Goal: Answer question/provide support: Share knowledge or assist other users

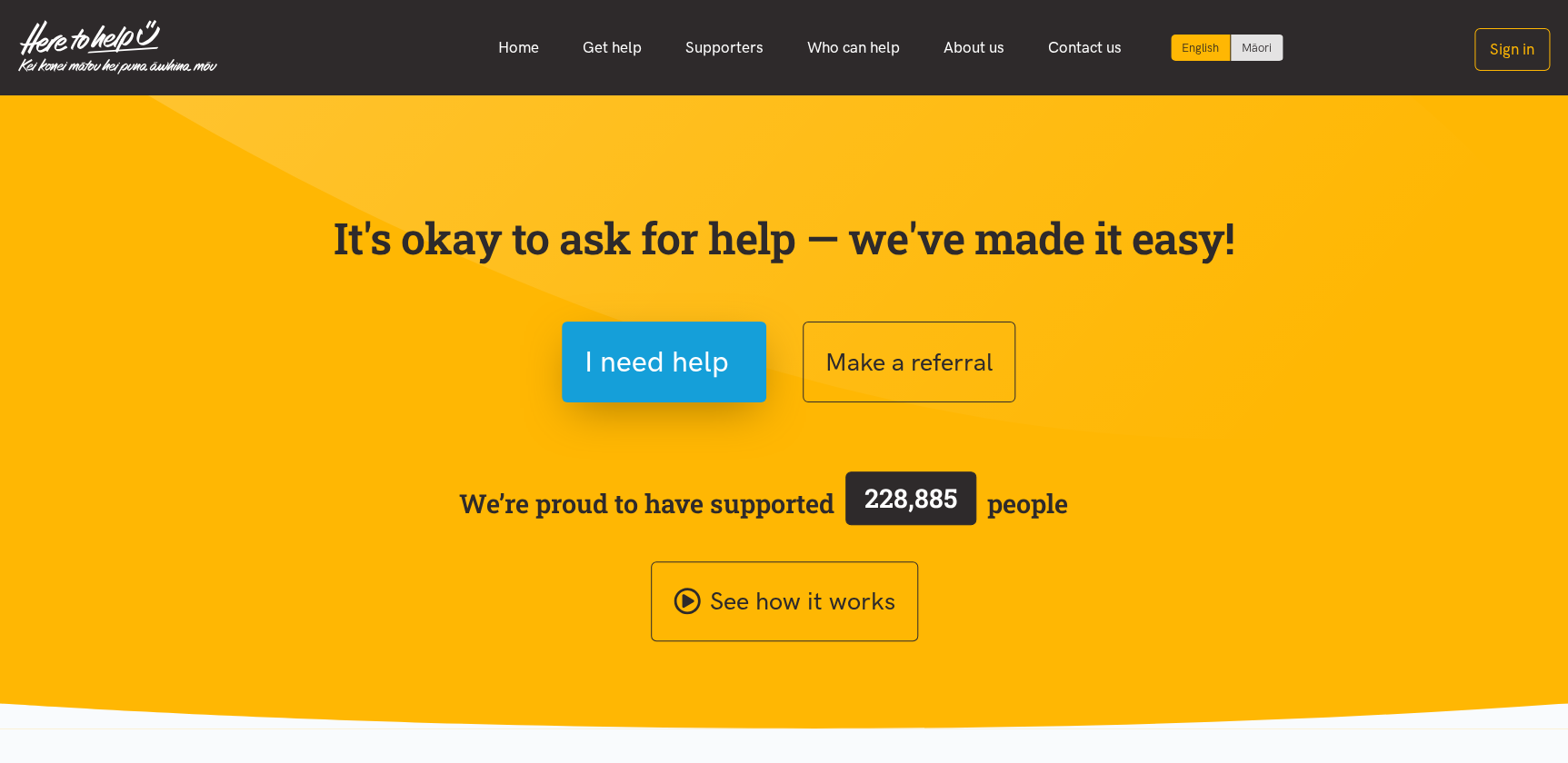
click at [1286, 198] on section "It's okay to ask for help — we've made it easy! I need help Make a referral We’…" at bounding box center [784, 412] width 1568 height 633
click at [1523, 46] on button "Sign in" at bounding box center [1511, 49] width 75 height 43
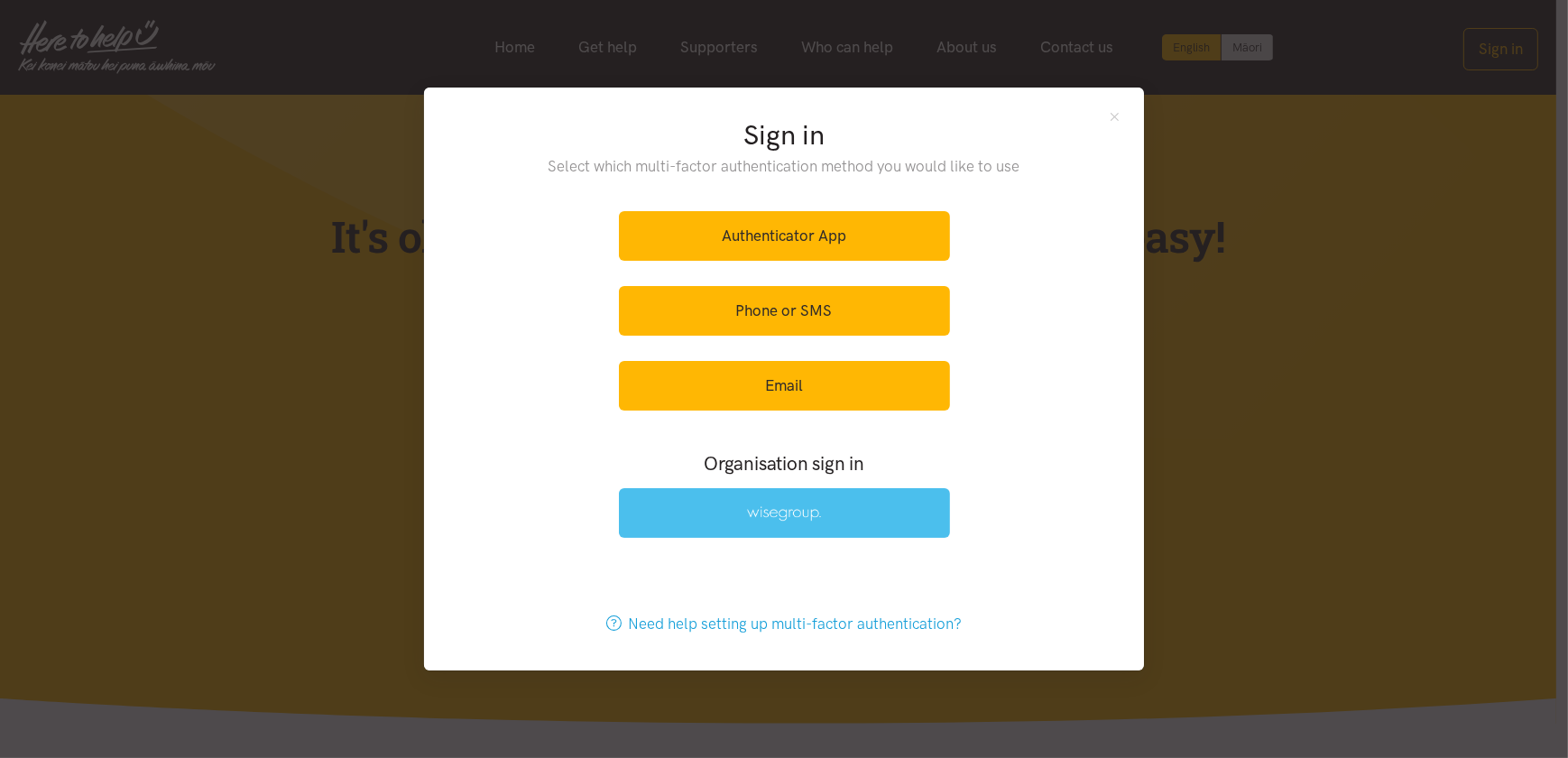
click at [749, 515] on img at bounding box center [784, 514] width 74 height 16
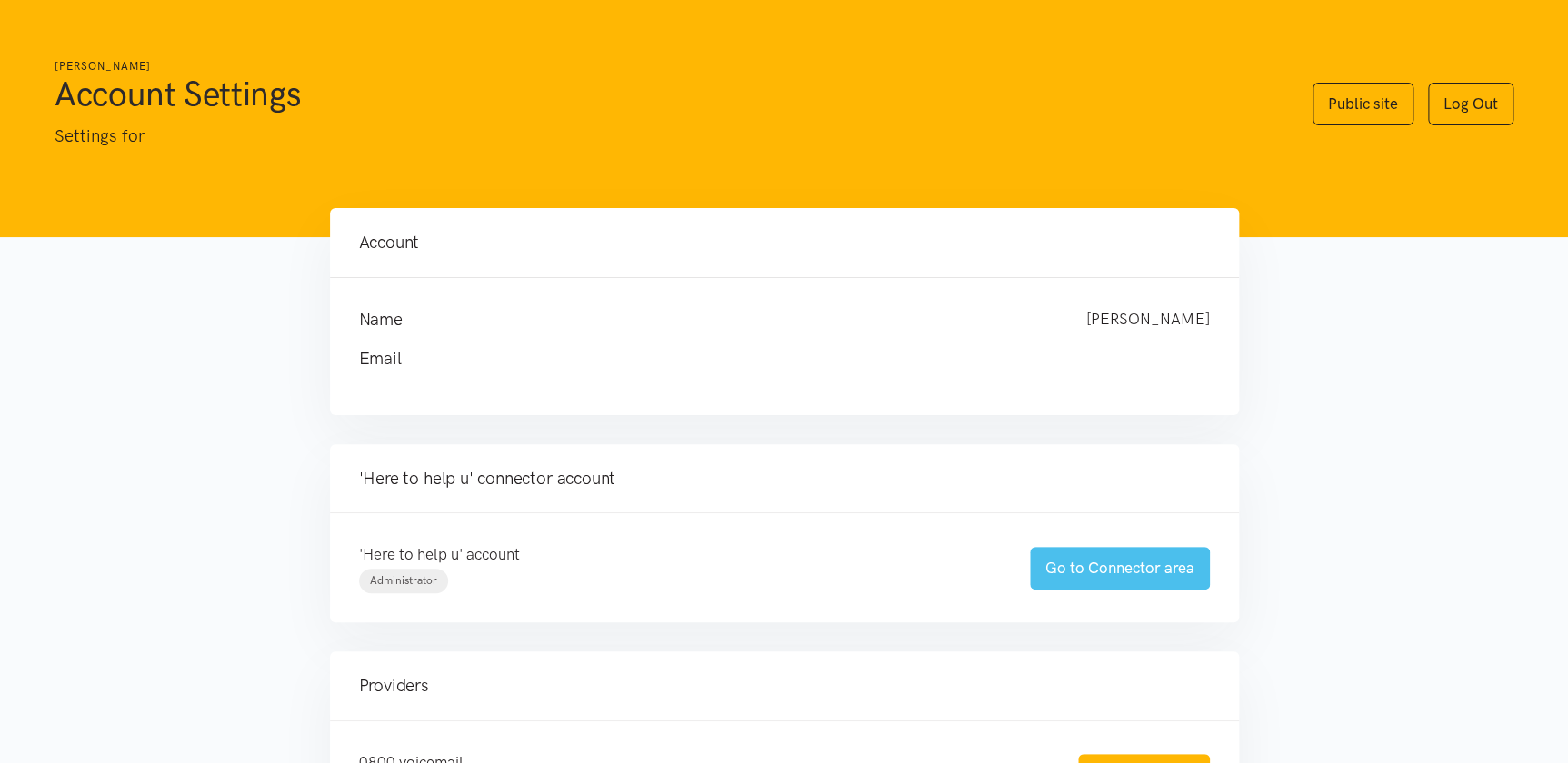
click at [1095, 559] on link "Go to Connector area" at bounding box center [1120, 569] width 180 height 43
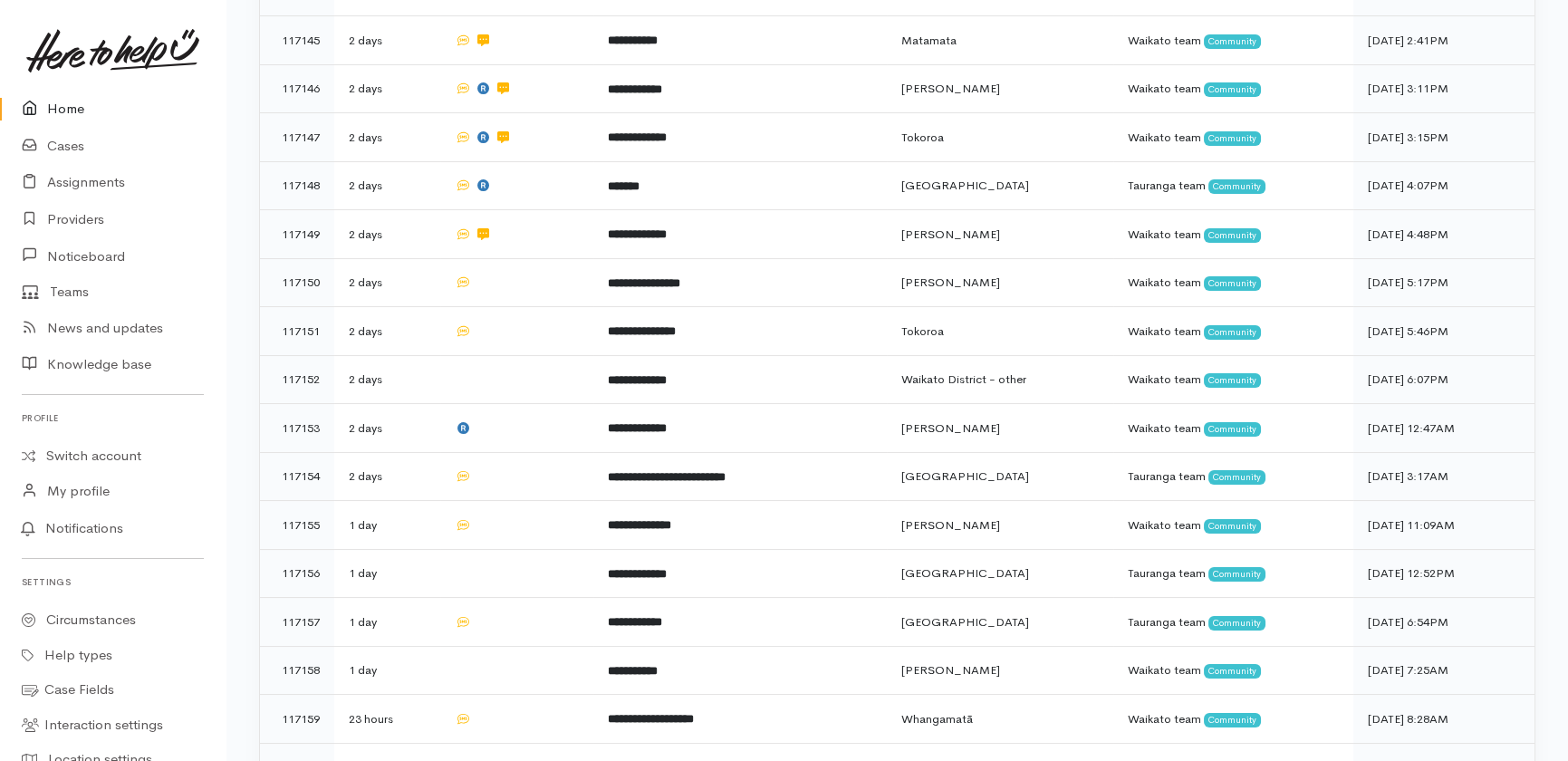
scroll to position [412, 0]
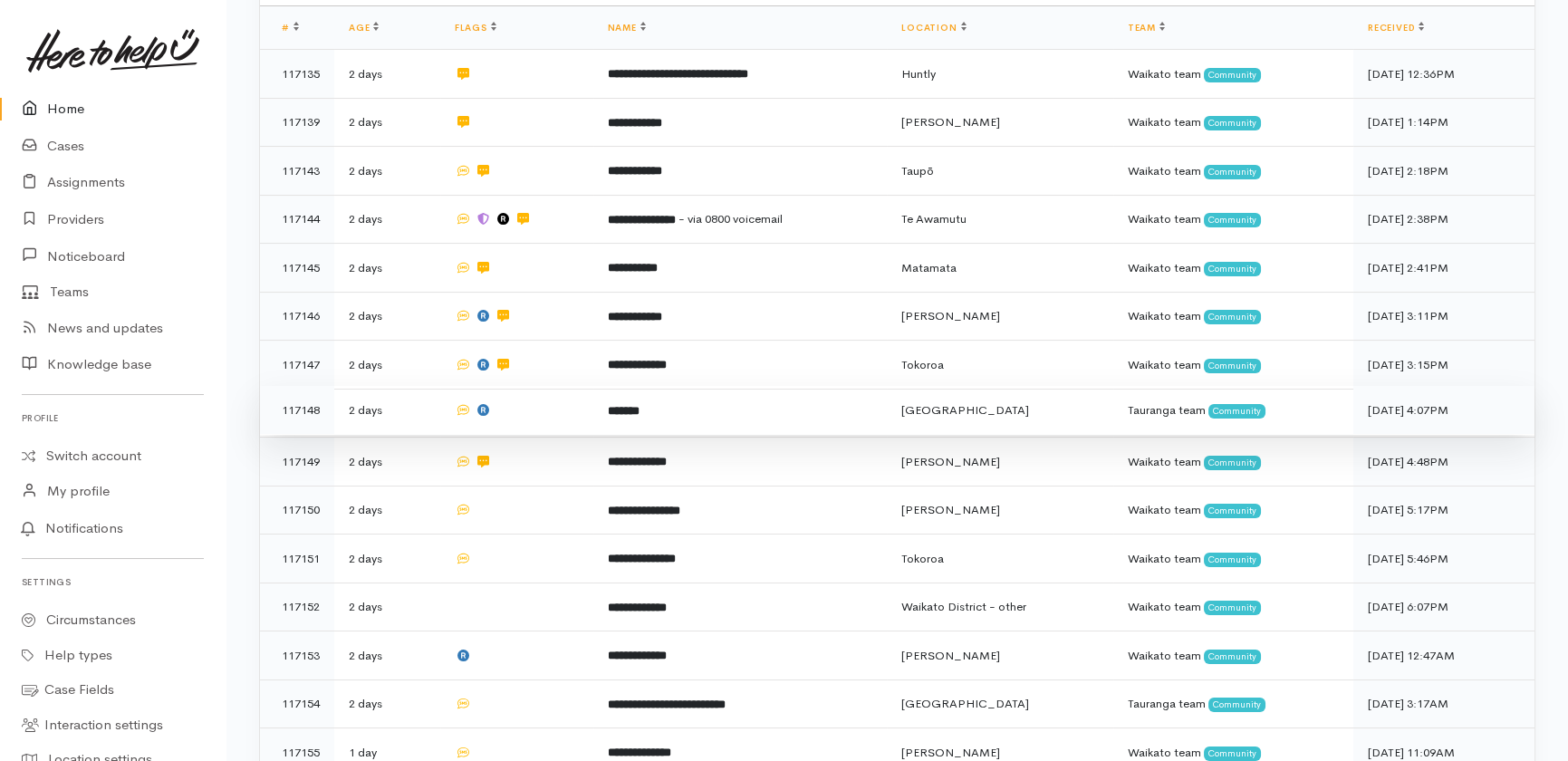
click at [551, 387] on td at bounding box center [516, 411] width 153 height 49
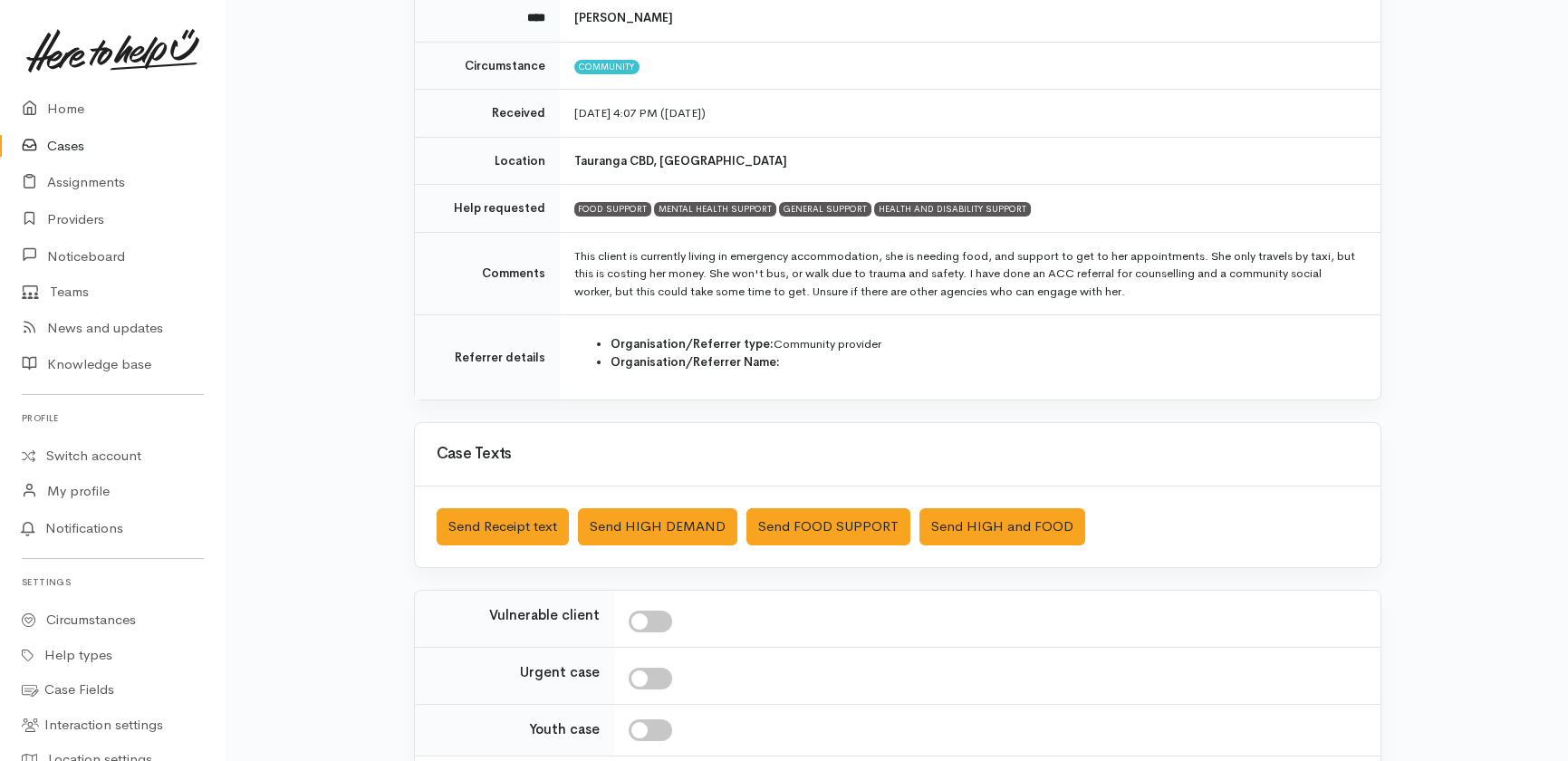
scroll to position [247, 0]
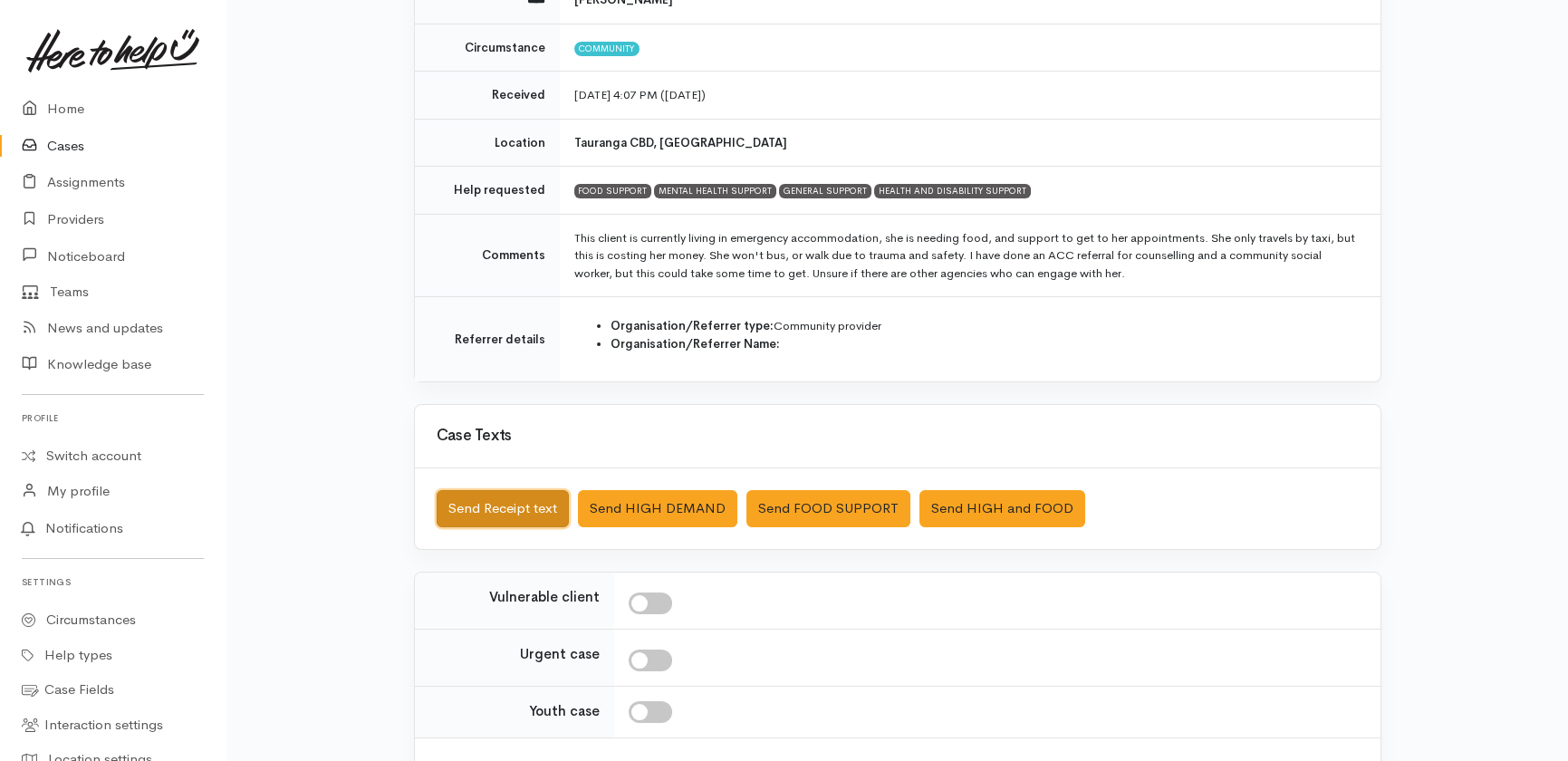
click at [492, 508] on button "Send Receipt text" at bounding box center [502, 509] width 133 height 37
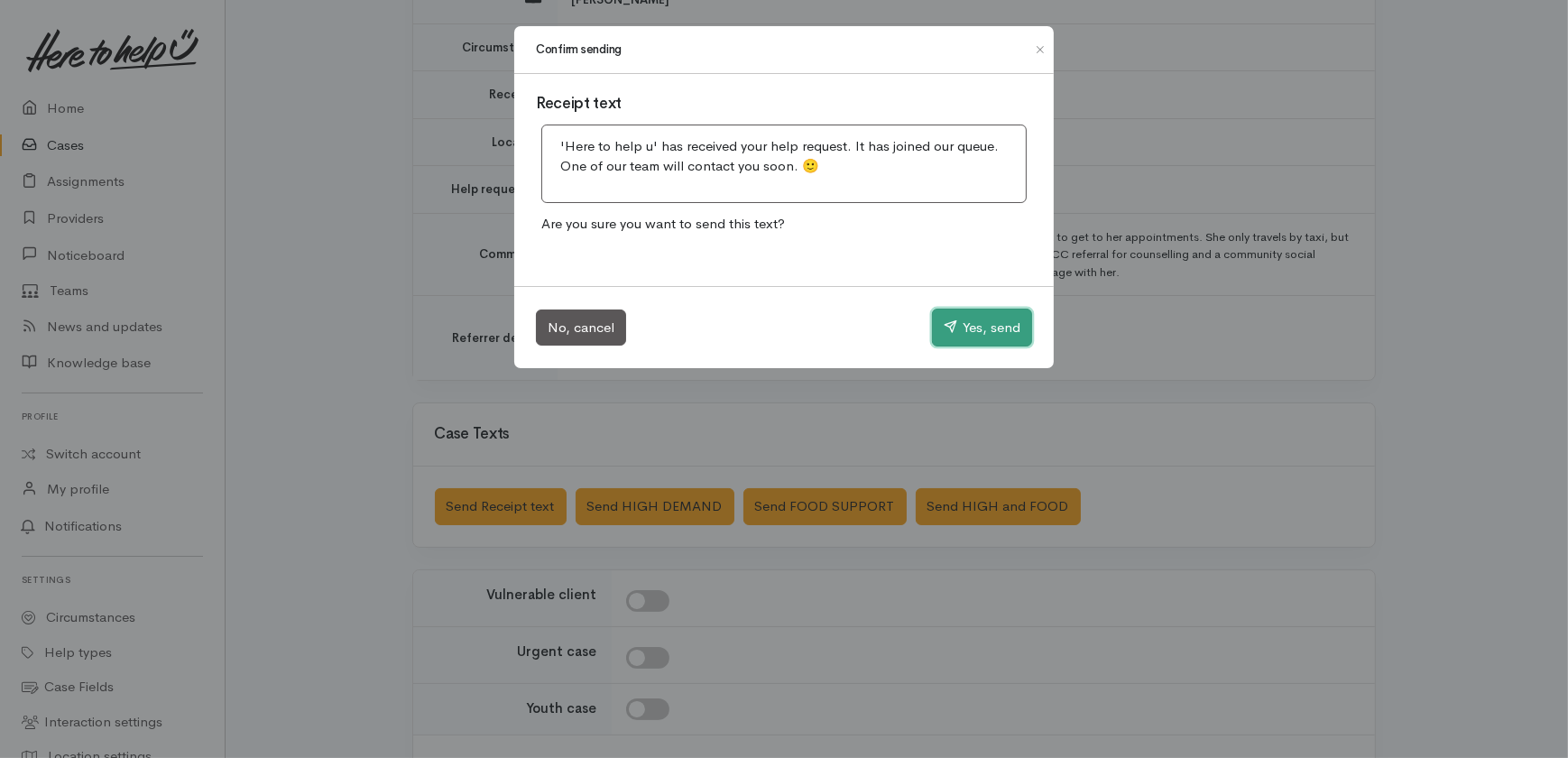
click at [995, 331] on button "Yes, send" at bounding box center [982, 327] width 101 height 38
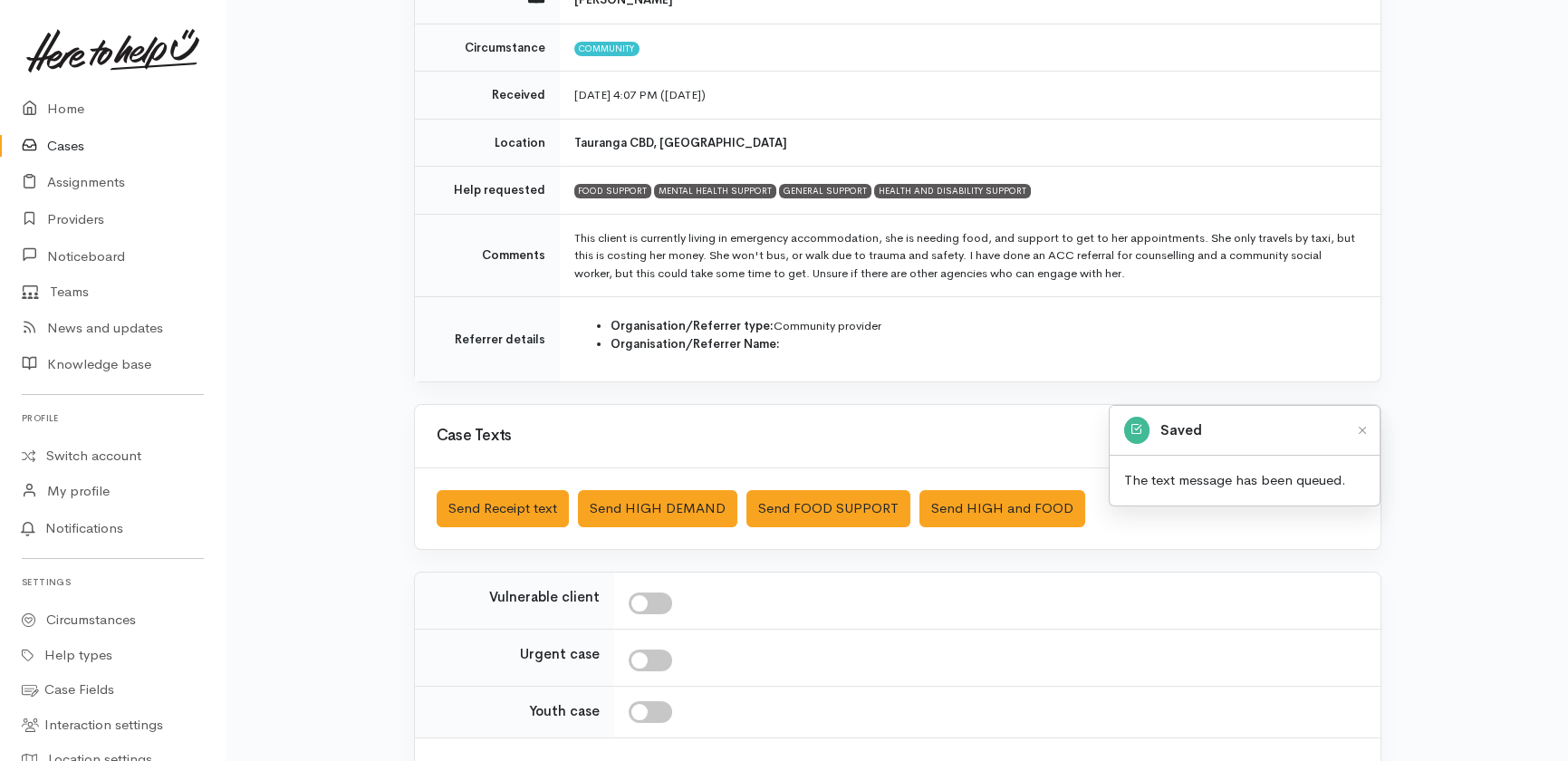
drag, startPoint x: 665, startPoint y: 596, endPoint x: 651, endPoint y: 620, distance: 27.8
click at [664, 602] on input "checkbox" at bounding box center [651, 602] width 44 height 21
checkbox input "true"
click at [660, 654] on input "checkbox" at bounding box center [651, 660] width 44 height 21
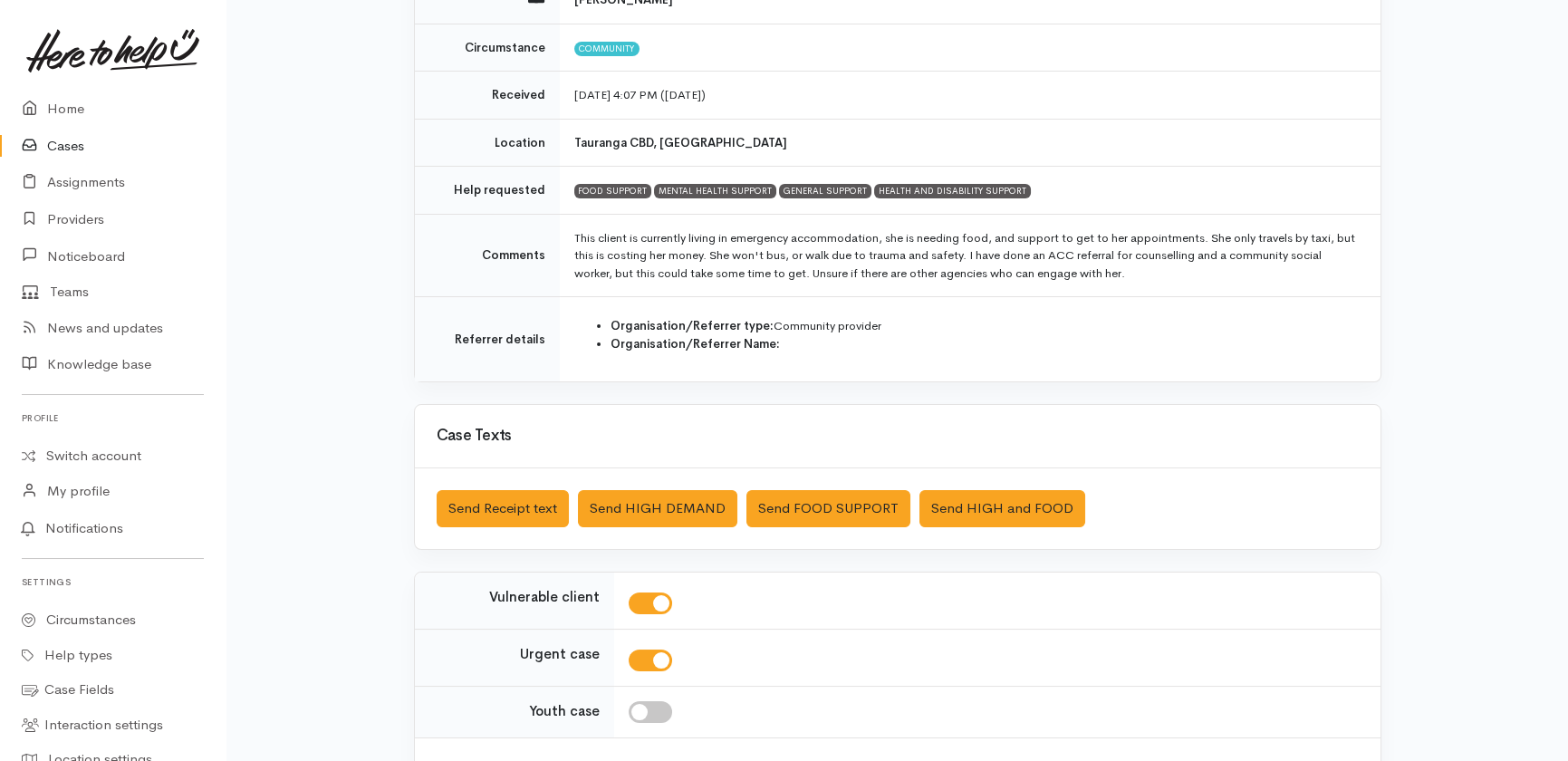
click at [642, 653] on input "checkbox" at bounding box center [651, 660] width 44 height 21
checkbox input "false"
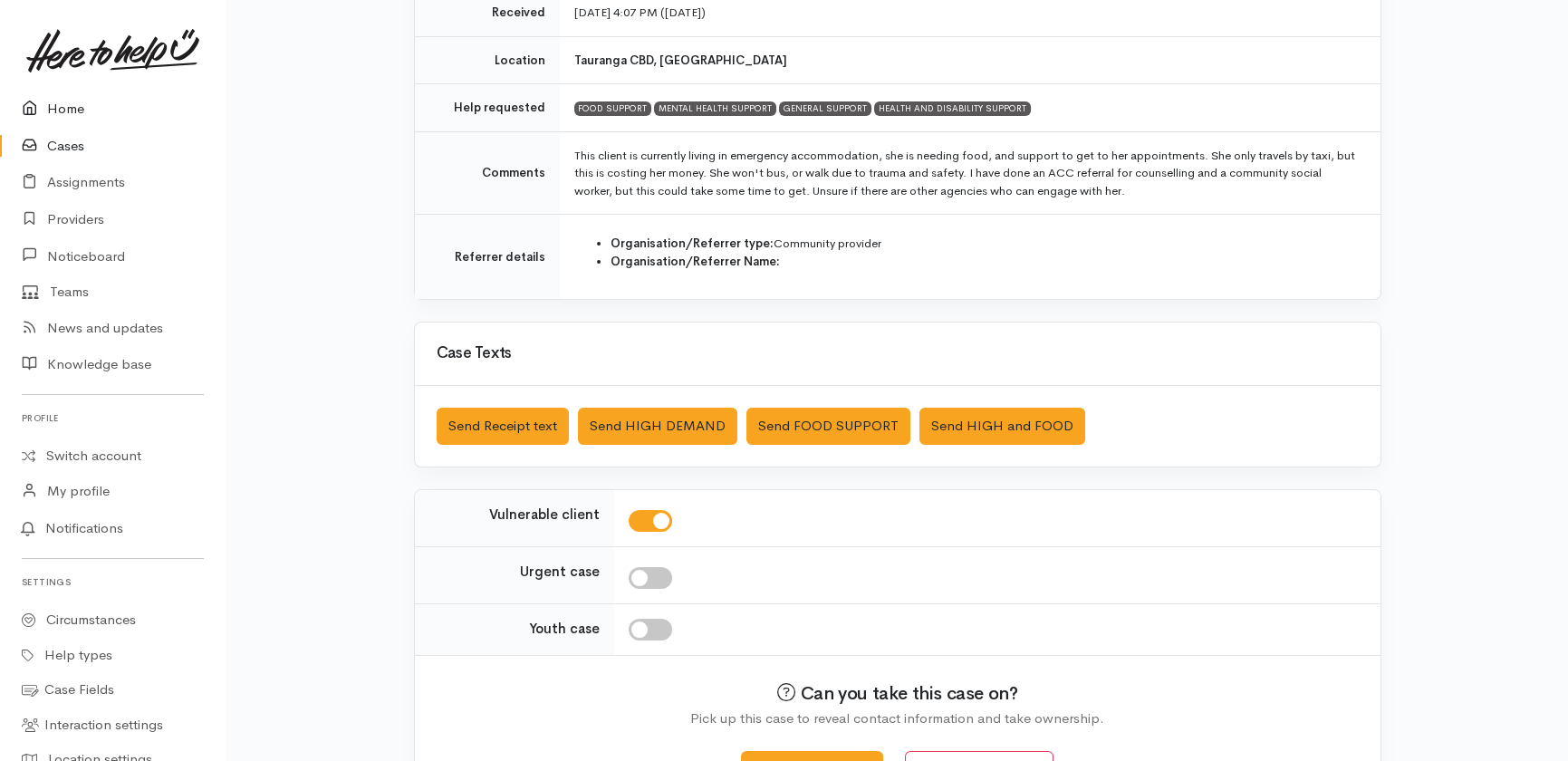
click at [76, 111] on link "Home" at bounding box center [112, 109] width 225 height 37
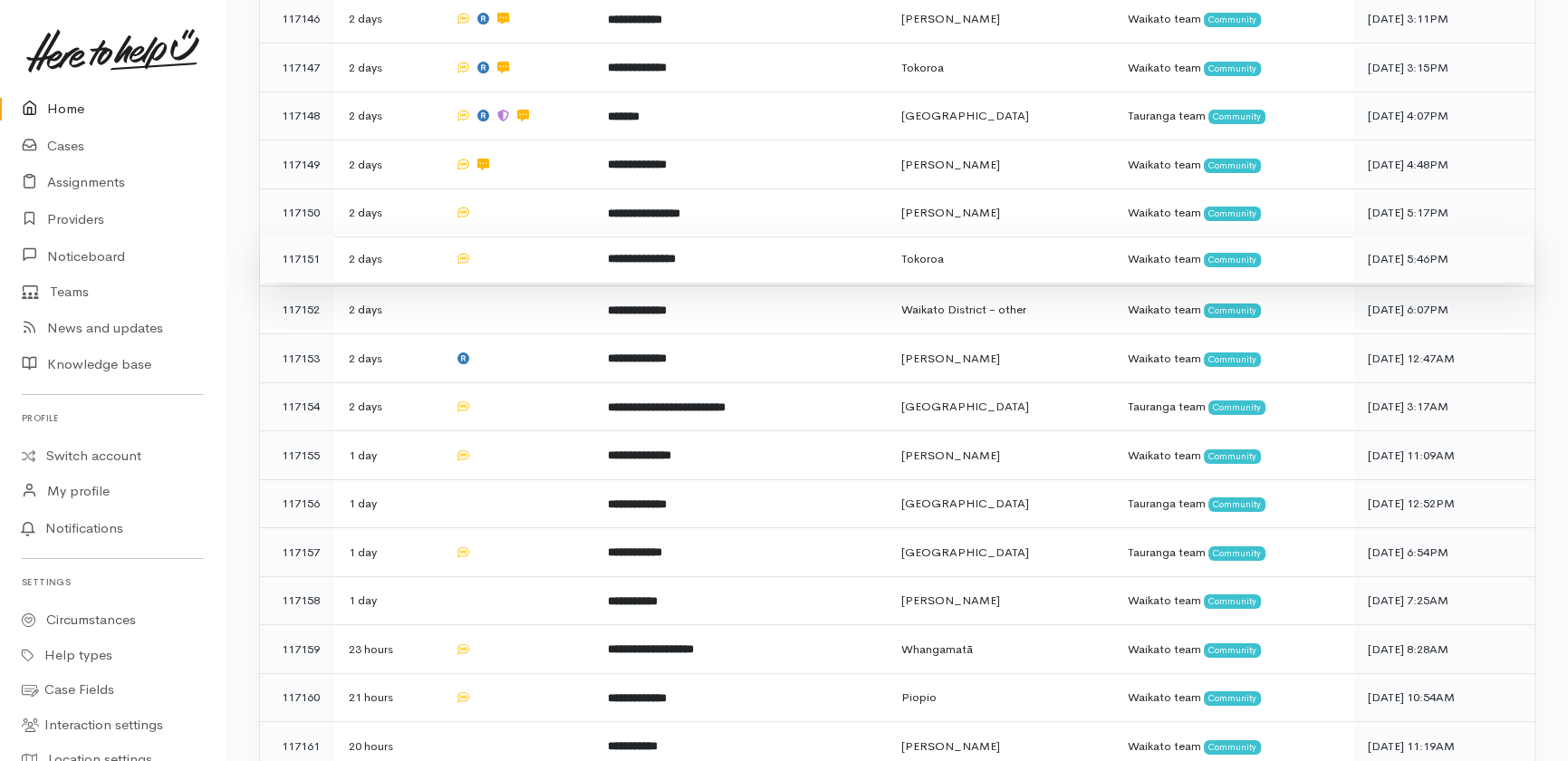
scroll to position [679, 0]
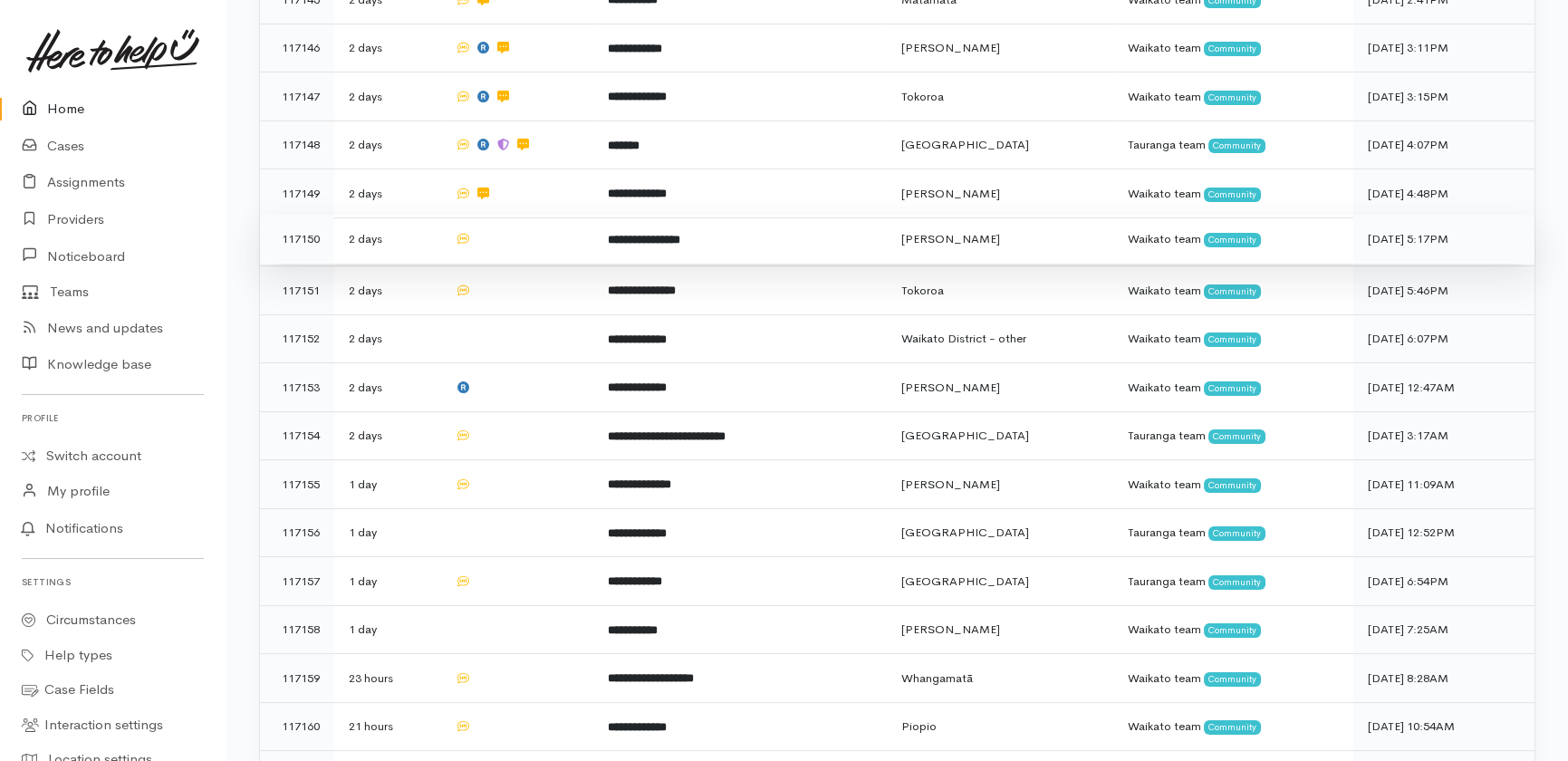
click at [523, 215] on td at bounding box center [516, 239] width 153 height 49
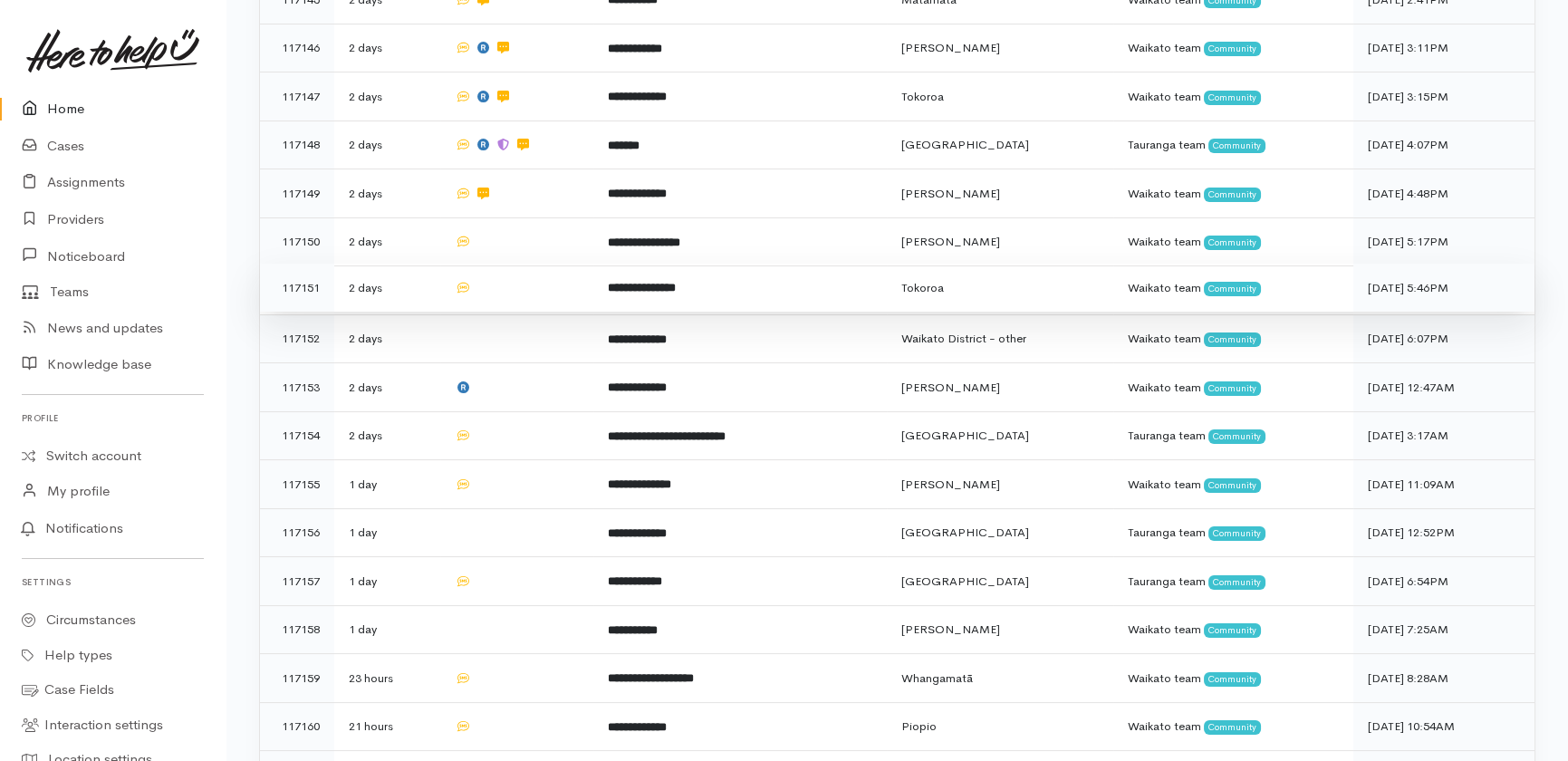
click at [526, 264] on td at bounding box center [516, 288] width 153 height 49
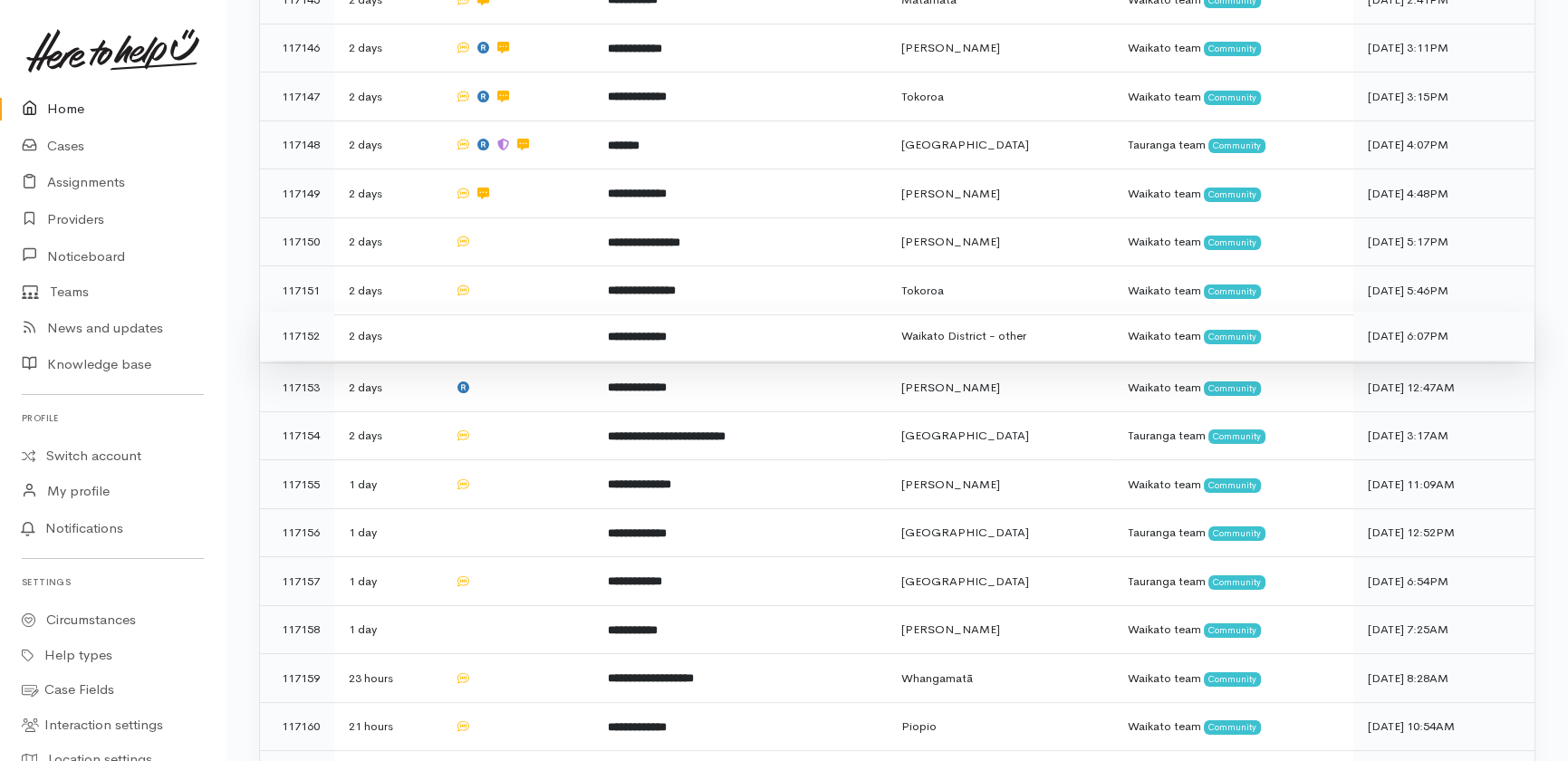
click at [515, 311] on td at bounding box center [516, 336] width 153 height 49
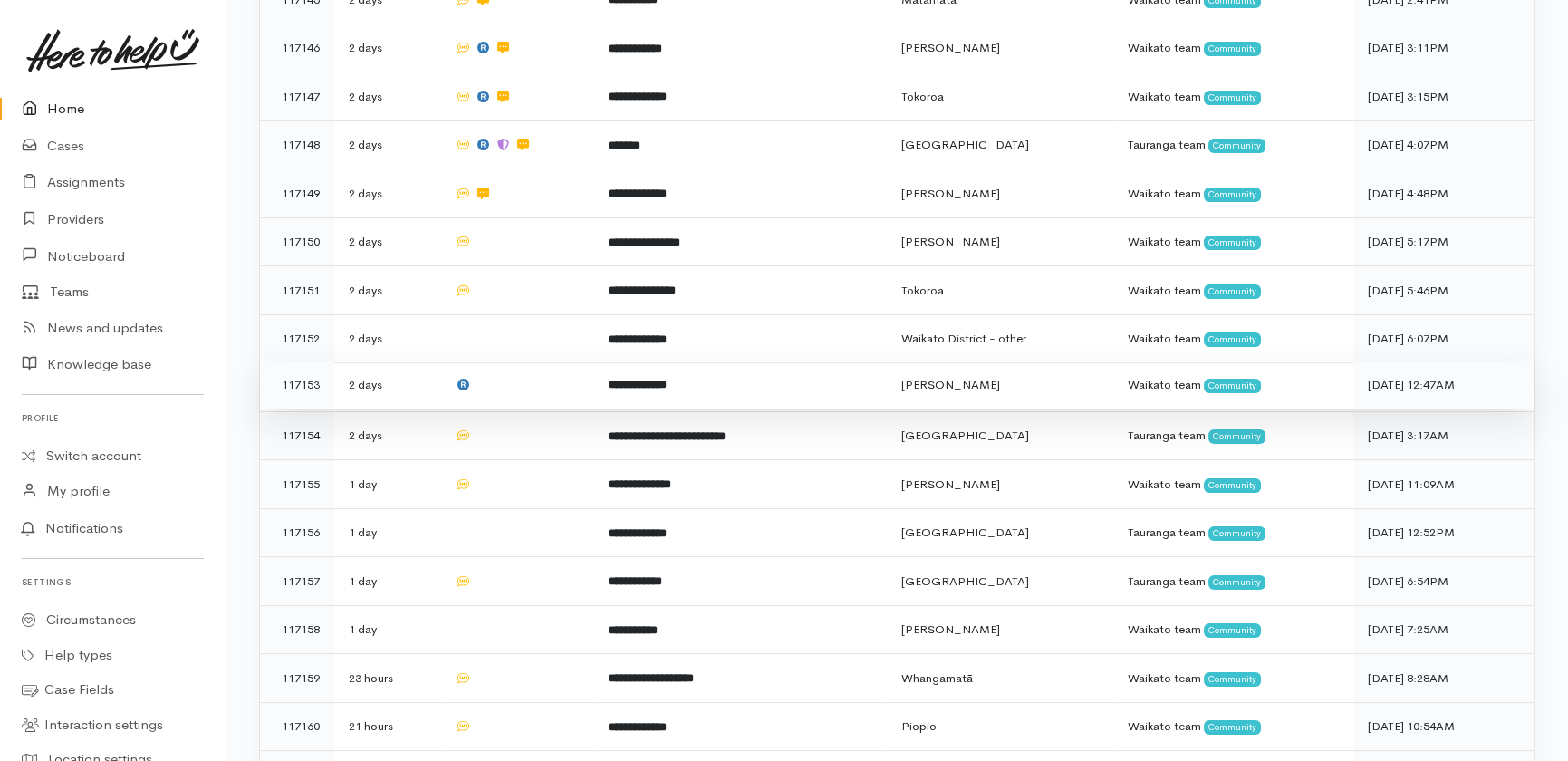
click at [512, 361] on td at bounding box center [516, 385] width 153 height 49
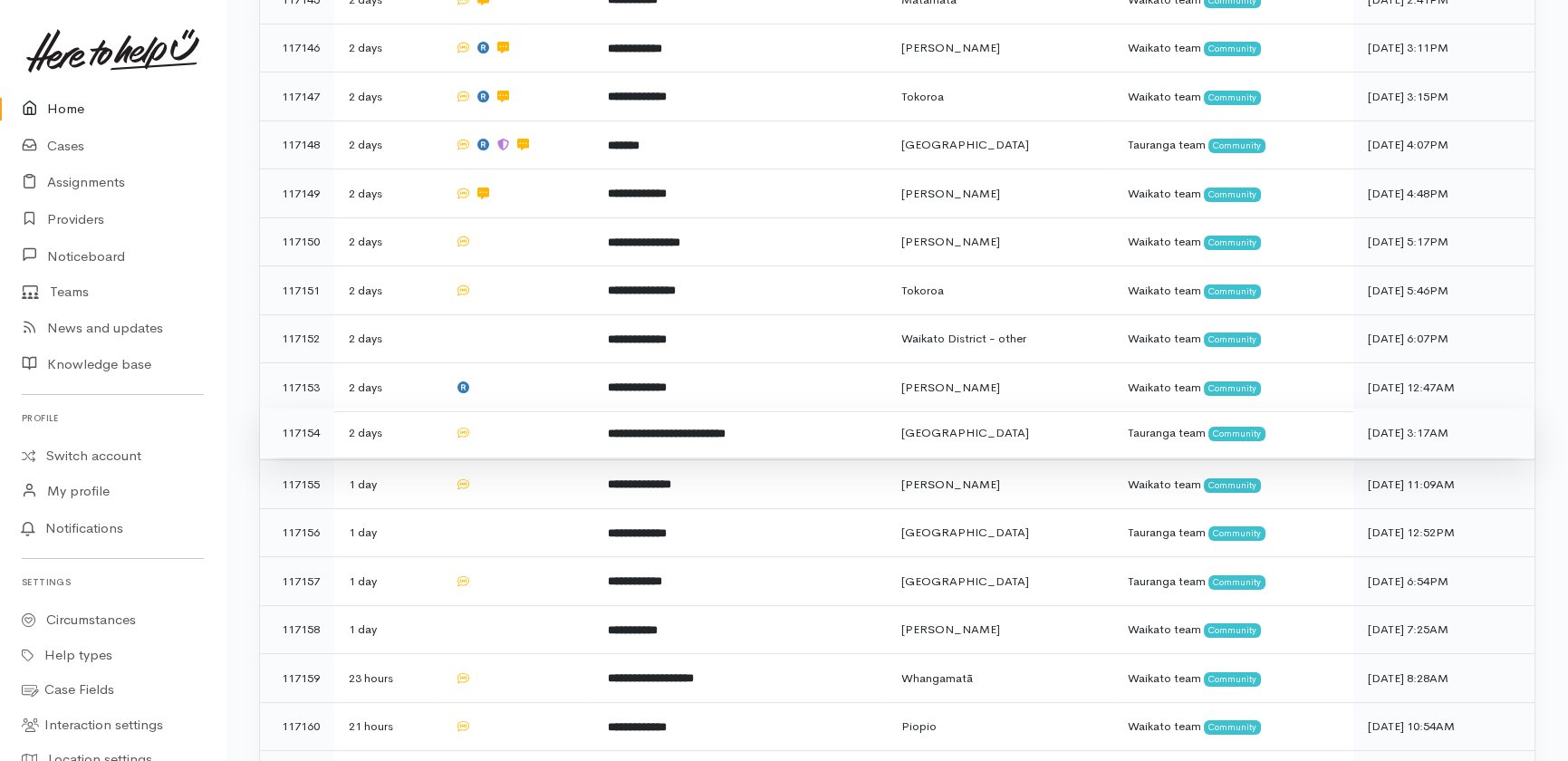
click at [515, 409] on td at bounding box center [516, 433] width 153 height 49
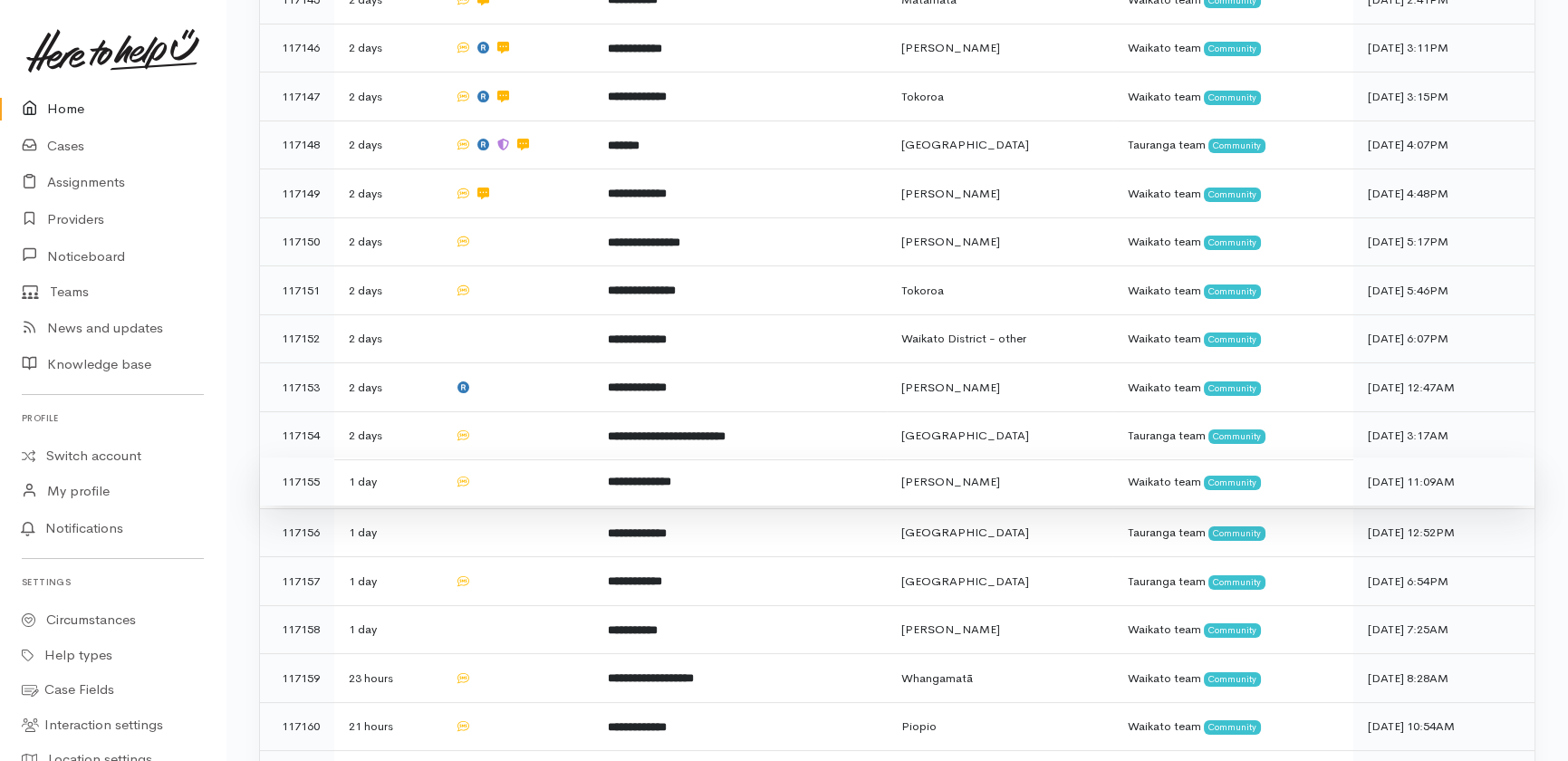
click at [517, 458] on td at bounding box center [516, 482] width 153 height 49
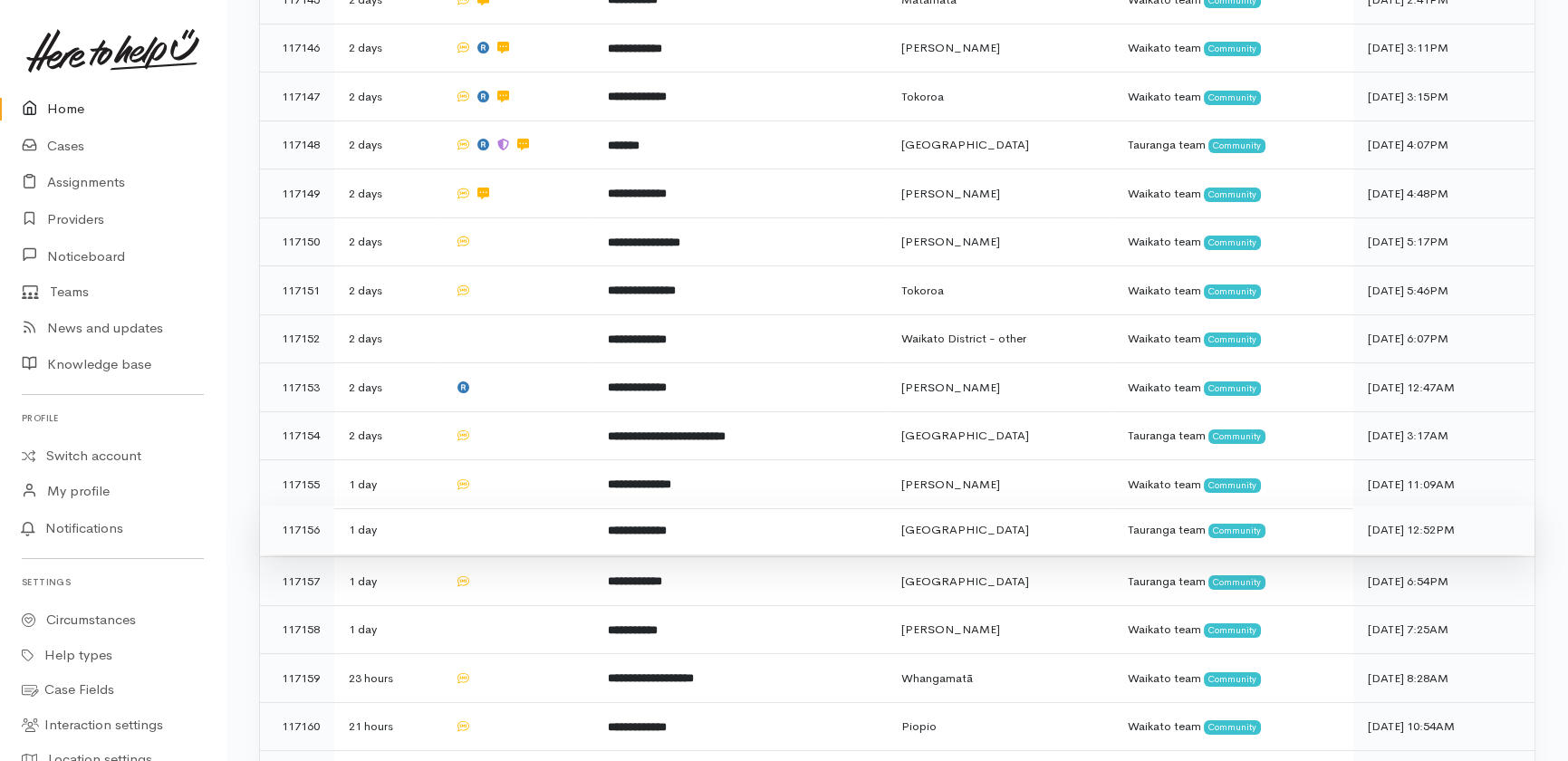
click at [512, 506] on td at bounding box center [516, 530] width 153 height 49
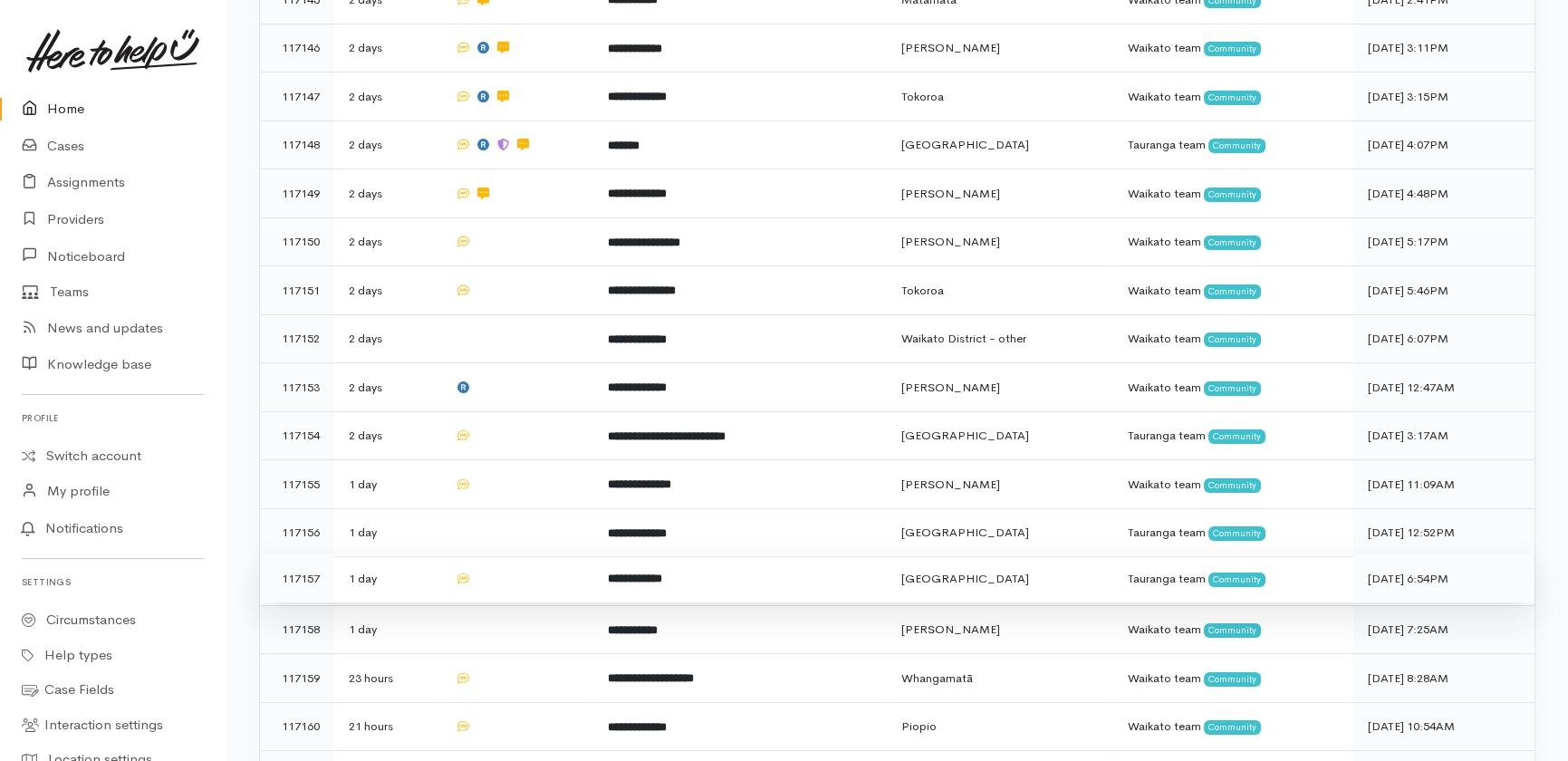
click at [523, 554] on td at bounding box center [516, 578] width 153 height 49
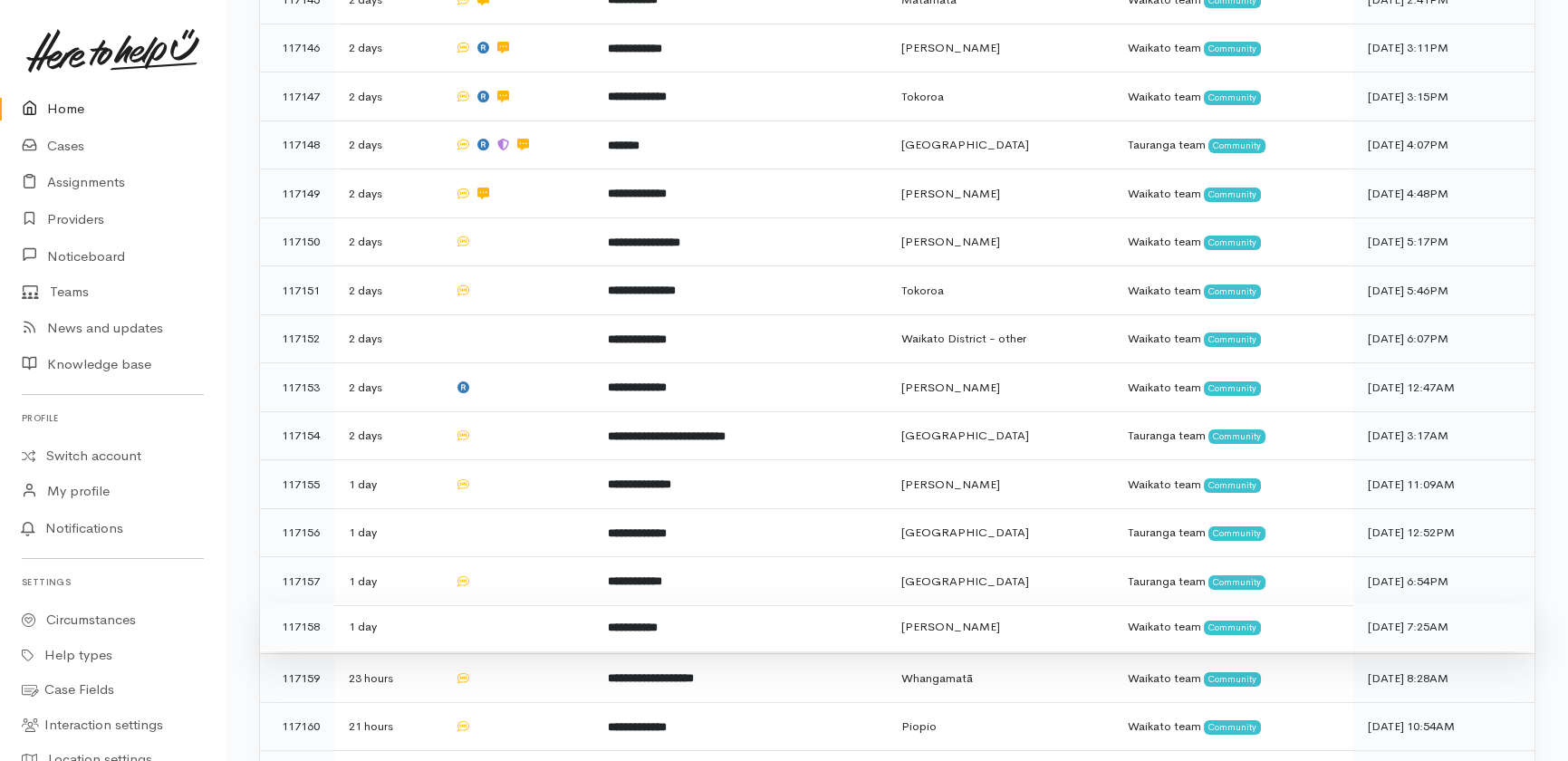
click at [521, 602] on td at bounding box center [516, 627] width 153 height 49
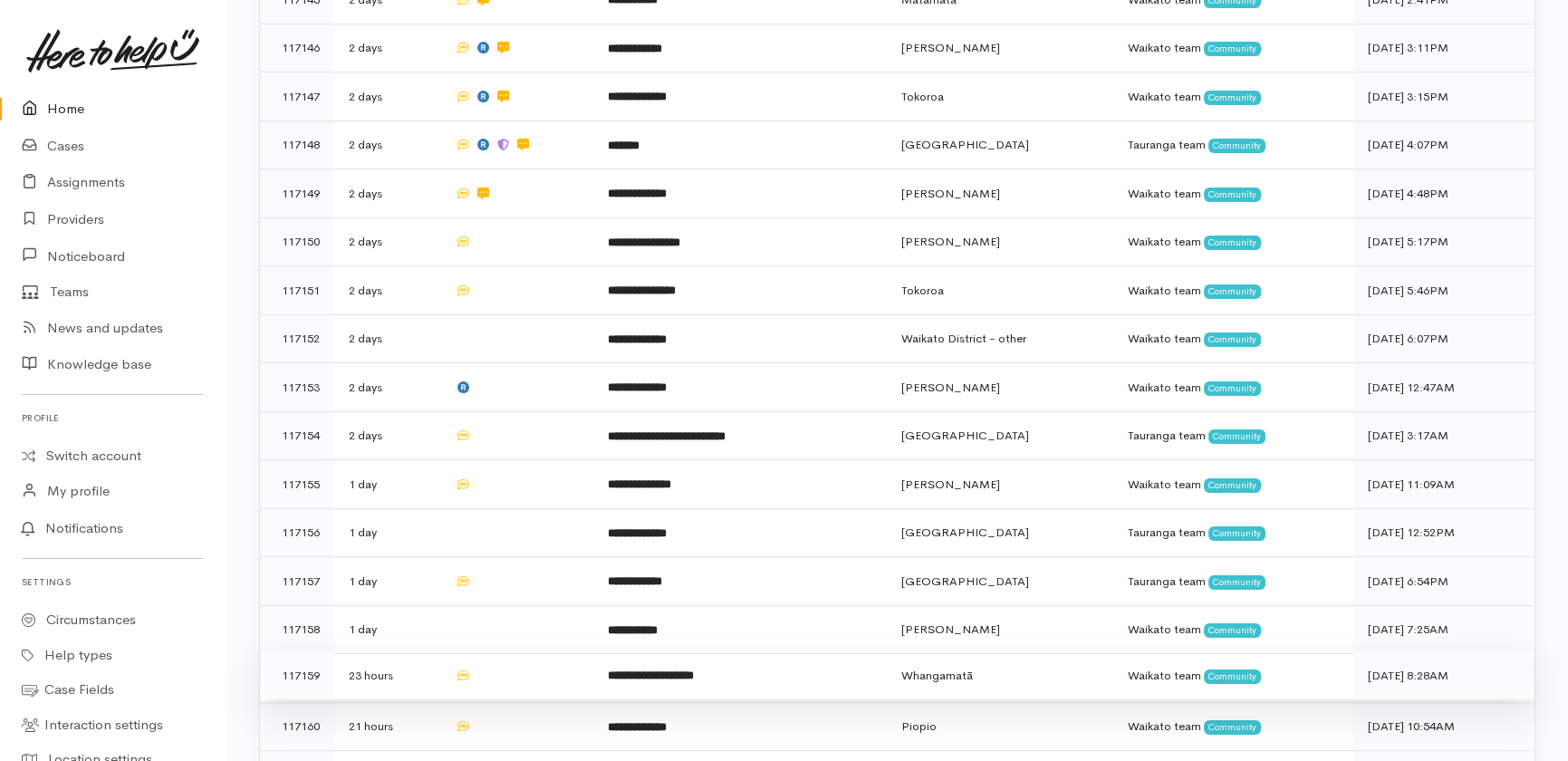
click at [498, 652] on td at bounding box center [516, 676] width 153 height 49
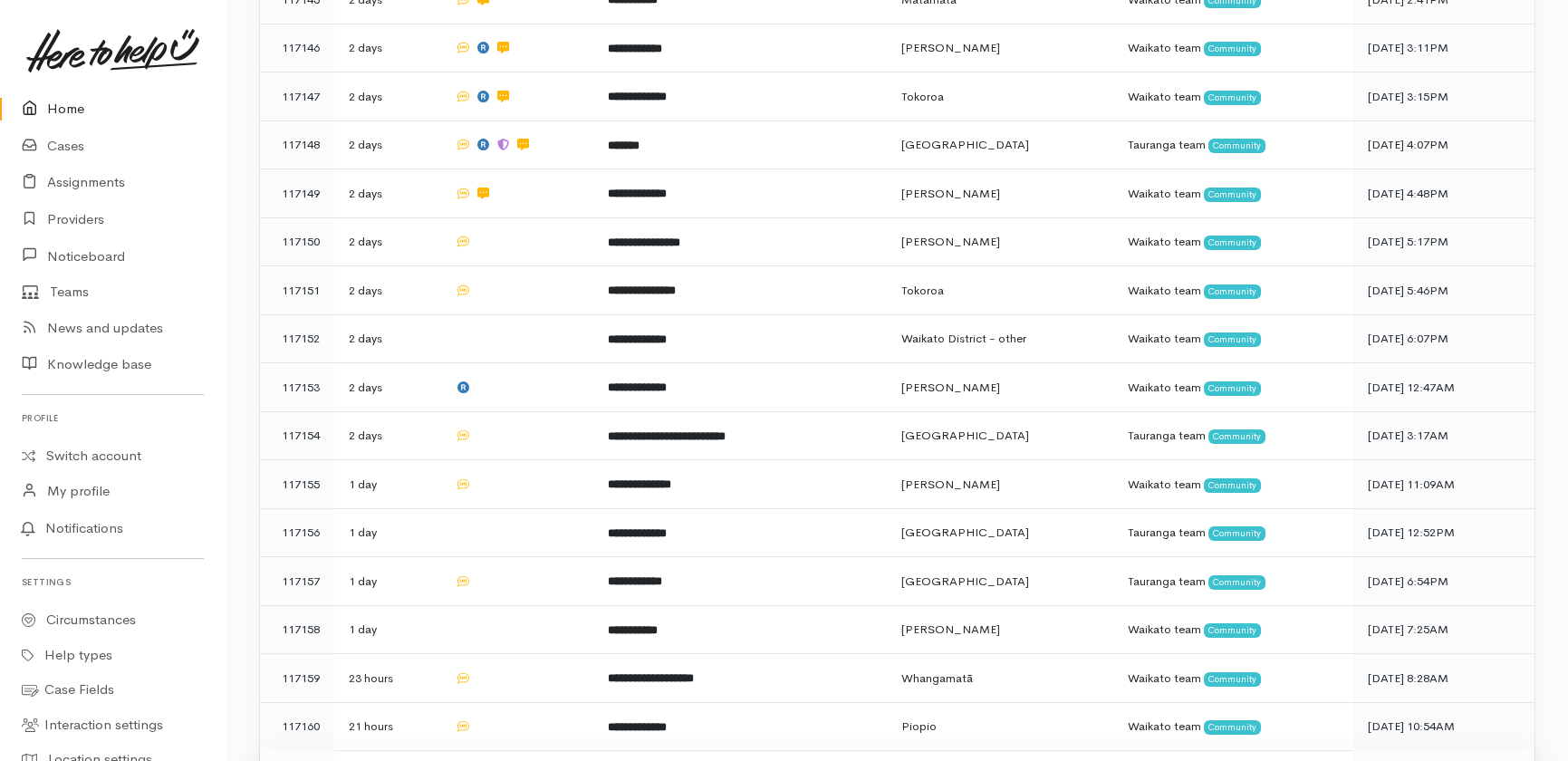
drag, startPoint x: 485, startPoint y: 644, endPoint x: 516, endPoint y: 672, distance: 41.8
click at [487, 703] on td at bounding box center [516, 727] width 153 height 49
click at [511, 749] on td at bounding box center [516, 773] width 153 height 49
click at [65, 107] on link "Home" at bounding box center [112, 109] width 225 height 37
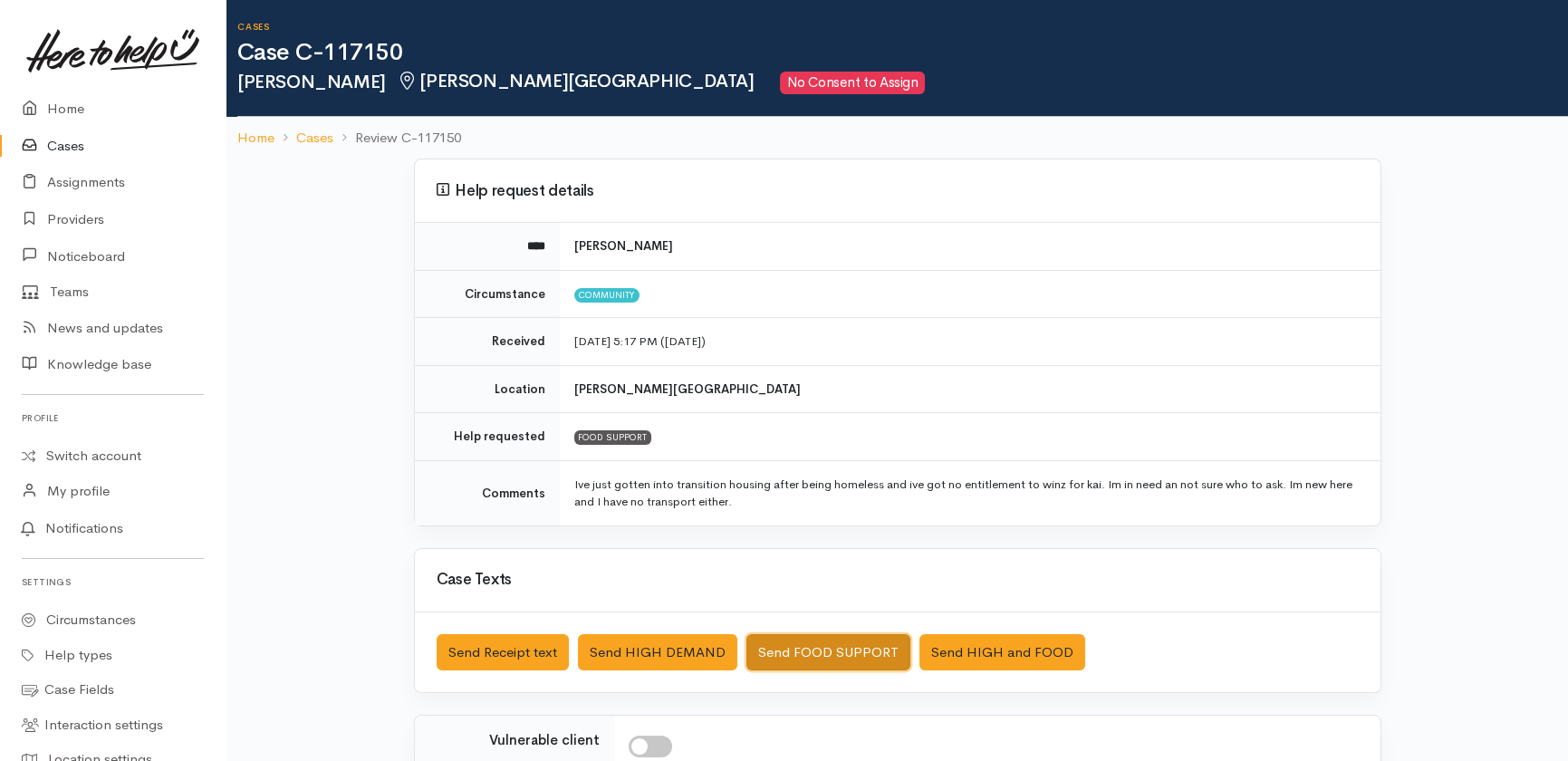
click at [828, 648] on button "Send FOOD SUPPORT" at bounding box center [828, 653] width 164 height 37
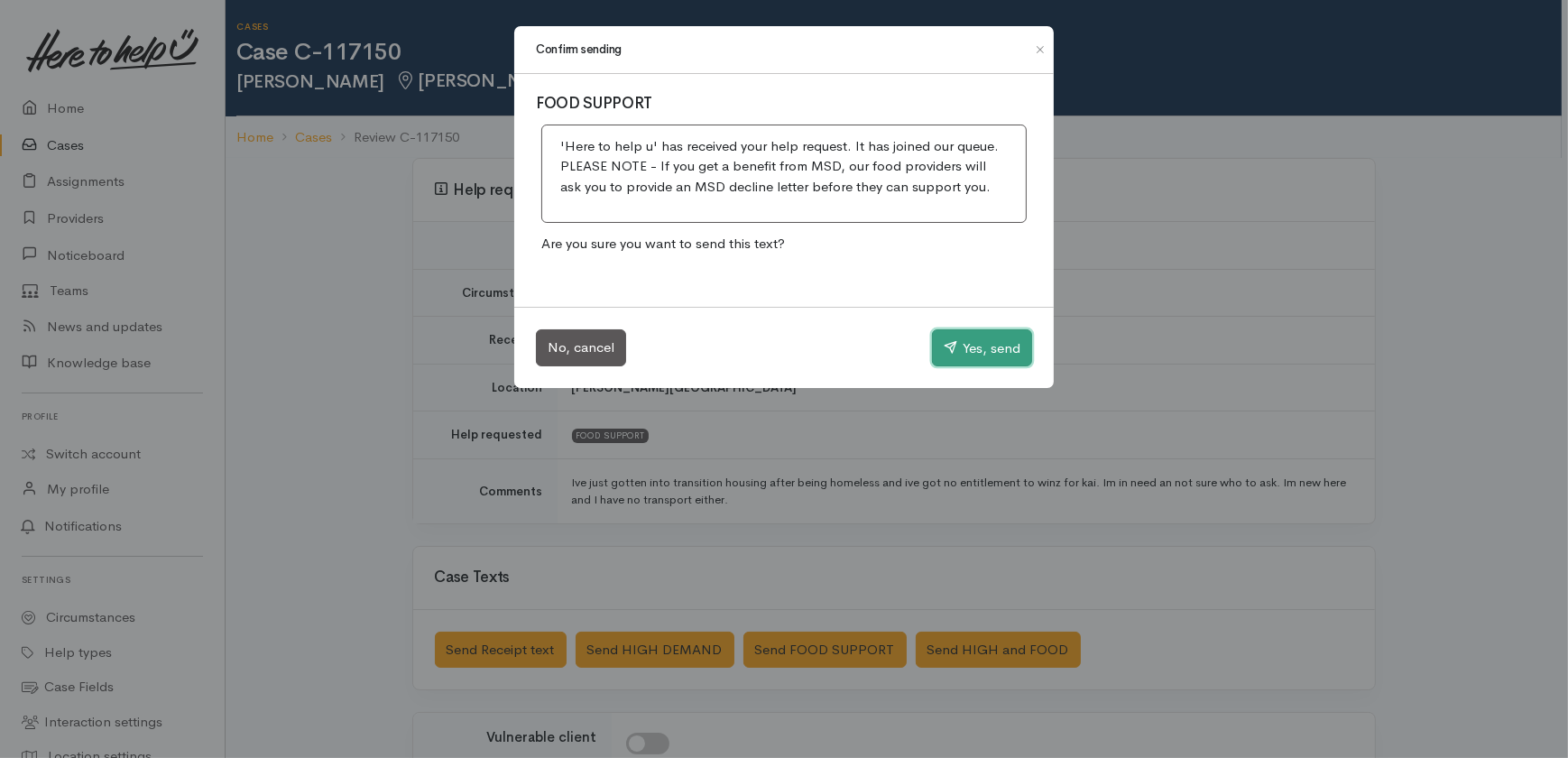
click at [1001, 342] on button "Yes, send" at bounding box center [982, 348] width 101 height 38
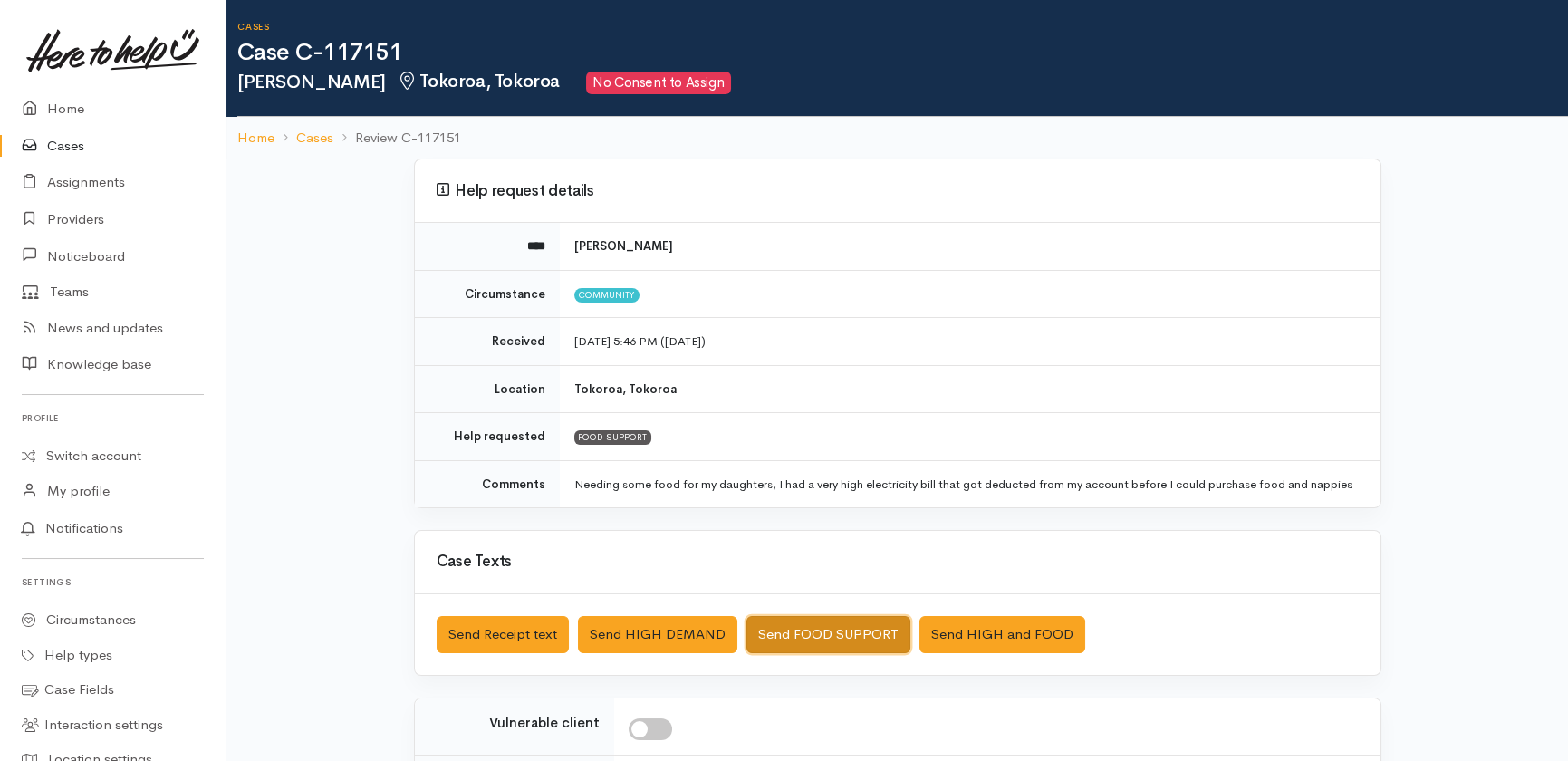
click at [826, 634] on button "Send FOOD SUPPORT" at bounding box center [828, 635] width 164 height 37
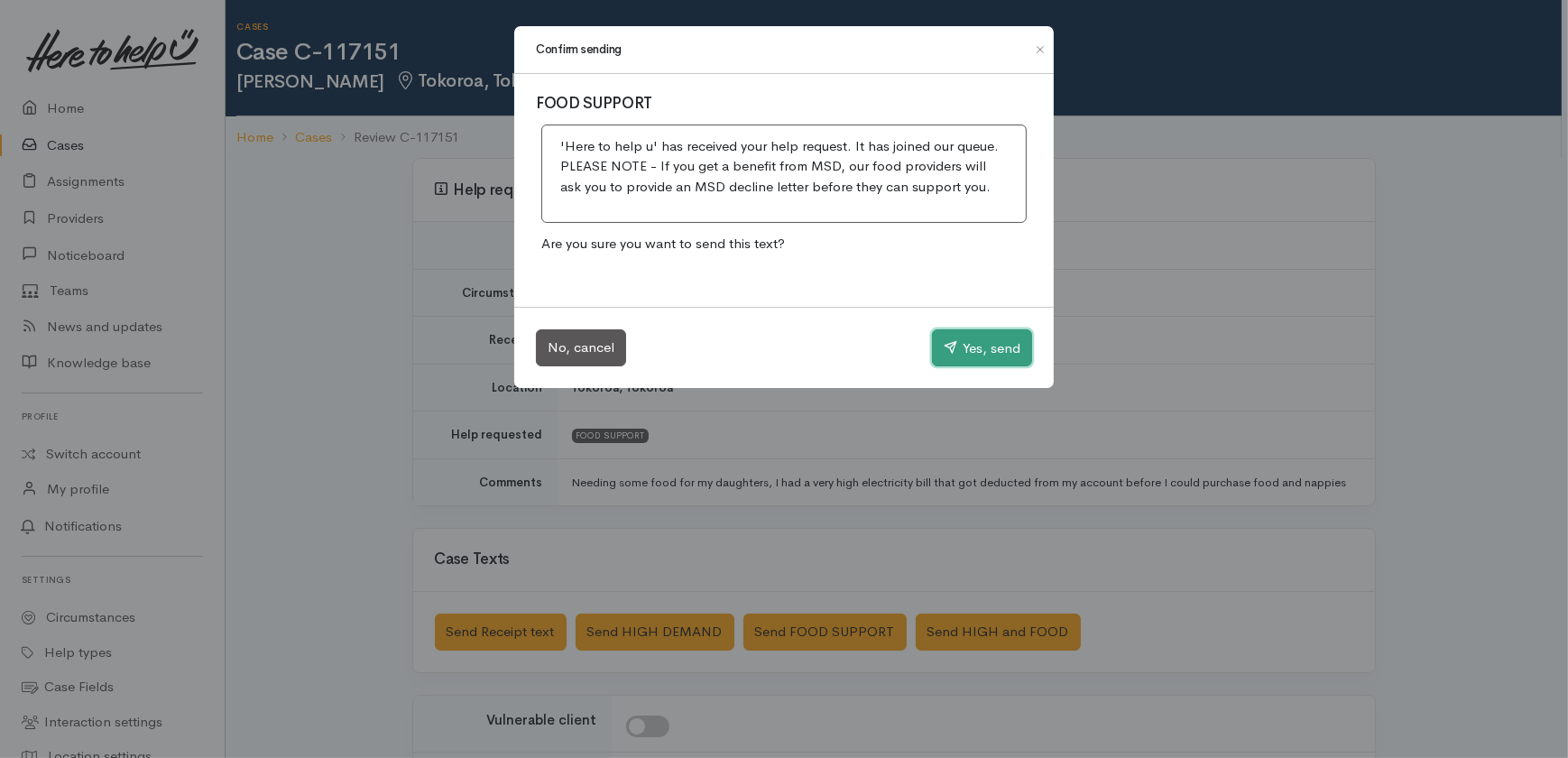
click at [1000, 334] on button "Yes, send" at bounding box center [982, 348] width 101 height 38
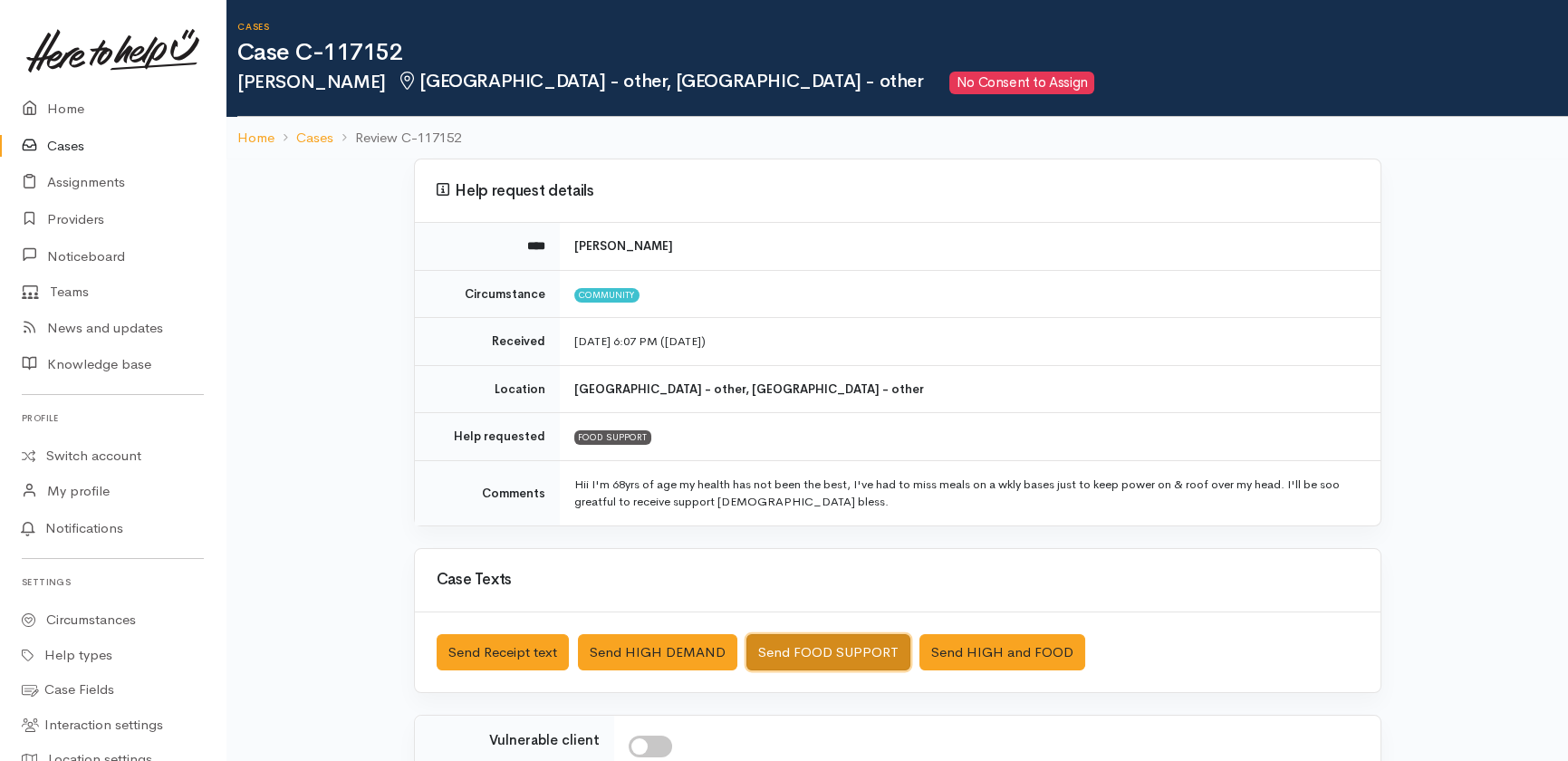
click at [804, 645] on button "Send FOOD SUPPORT" at bounding box center [828, 653] width 164 height 37
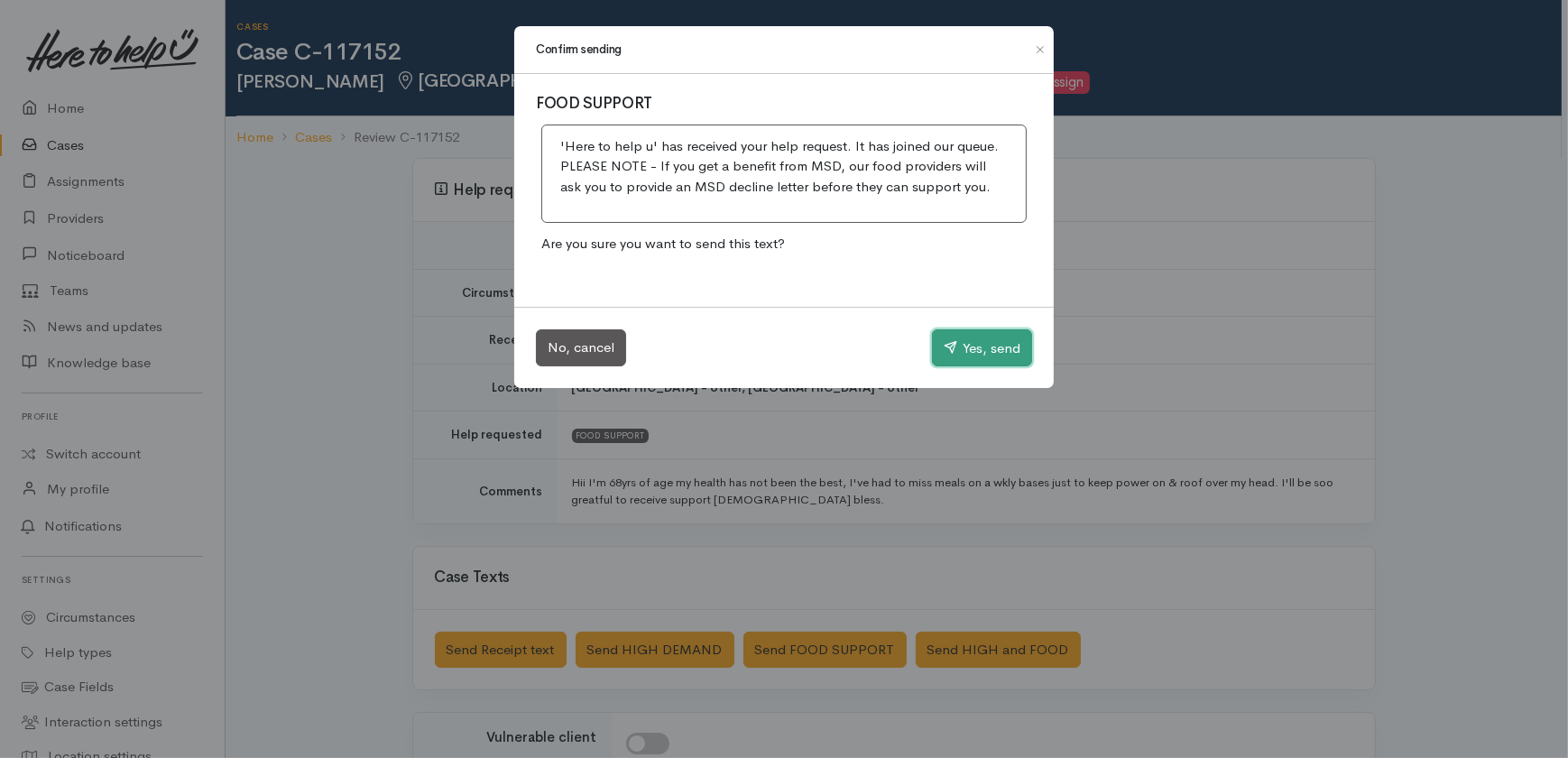
click at [972, 349] on button "Yes, send" at bounding box center [982, 348] width 101 height 38
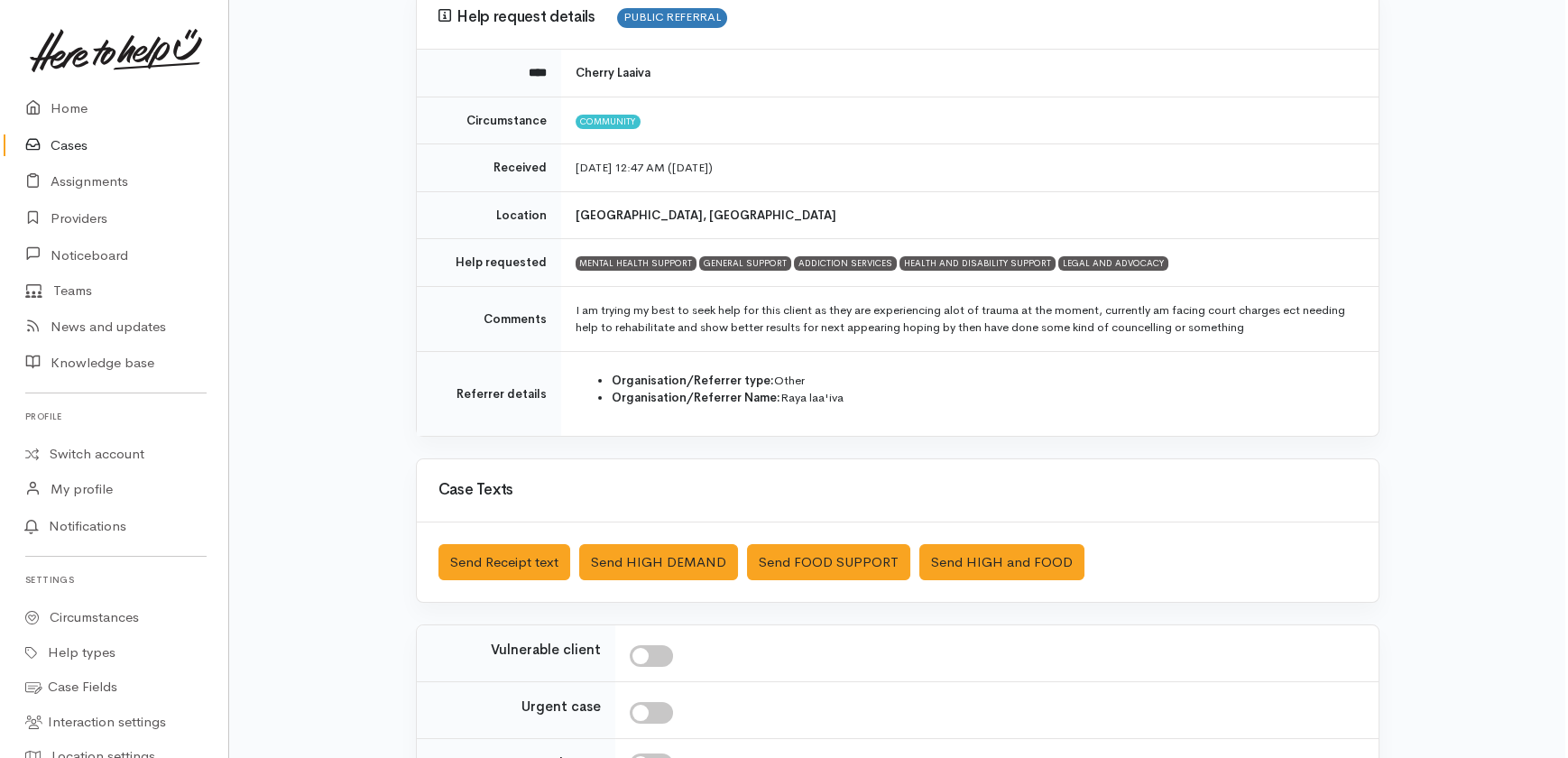
scroll to position [367, 0]
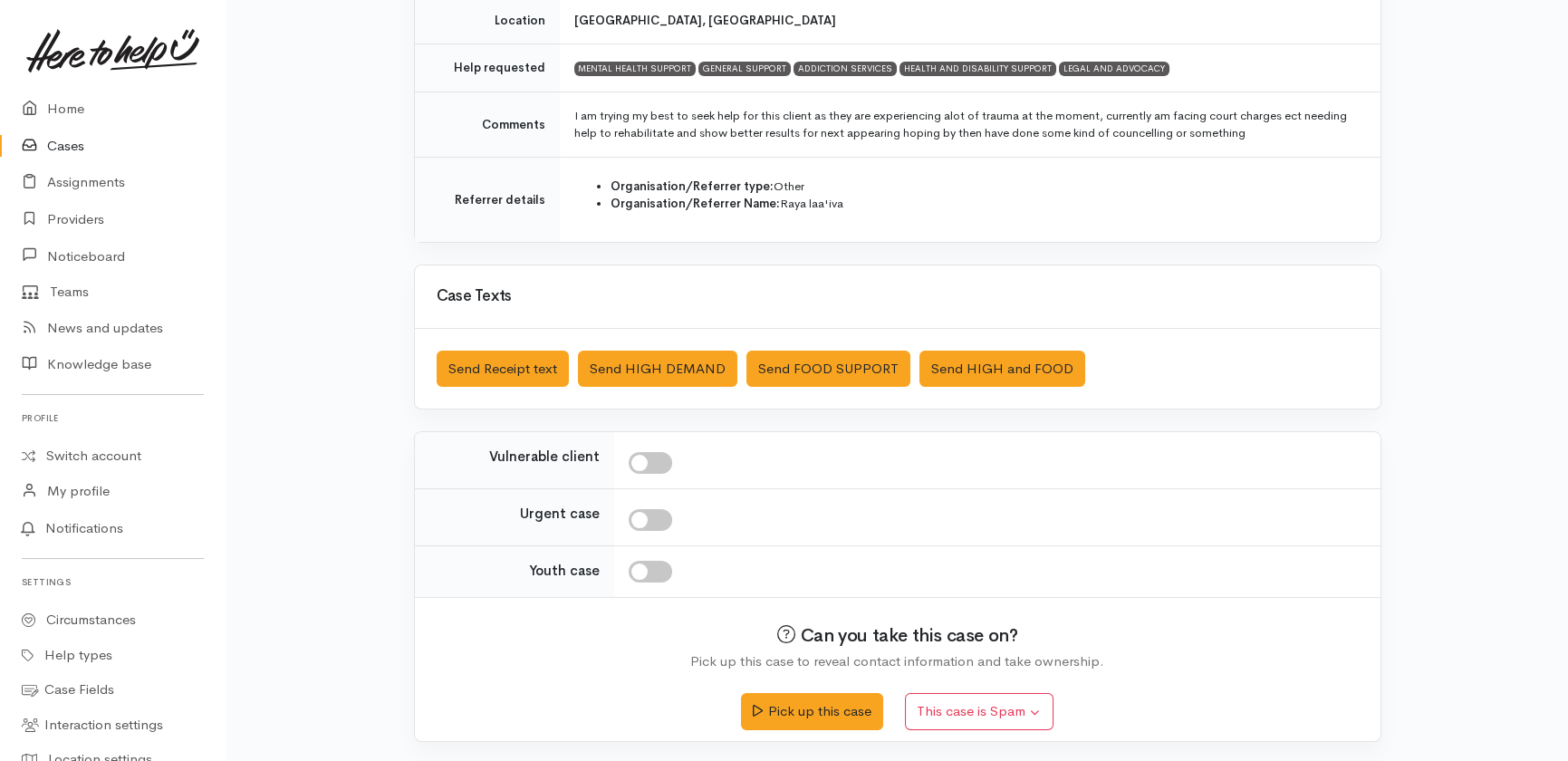
click at [649, 463] on input "checkbox" at bounding box center [651, 463] width 44 height 21
checkbox input "true"
click at [492, 372] on button "Send Receipt text" at bounding box center [502, 369] width 133 height 37
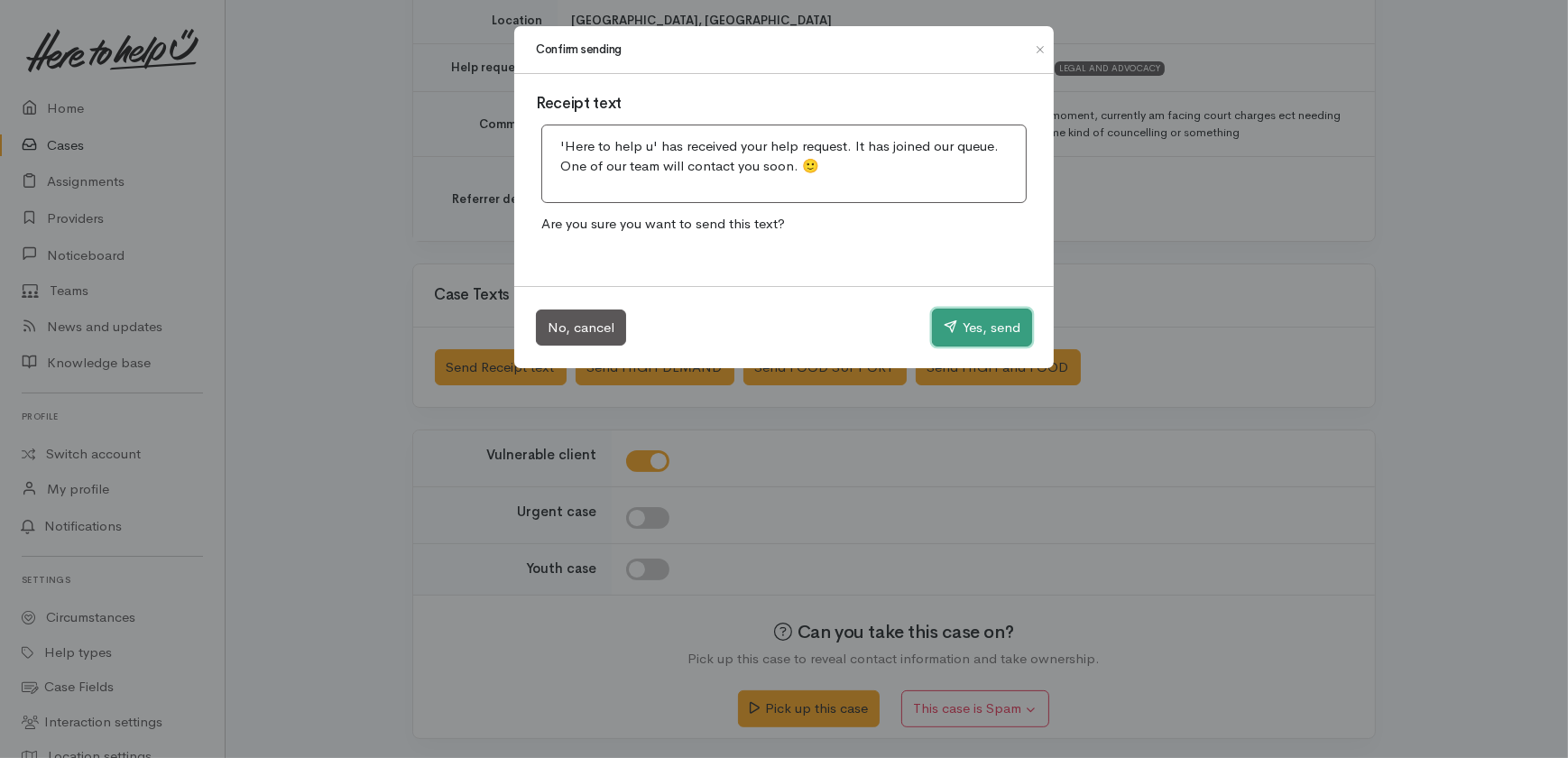
click at [972, 317] on button "Yes, send" at bounding box center [982, 327] width 101 height 38
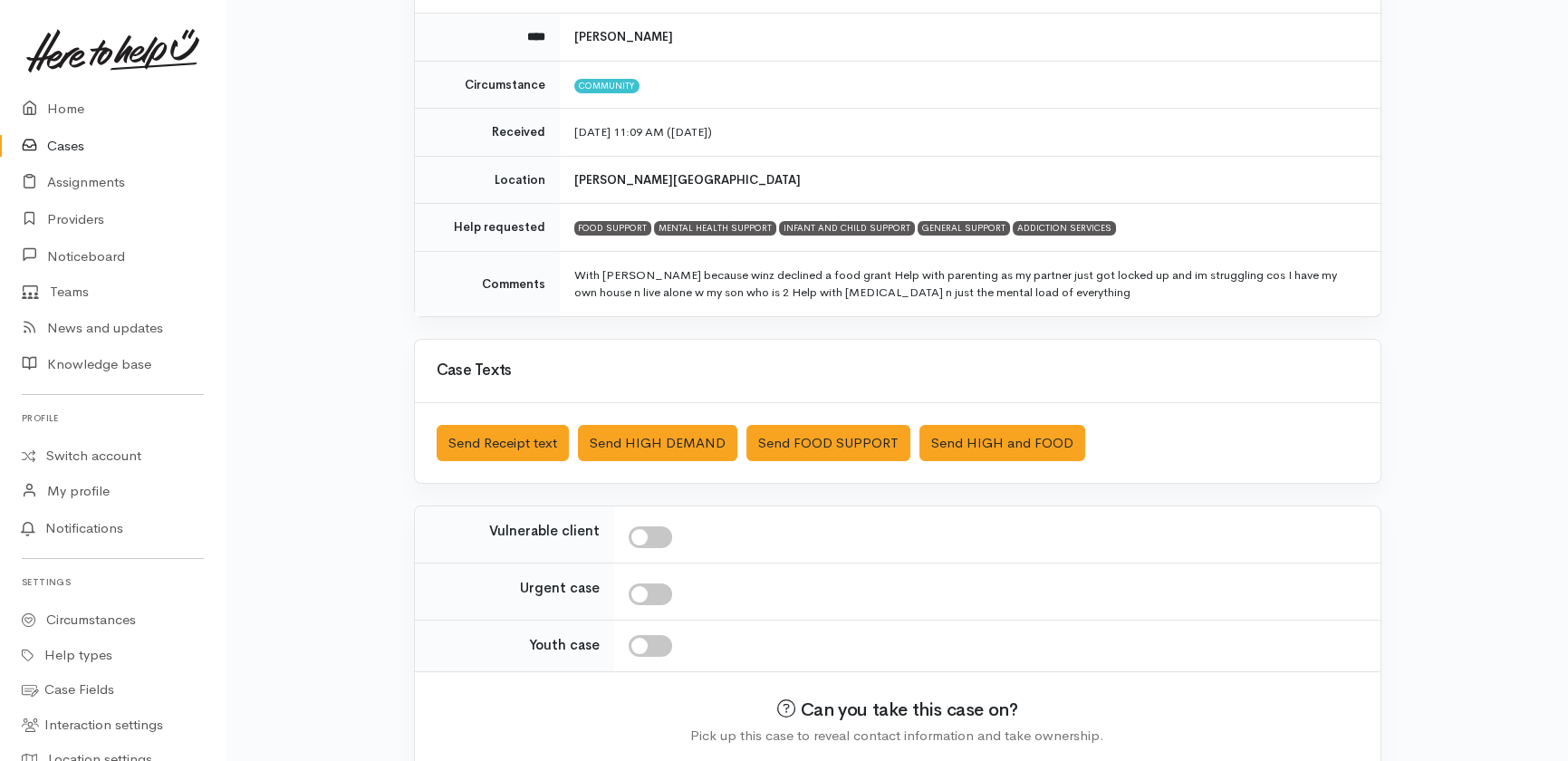
scroll to position [119, 0]
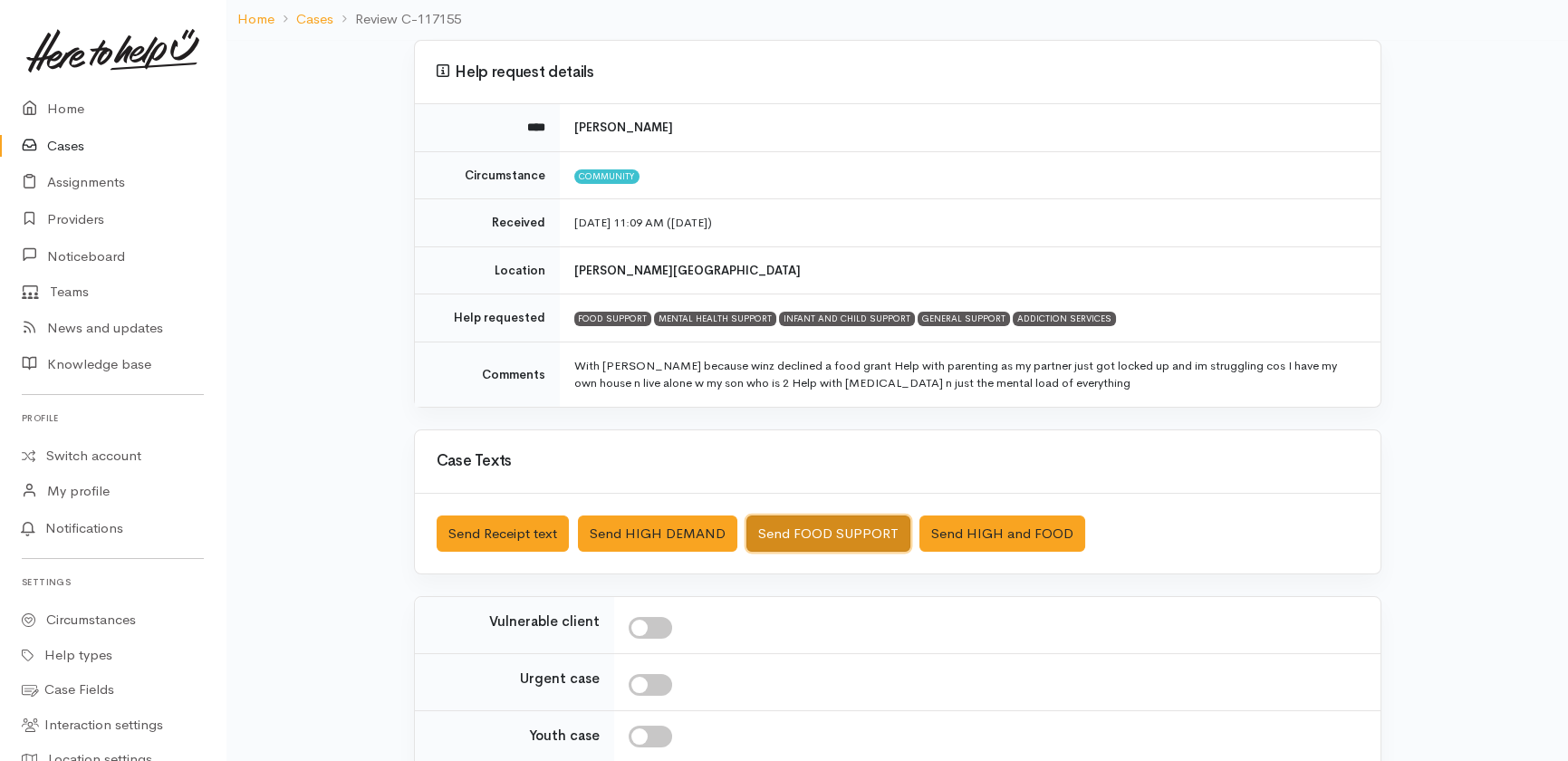
click at [850, 526] on button "Send FOOD SUPPORT" at bounding box center [828, 534] width 164 height 37
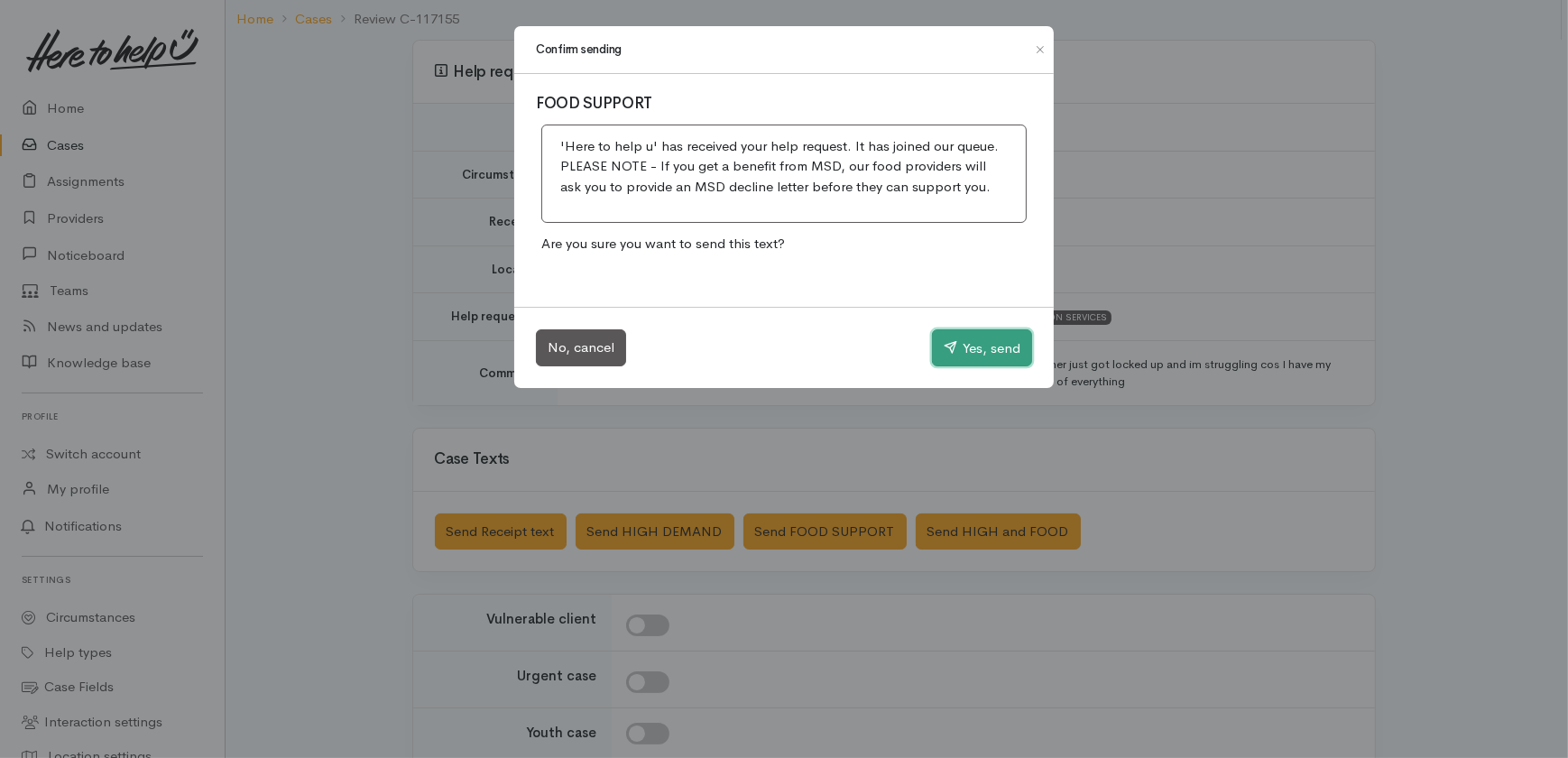
click at [993, 338] on button "Yes, send" at bounding box center [982, 348] width 101 height 38
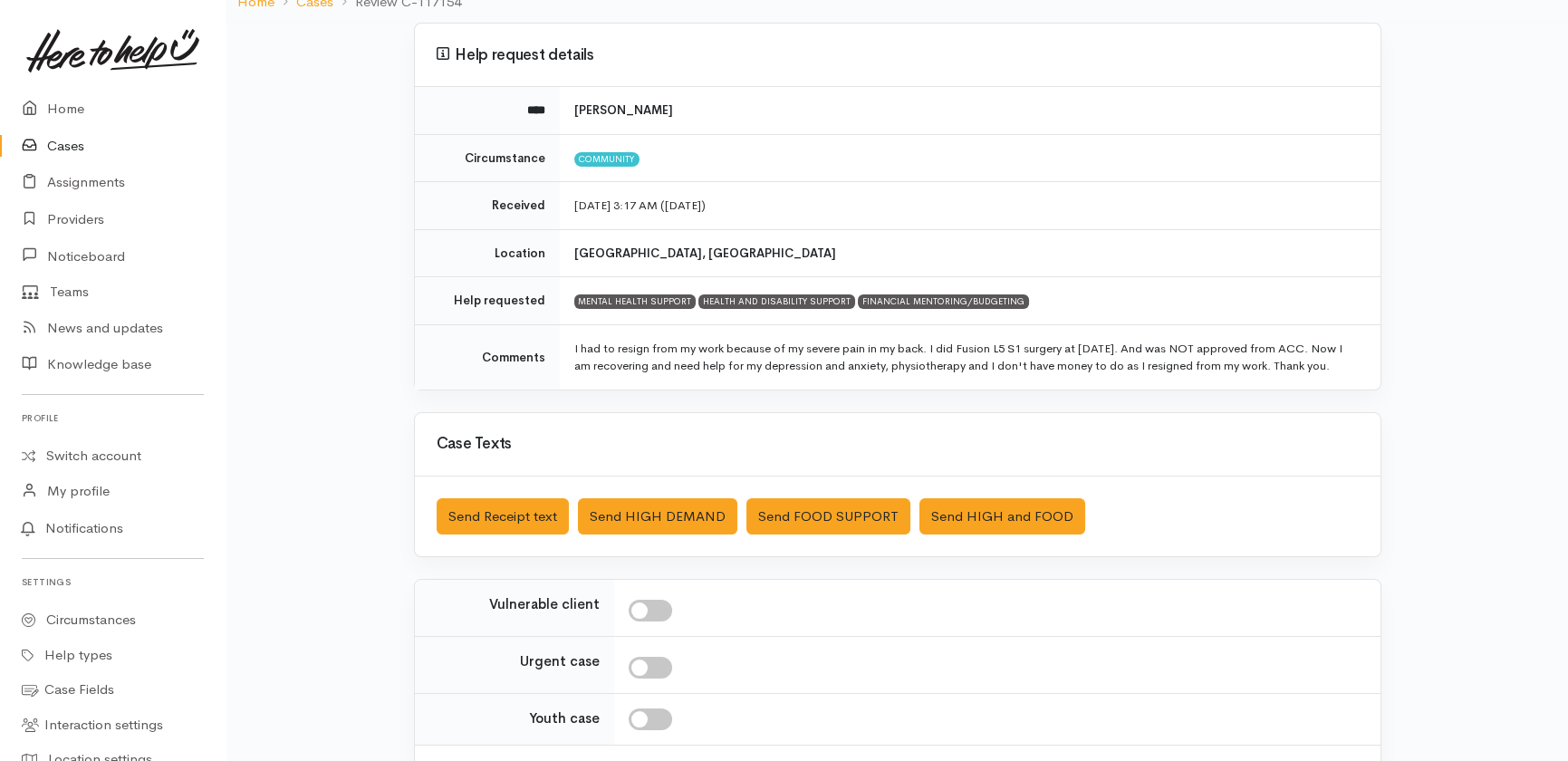
scroll to position [164, 0]
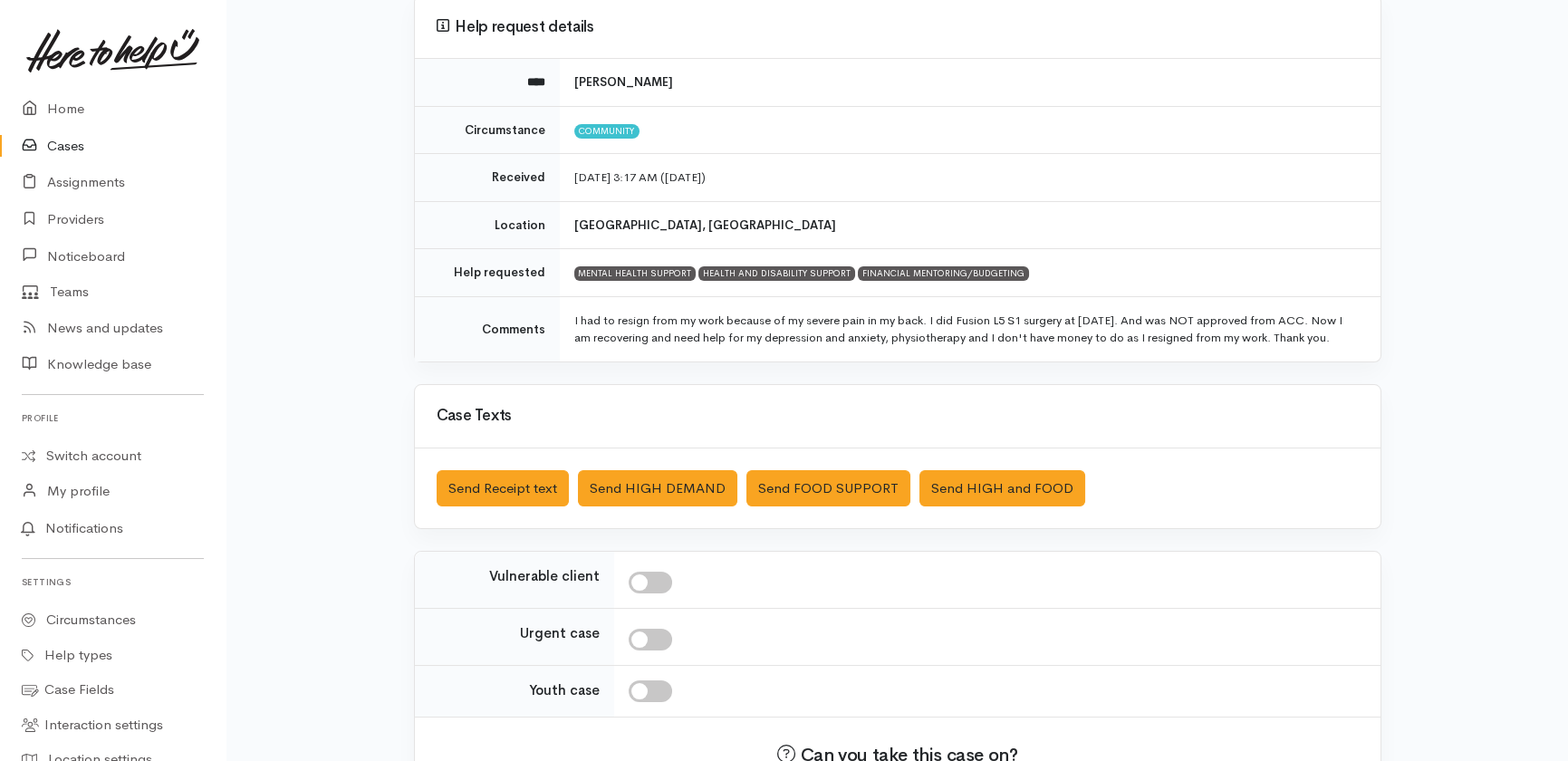
click at [652, 593] on input "checkbox" at bounding box center [651, 582] width 44 height 21
checkbox input "true"
click at [498, 508] on button "Send Receipt text" at bounding box center [502, 488] width 133 height 37
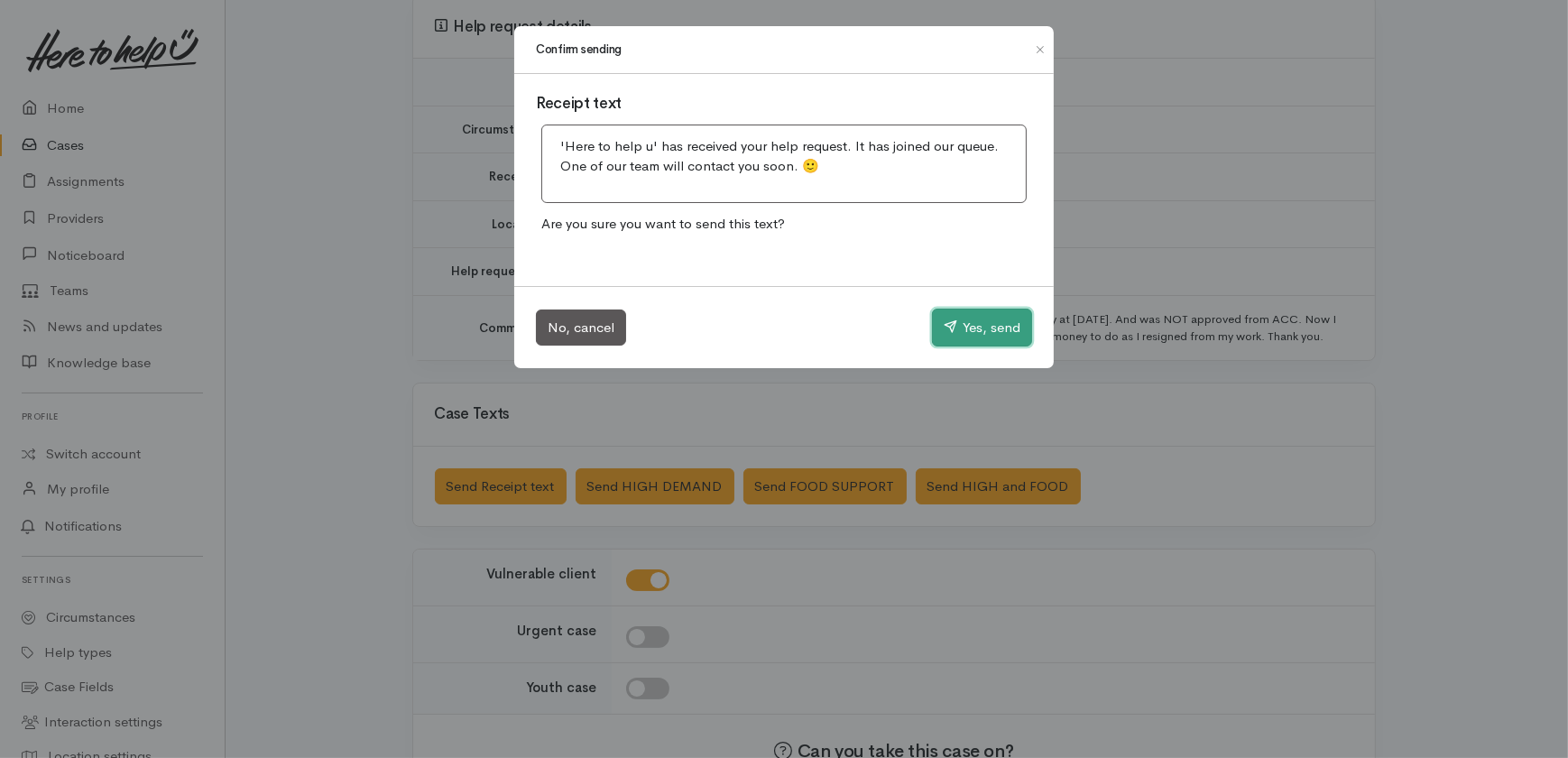
drag, startPoint x: 967, startPoint y: 323, endPoint x: 825, endPoint y: 189, distance: 195.2
click at [967, 324] on button "Yes, send" at bounding box center [982, 327] width 101 height 38
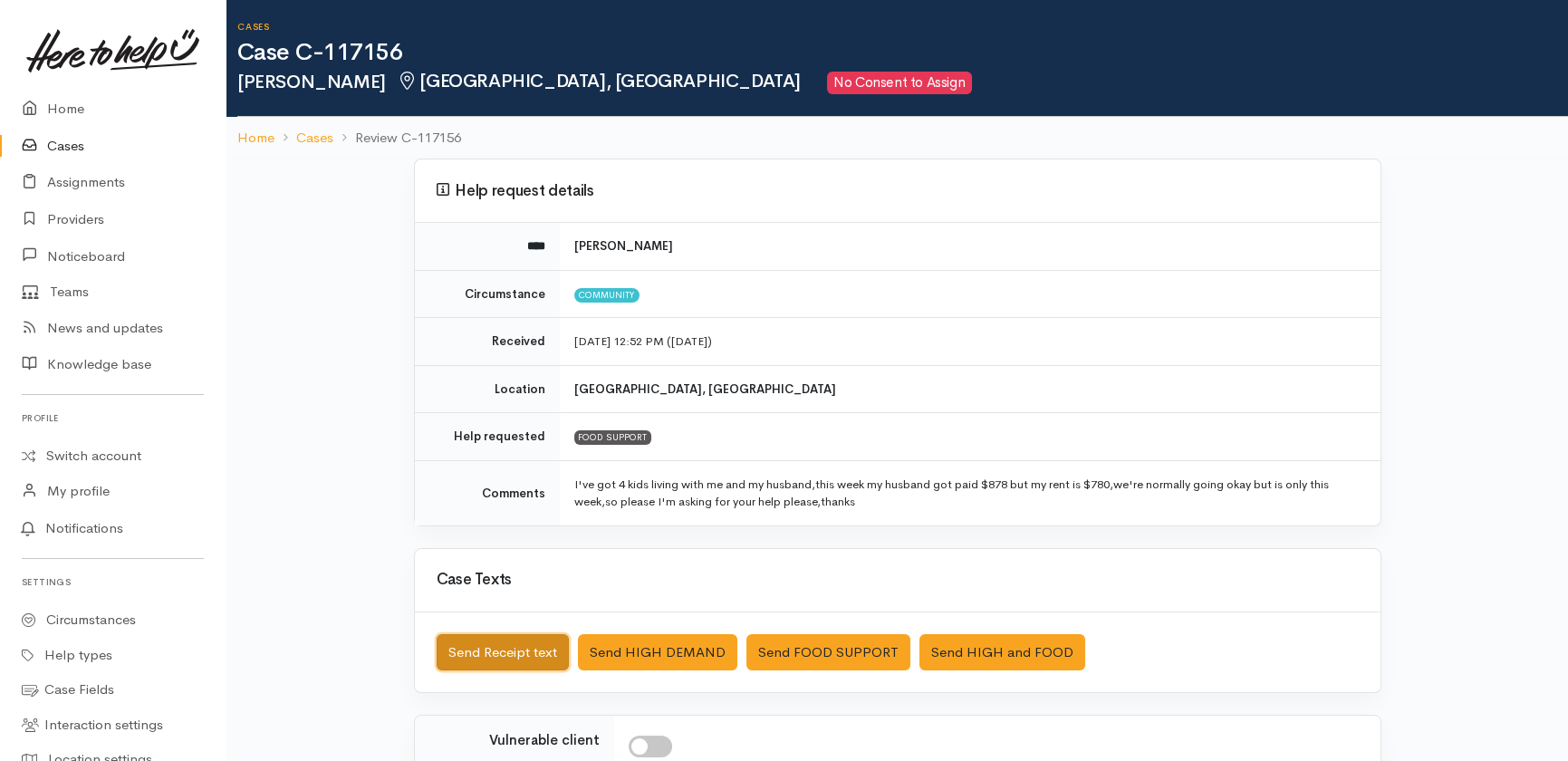
click at [512, 647] on button "Send Receipt text" at bounding box center [502, 653] width 133 height 37
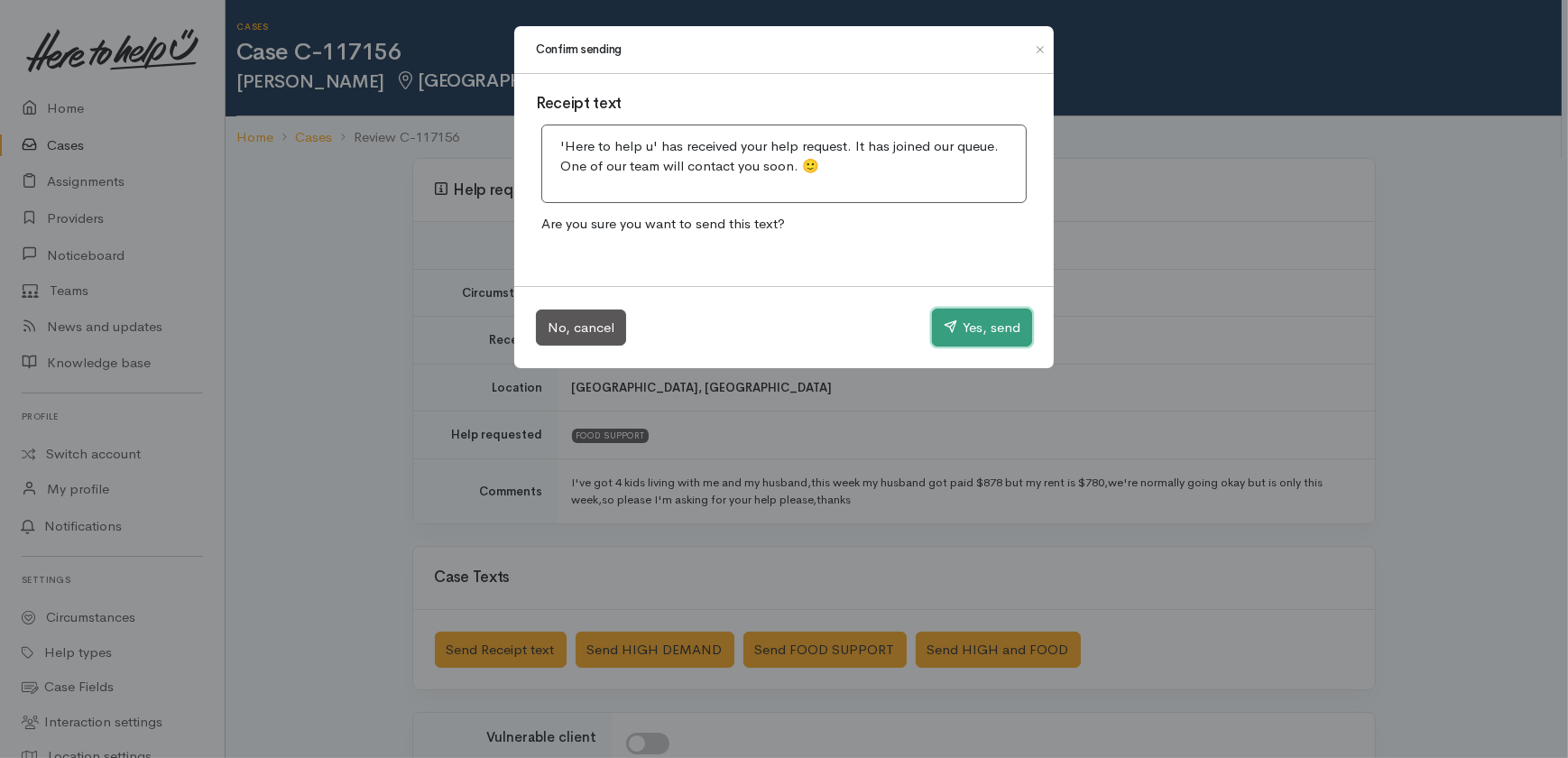
click at [1003, 330] on button "Yes, send" at bounding box center [982, 327] width 101 height 38
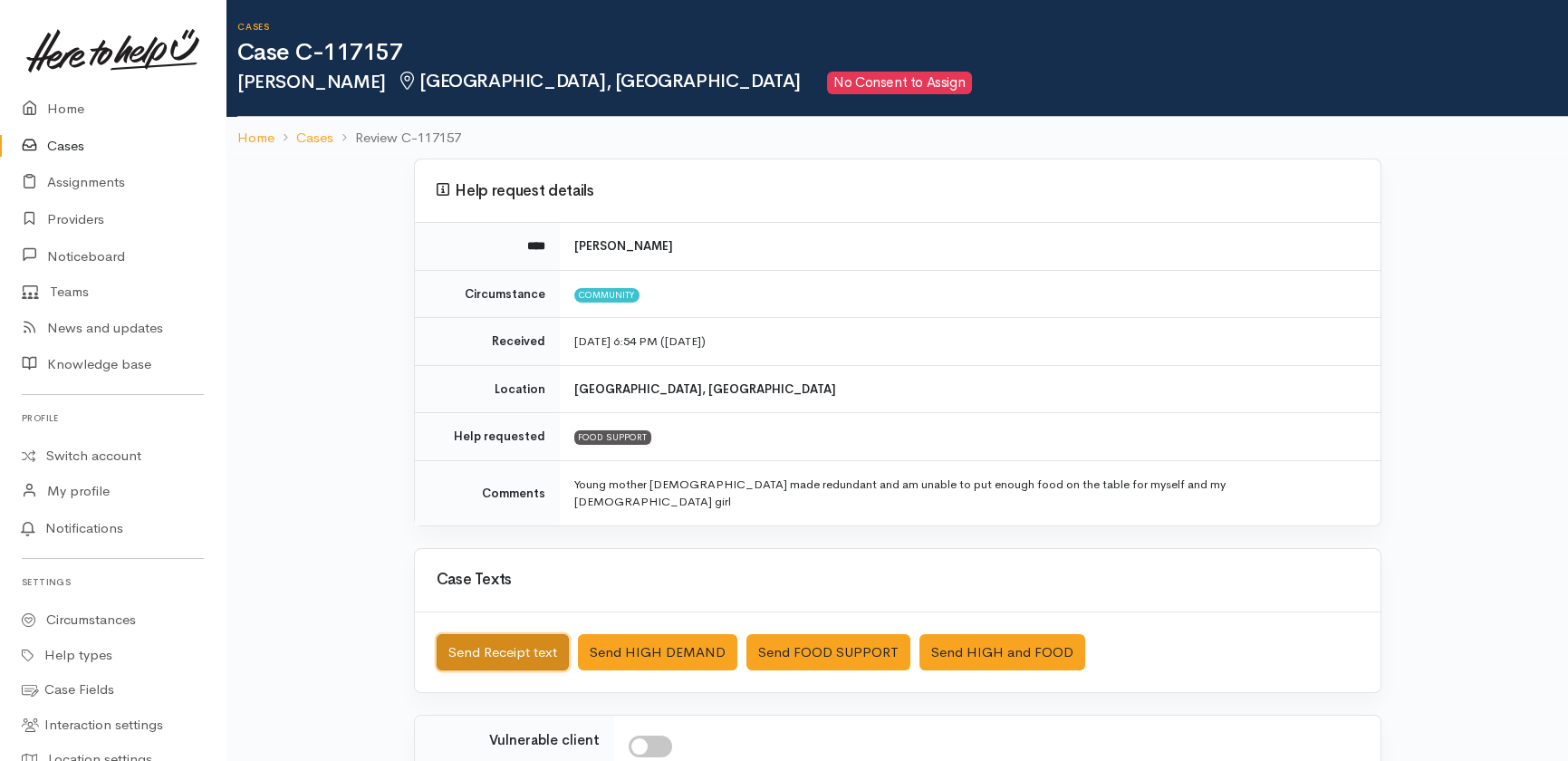
click at [522, 634] on button "Send Receipt text" at bounding box center [502, 653] width 133 height 37
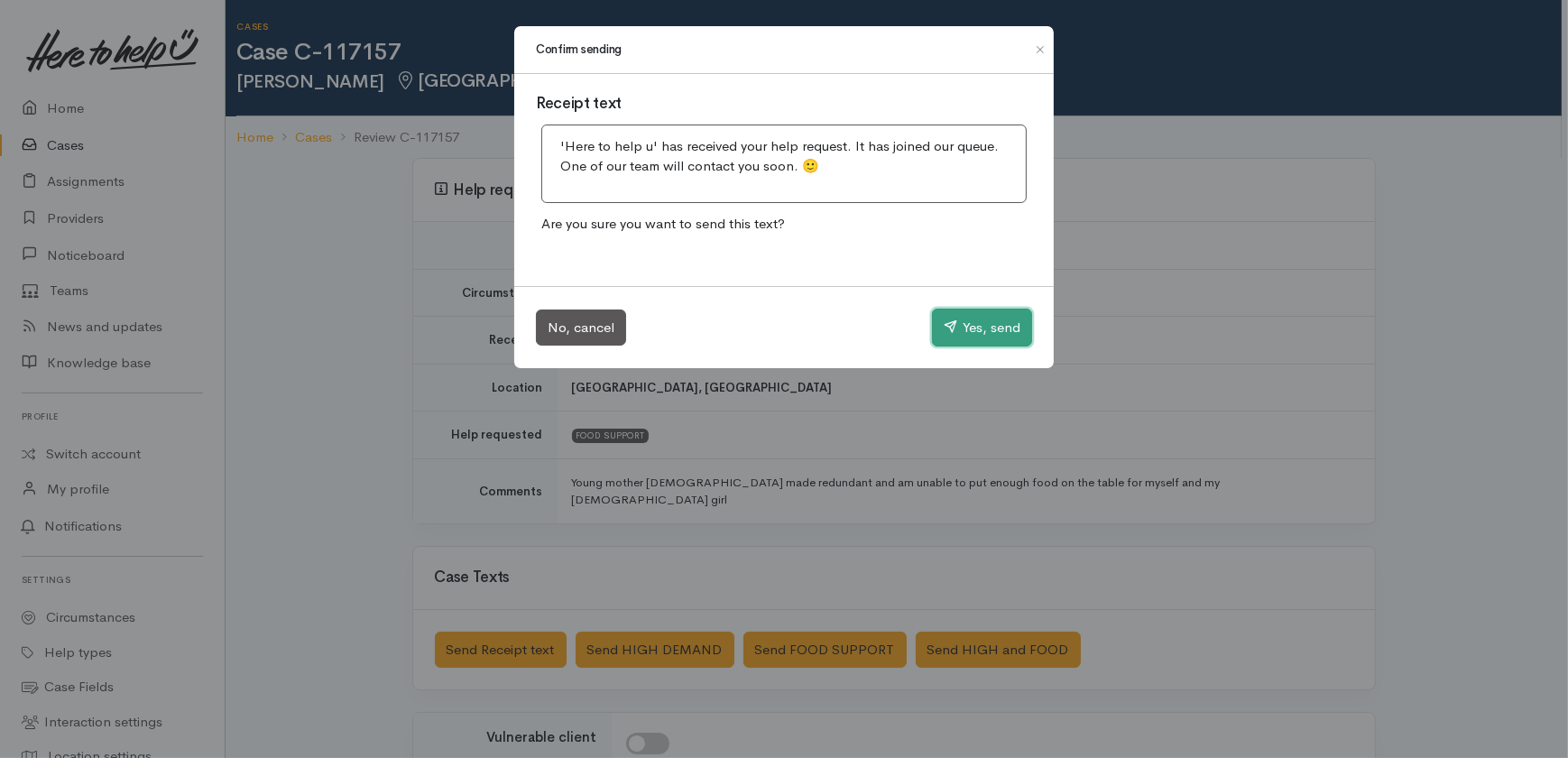
click at [1007, 323] on button "Yes, send" at bounding box center [982, 327] width 101 height 38
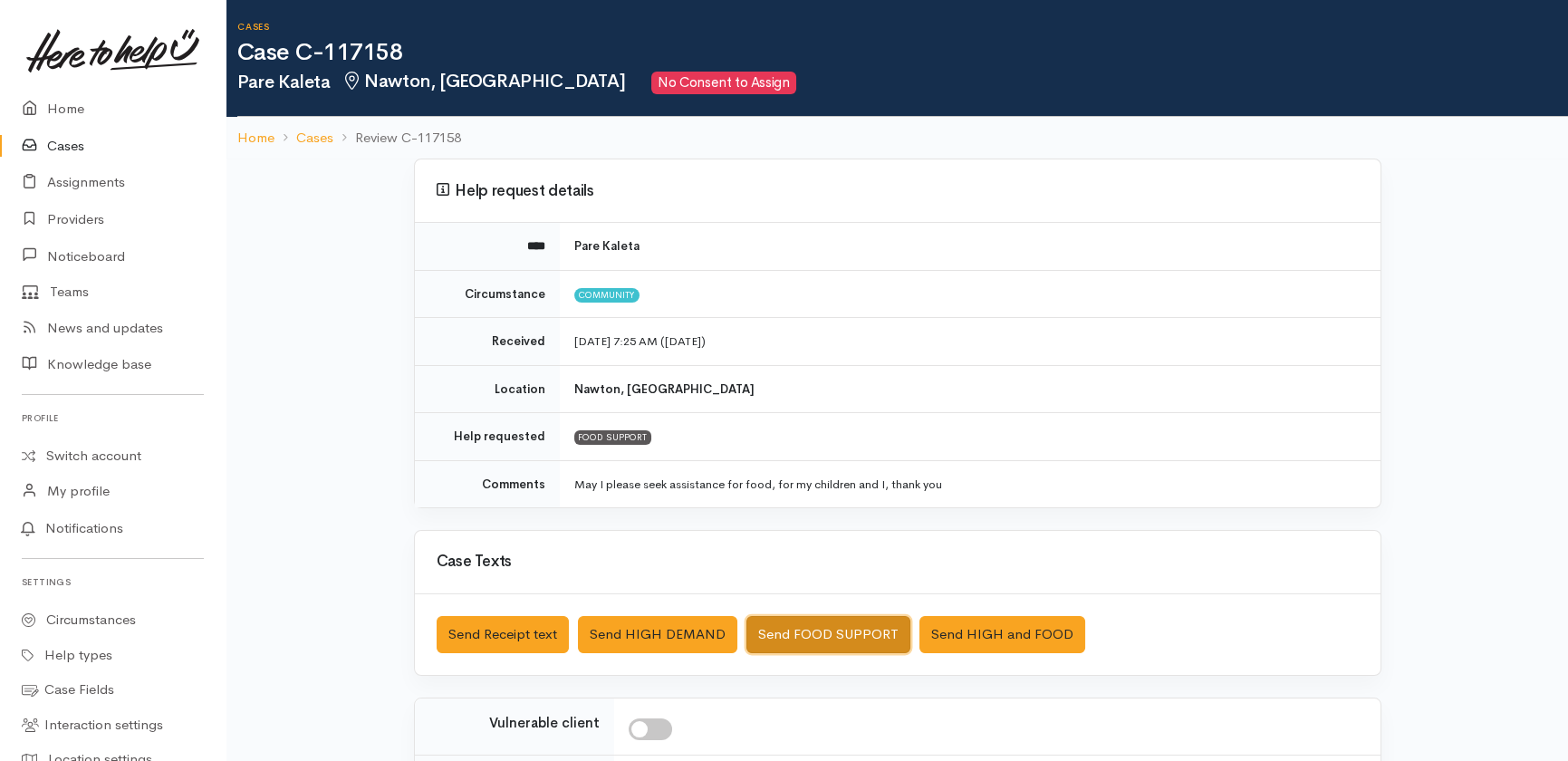
click at [848, 630] on button "Send FOOD SUPPORT" at bounding box center [828, 635] width 164 height 37
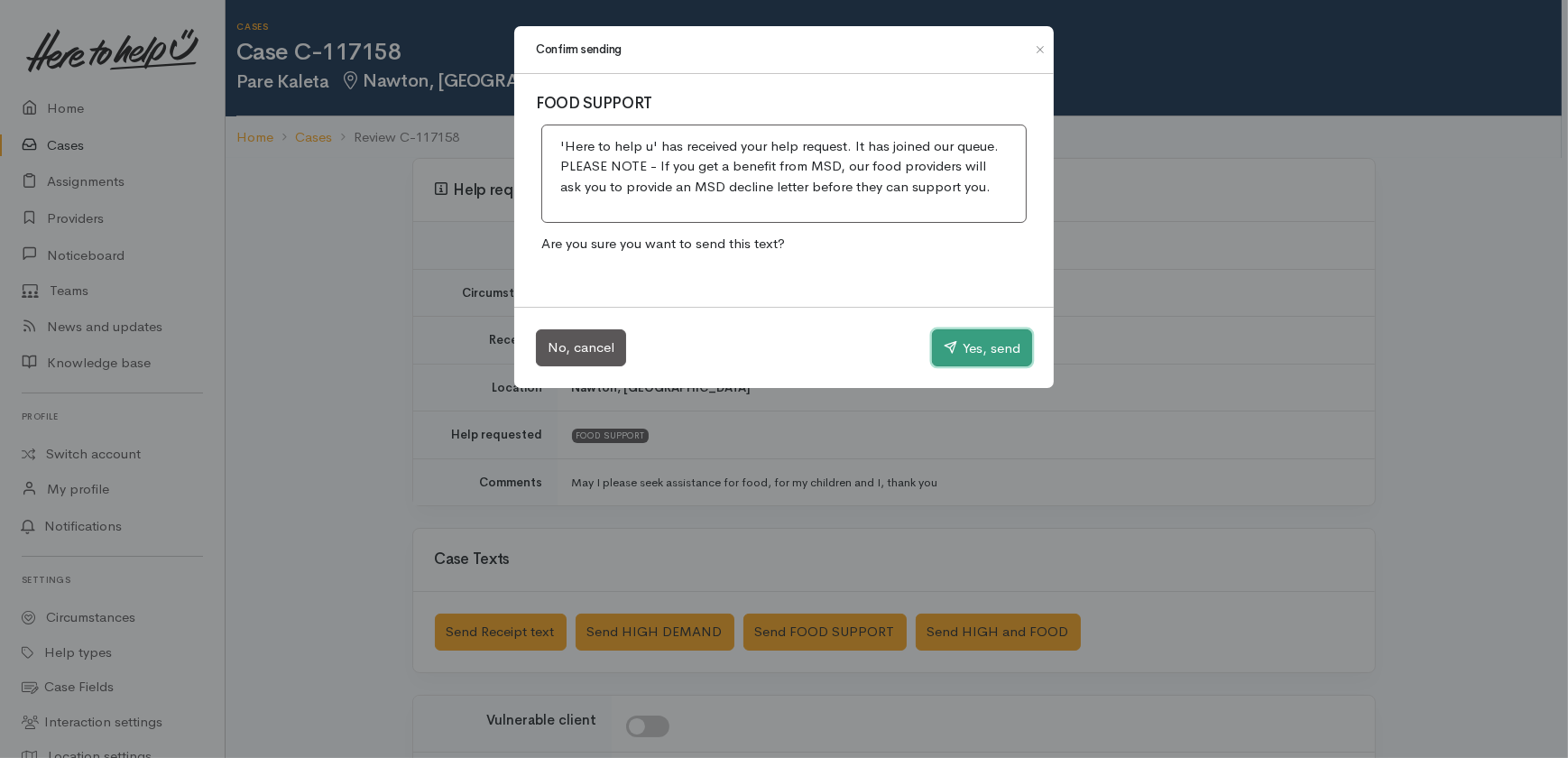
click at [992, 335] on button "Yes, send" at bounding box center [982, 348] width 101 height 38
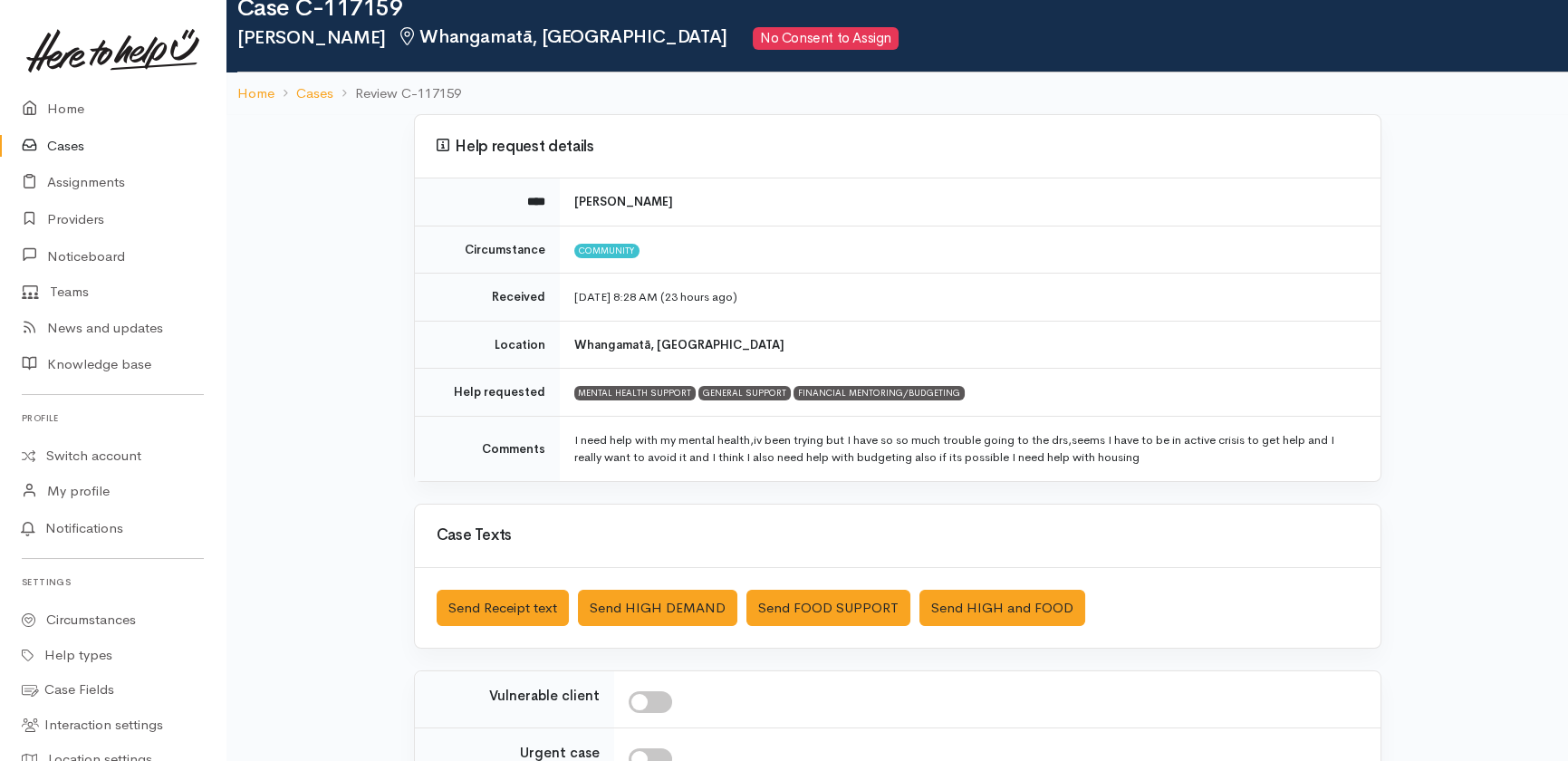
scroll to position [82, 0]
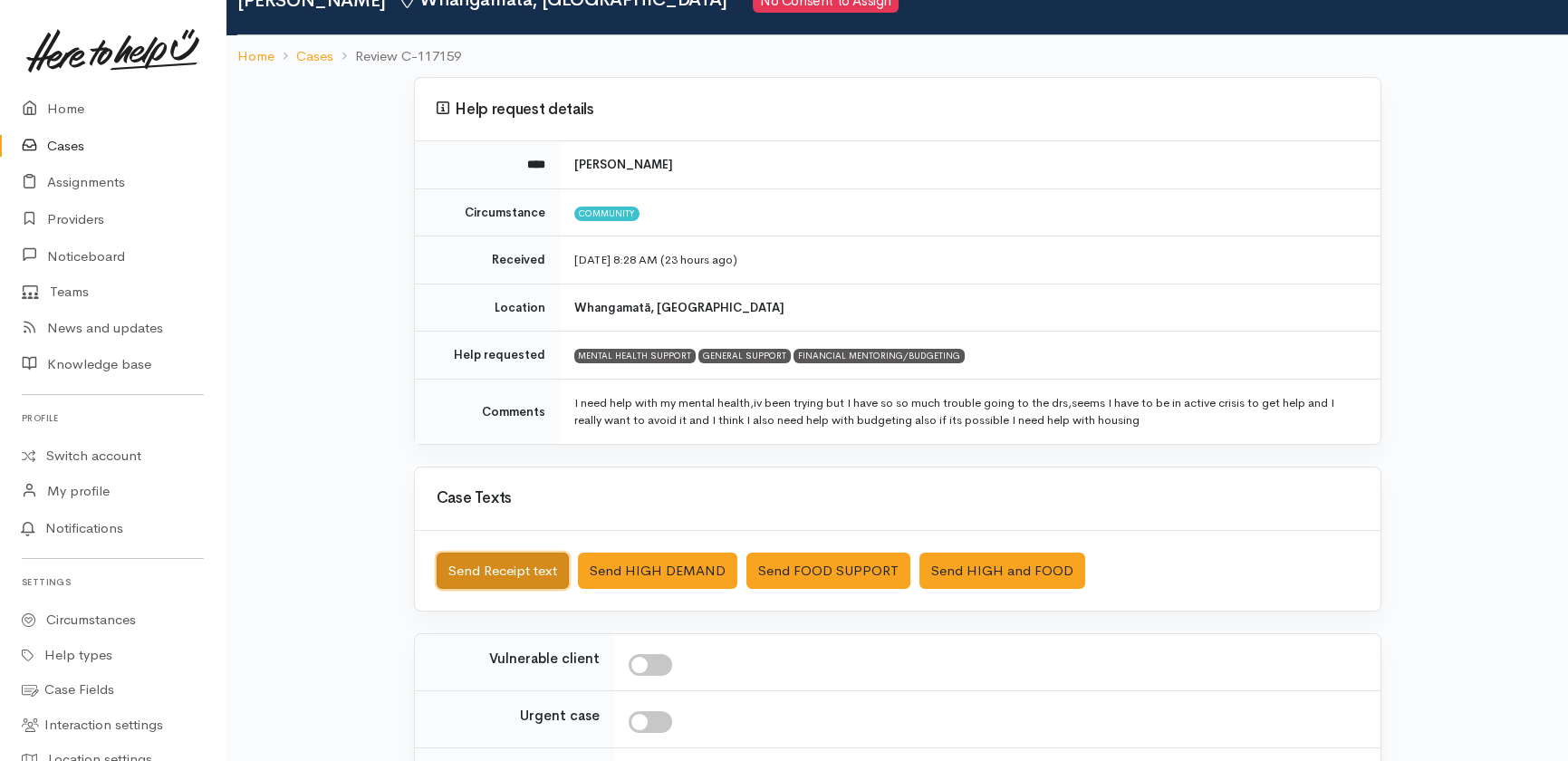
click at [481, 561] on button "Send Receipt text" at bounding box center [502, 571] width 133 height 37
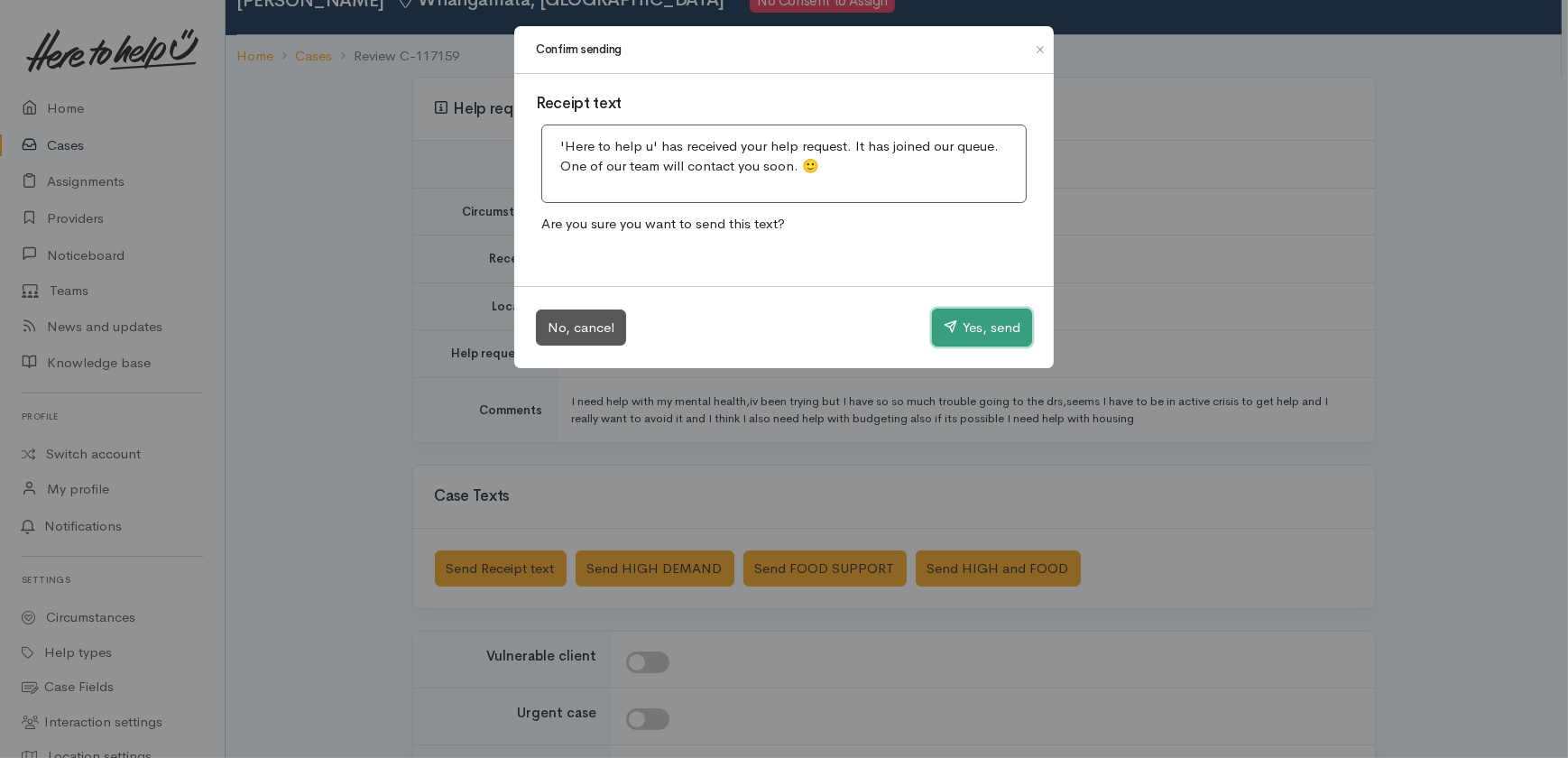
click at [971, 331] on button "Yes, send" at bounding box center [982, 327] width 101 height 38
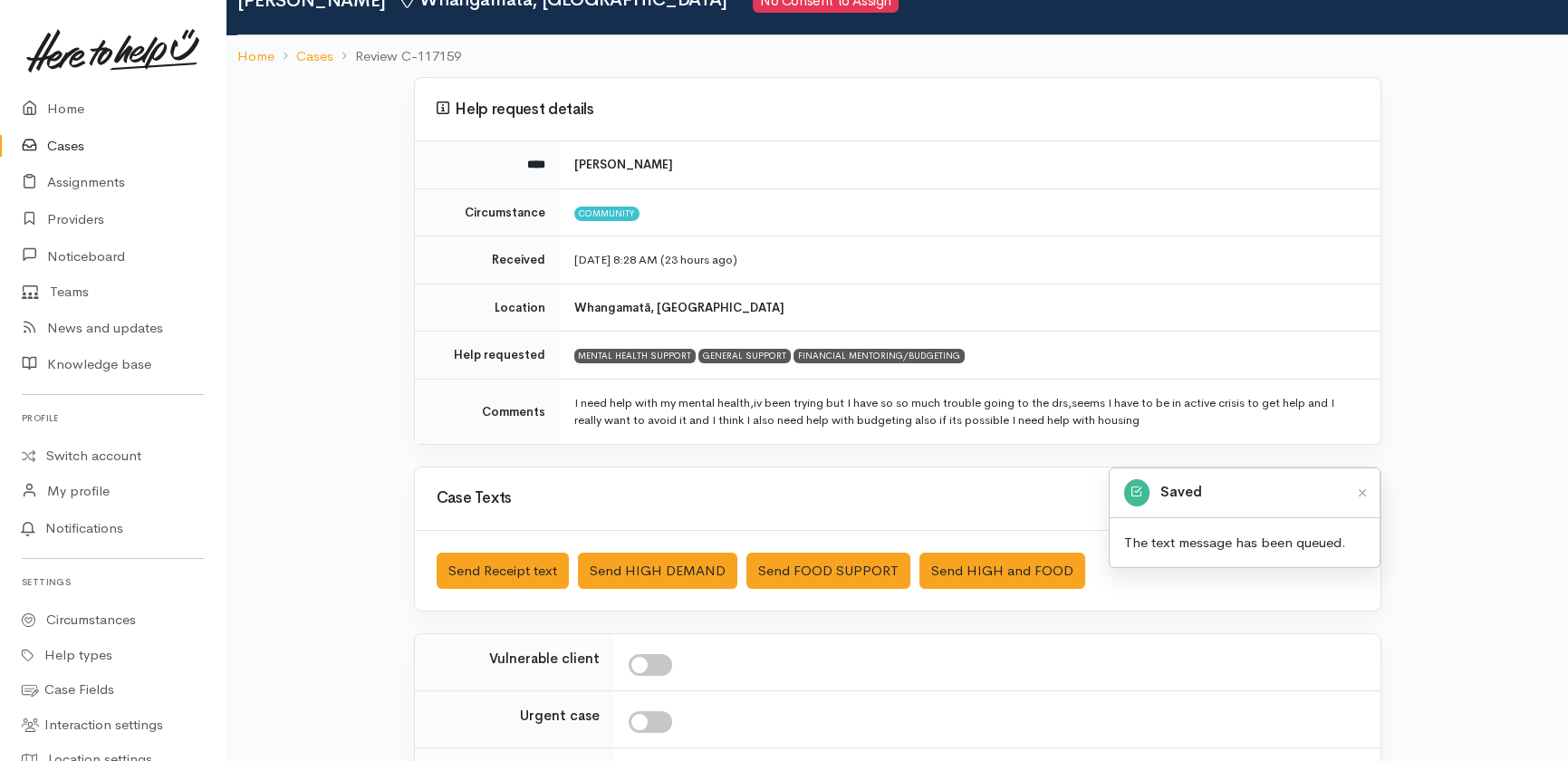
click at [666, 657] on input "checkbox" at bounding box center [651, 665] width 44 height 21
checkbox input "true"
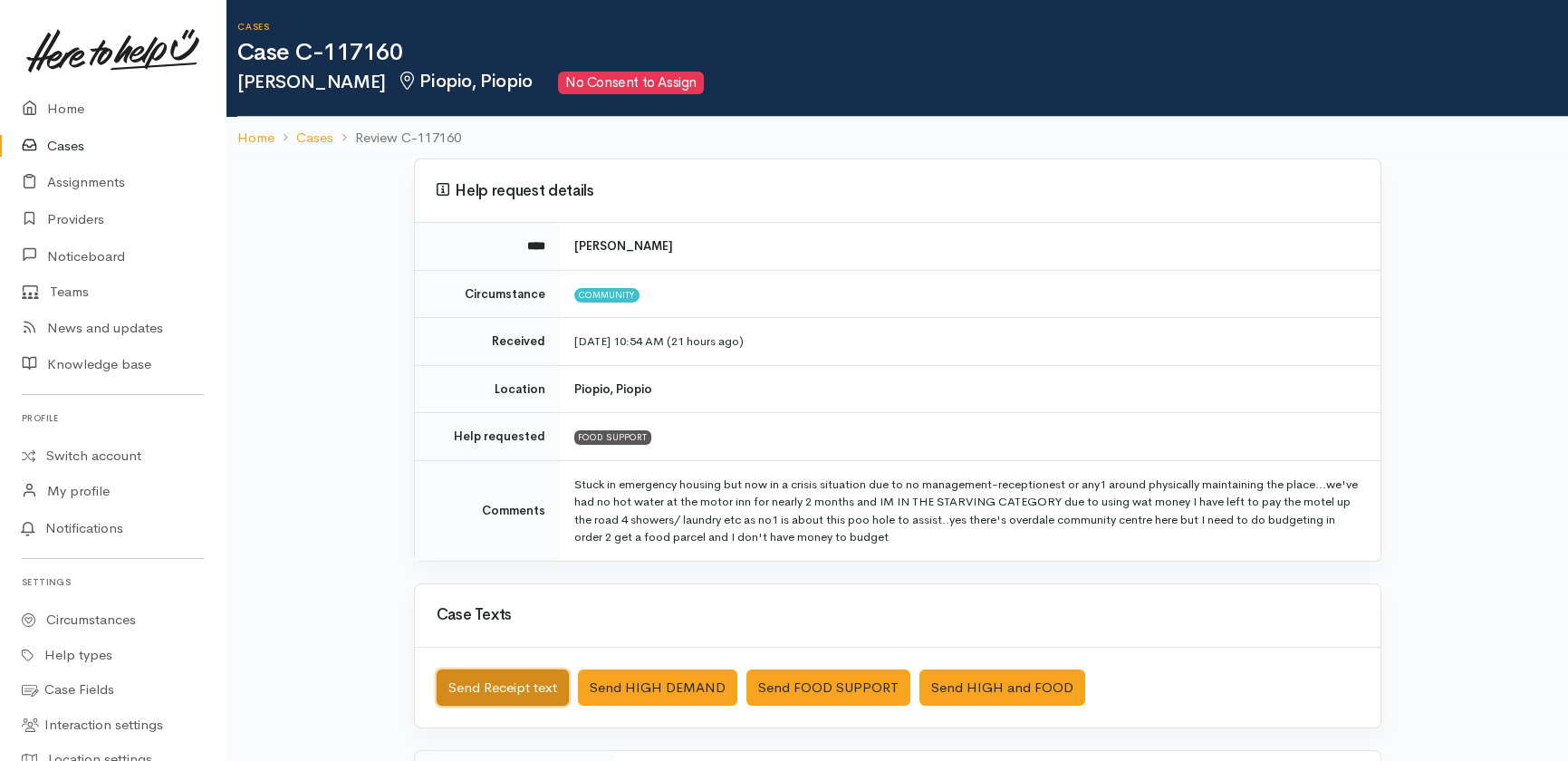
click at [498, 680] on button "Send Receipt text" at bounding box center [502, 689] width 133 height 37
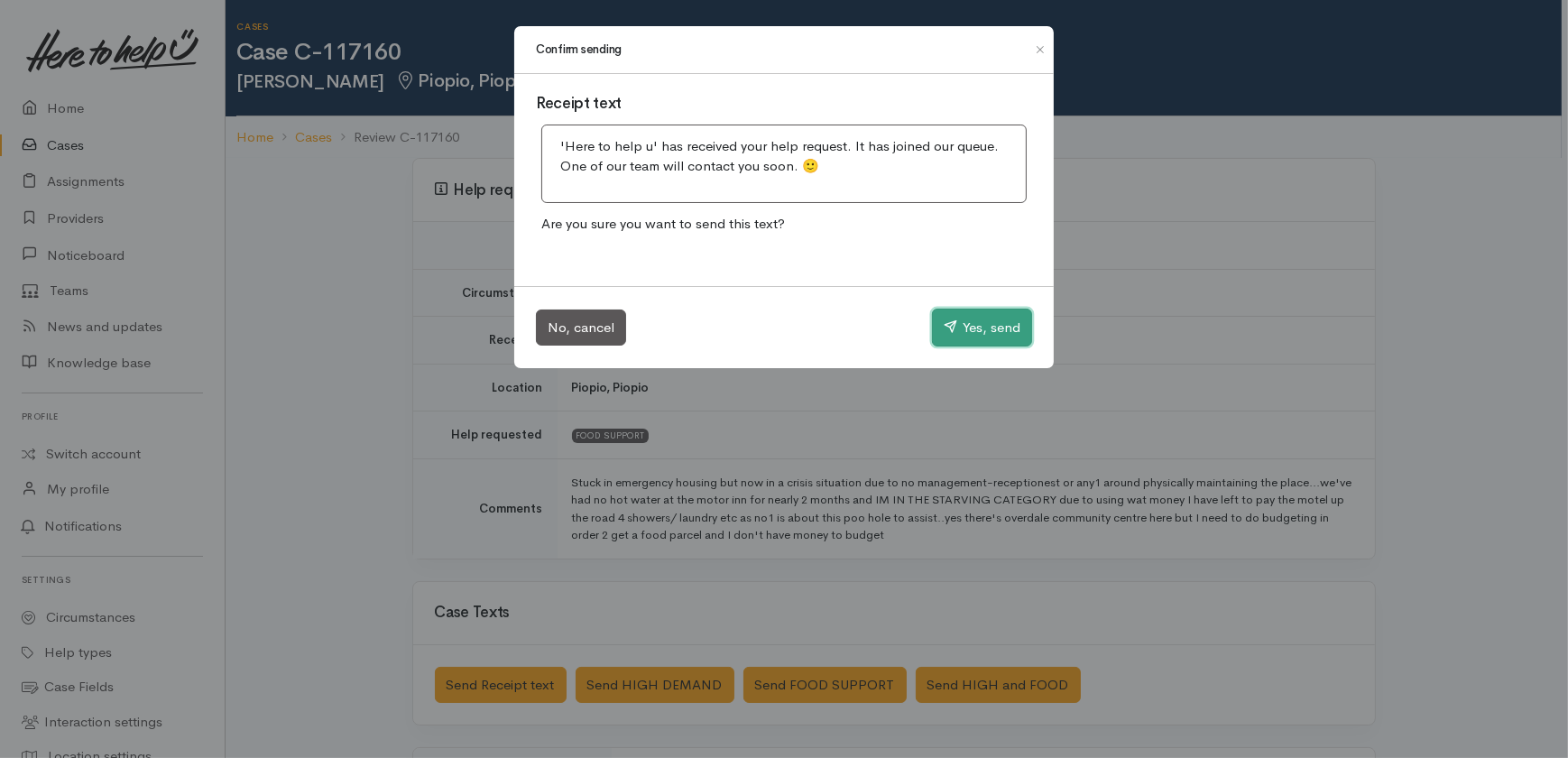
click at [980, 330] on button "Yes, send" at bounding box center [982, 327] width 101 height 38
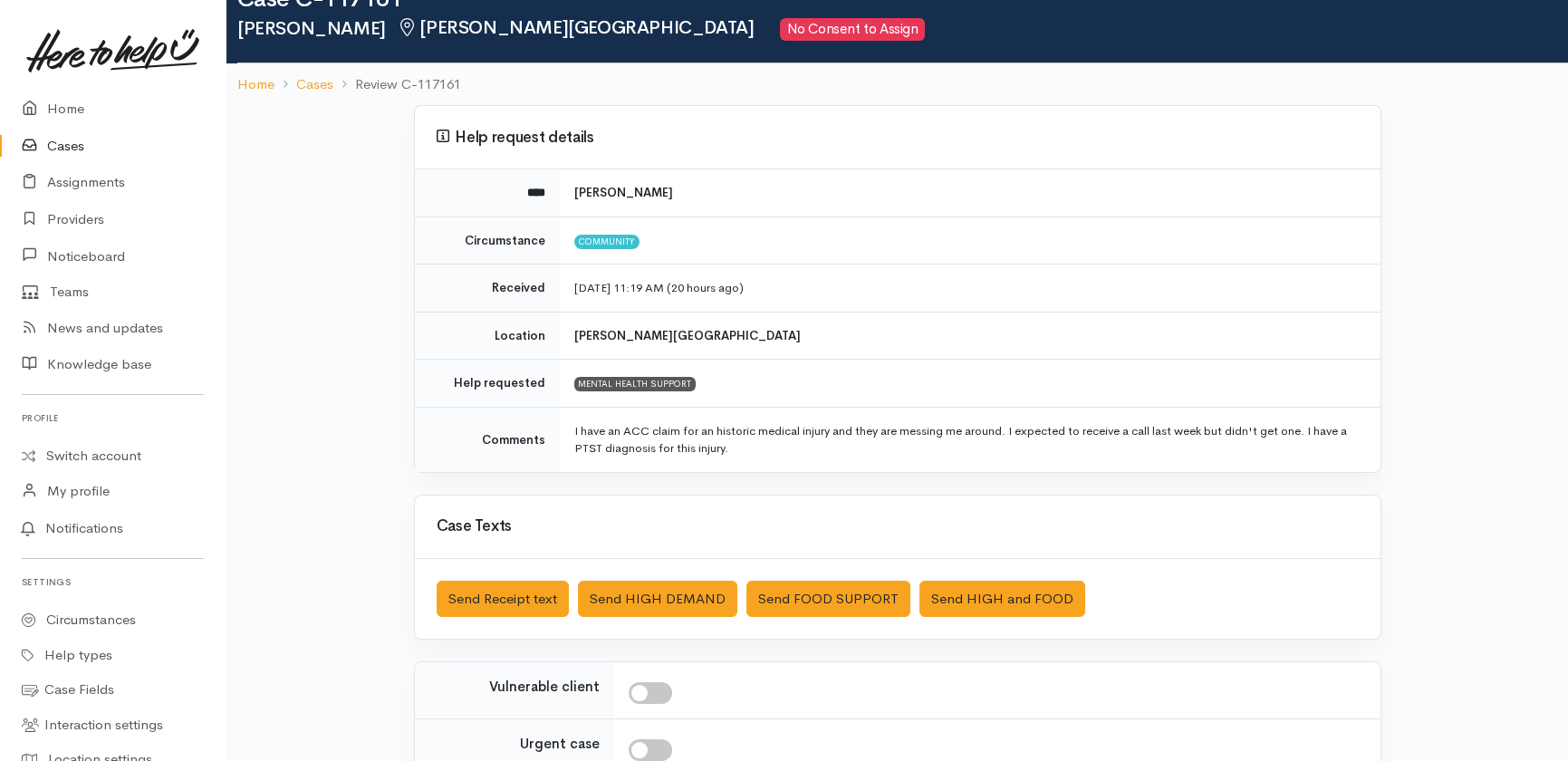
scroll to position [82, 0]
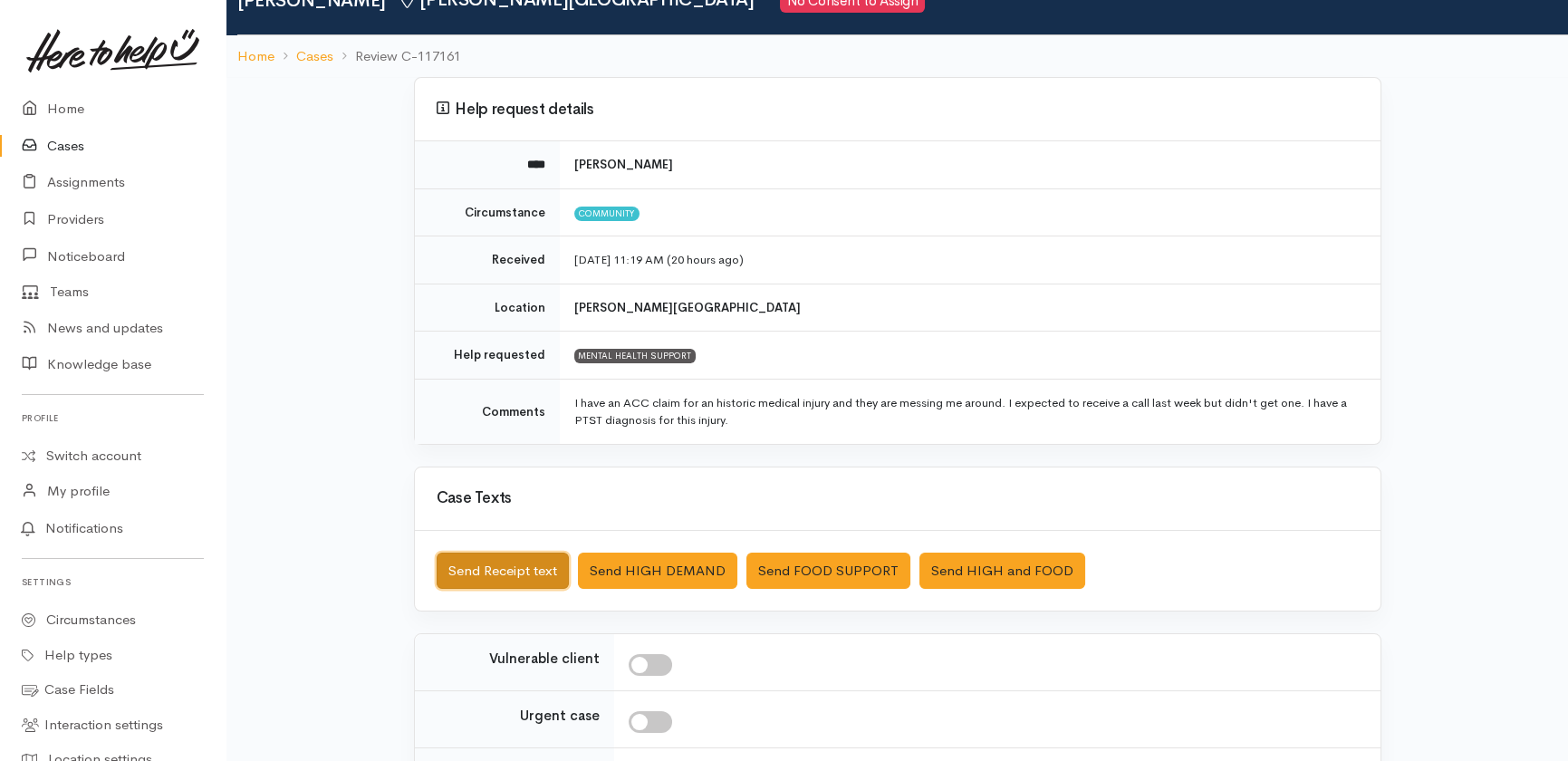
click at [502, 573] on button "Send Receipt text" at bounding box center [502, 571] width 133 height 37
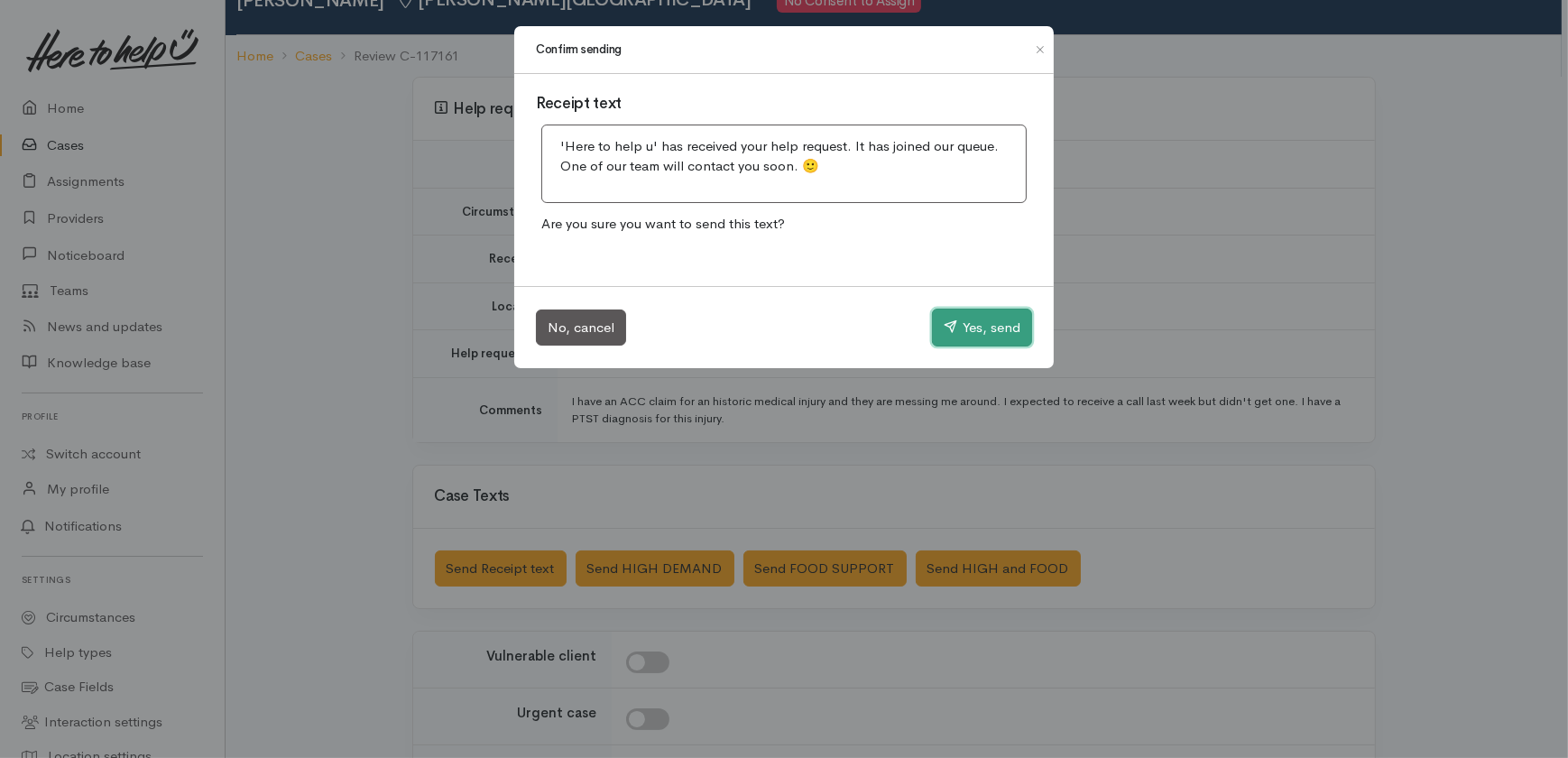
click at [982, 323] on button "Yes, send" at bounding box center [982, 327] width 101 height 38
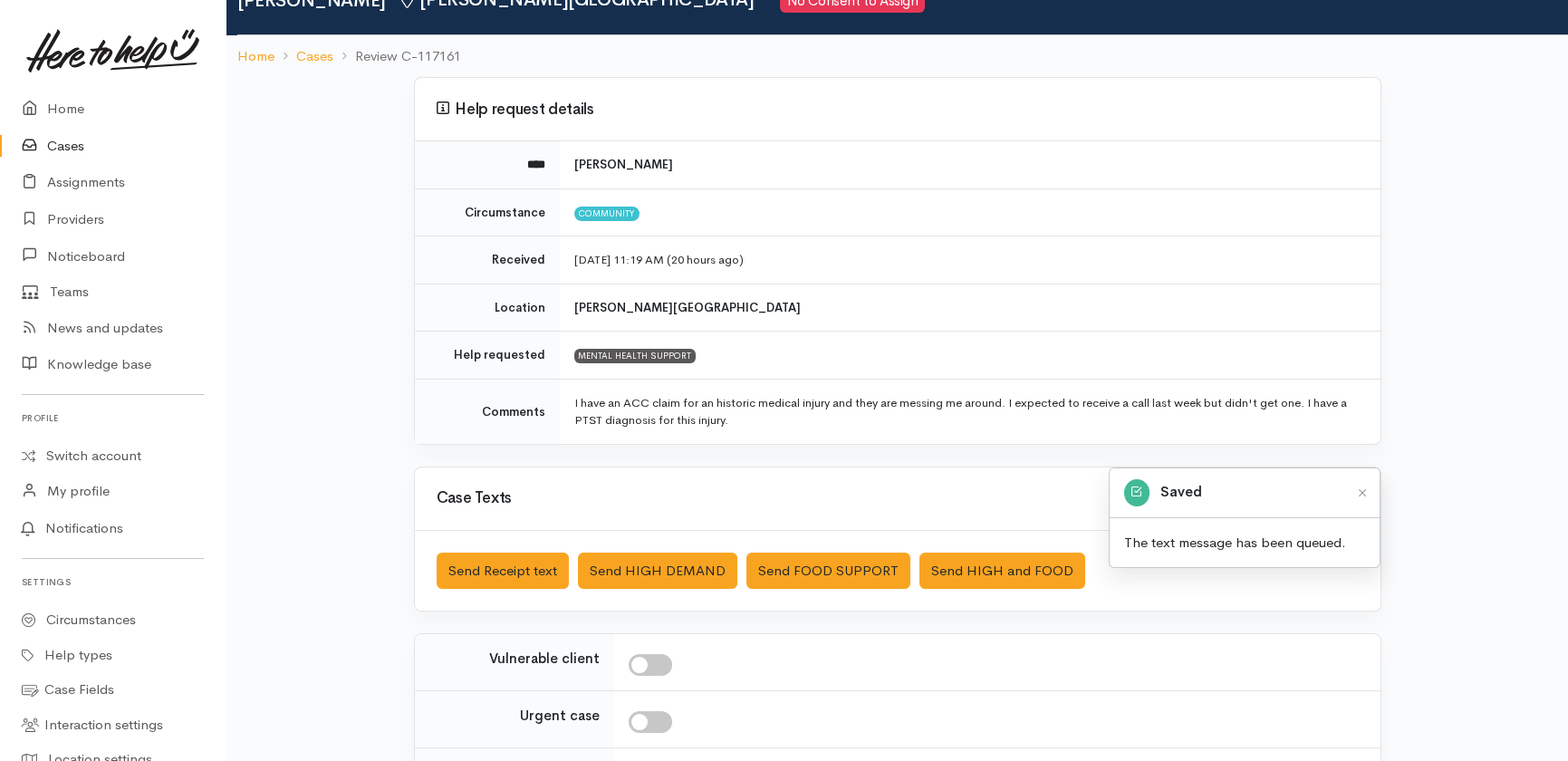
click at [664, 665] on input "checkbox" at bounding box center [651, 665] width 44 height 21
checkbox input "true"
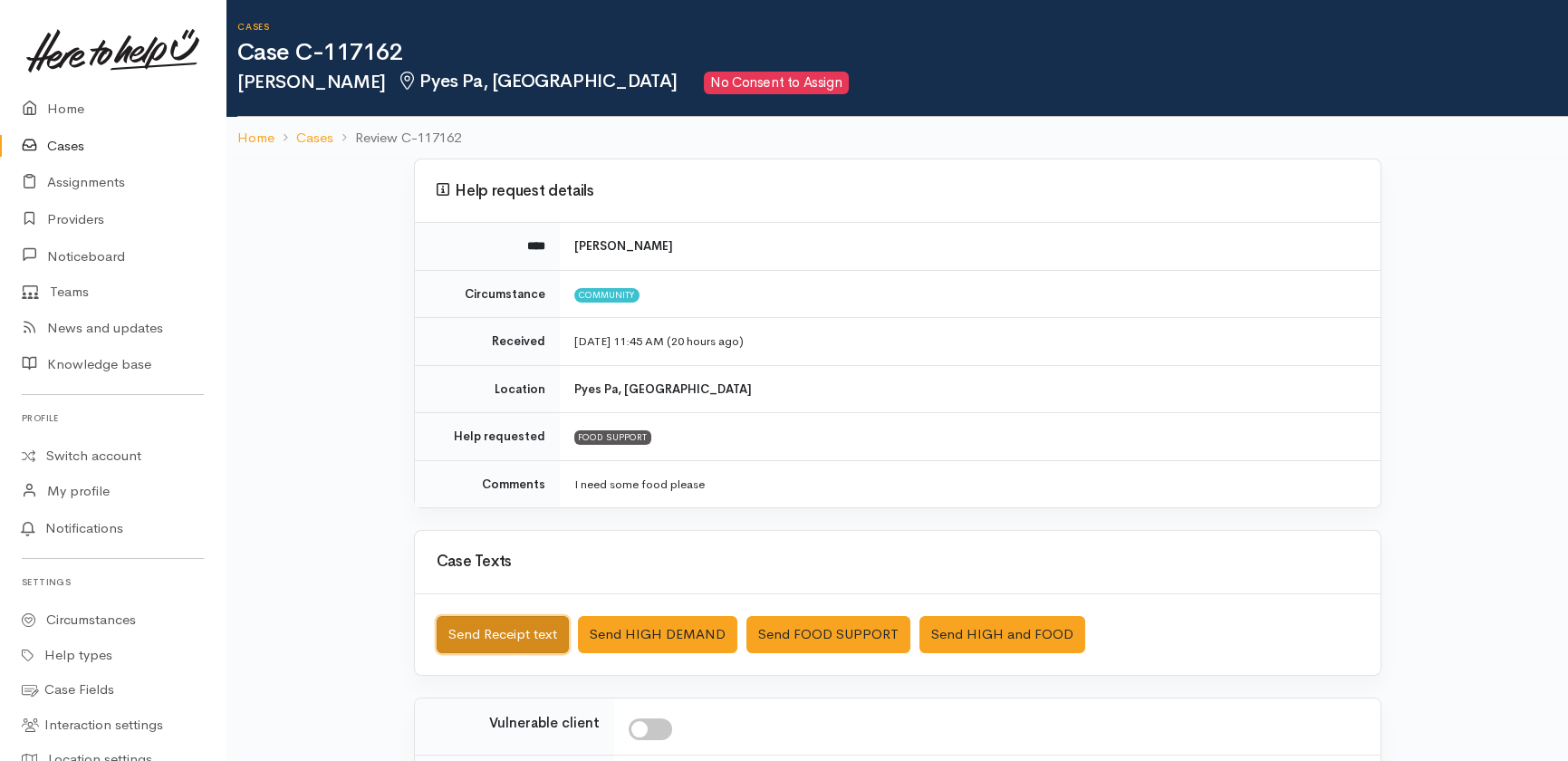
click at [477, 635] on button "Send Receipt text" at bounding box center [502, 635] width 133 height 37
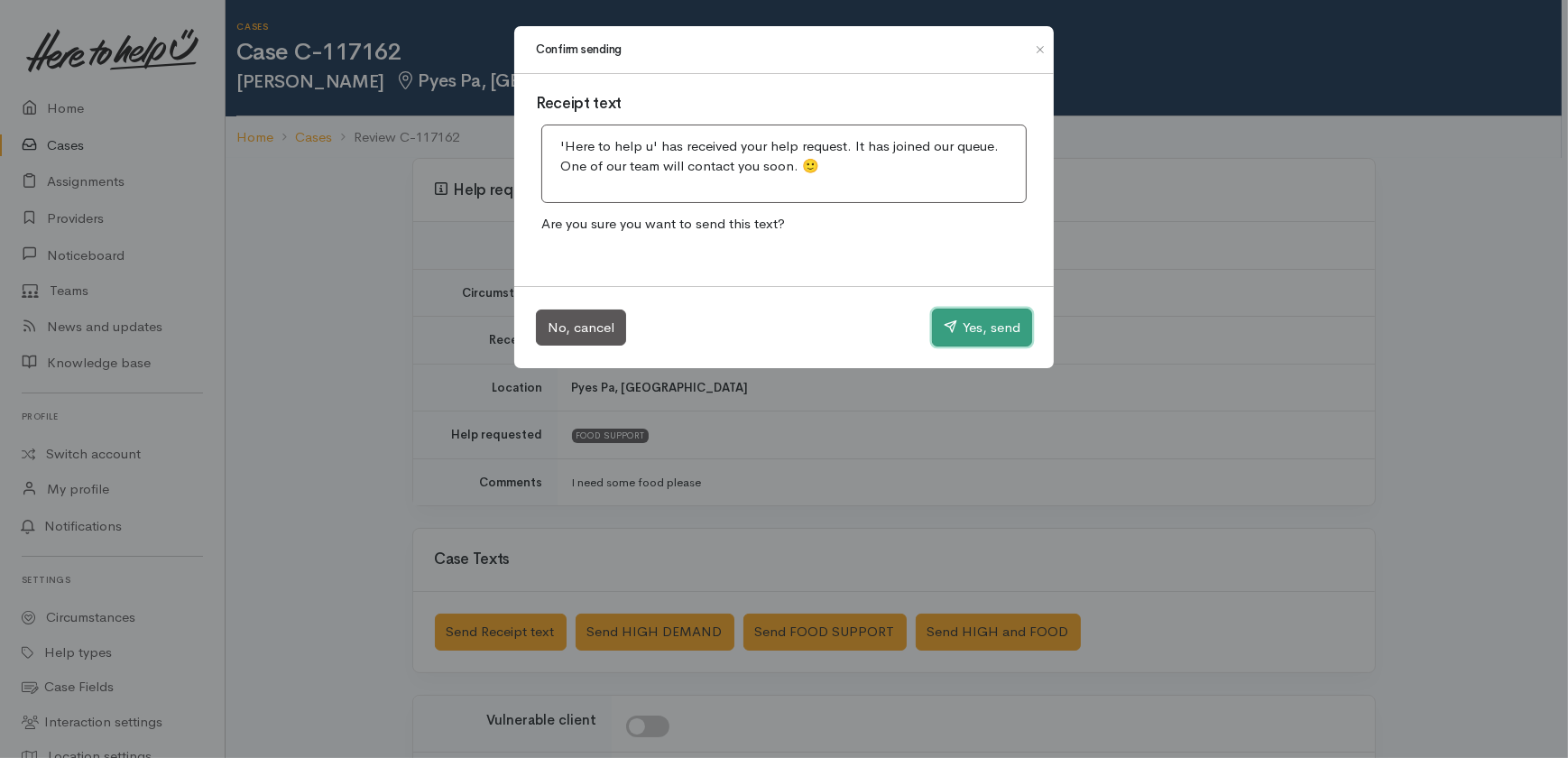
click at [965, 323] on button "Yes, send" at bounding box center [982, 327] width 101 height 38
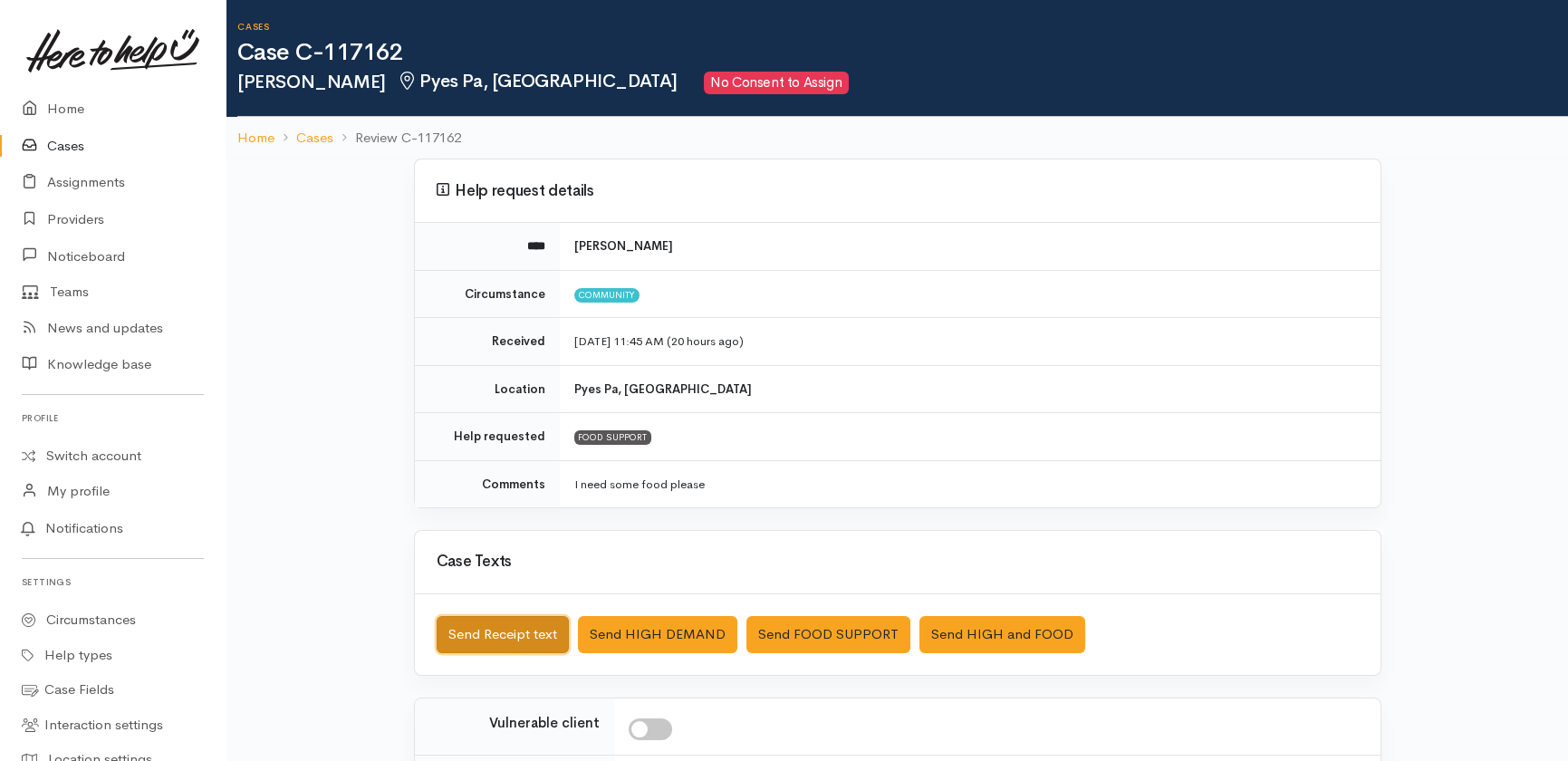
scroll to position [265, 0]
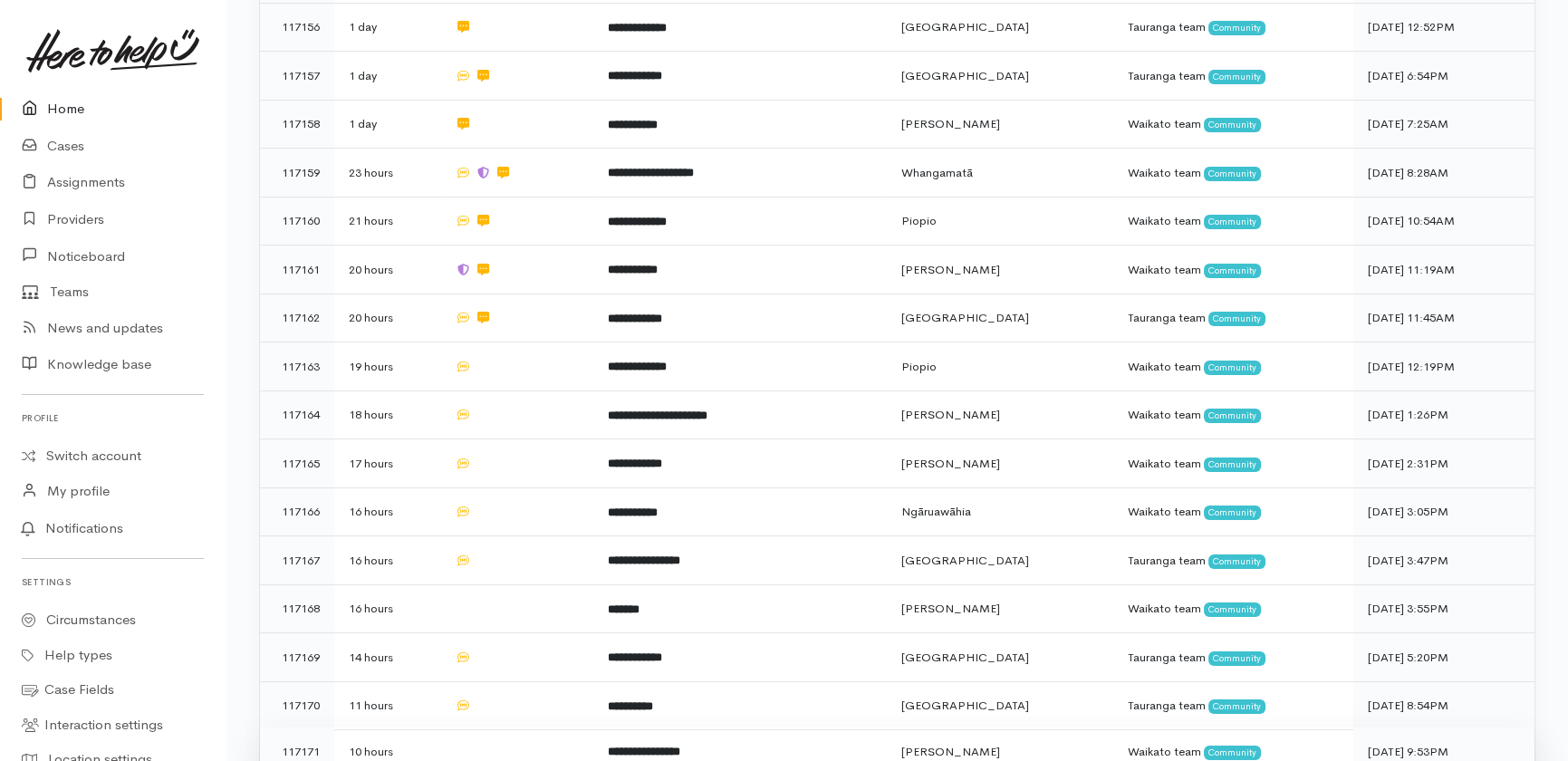
scroll to position [1421, 0]
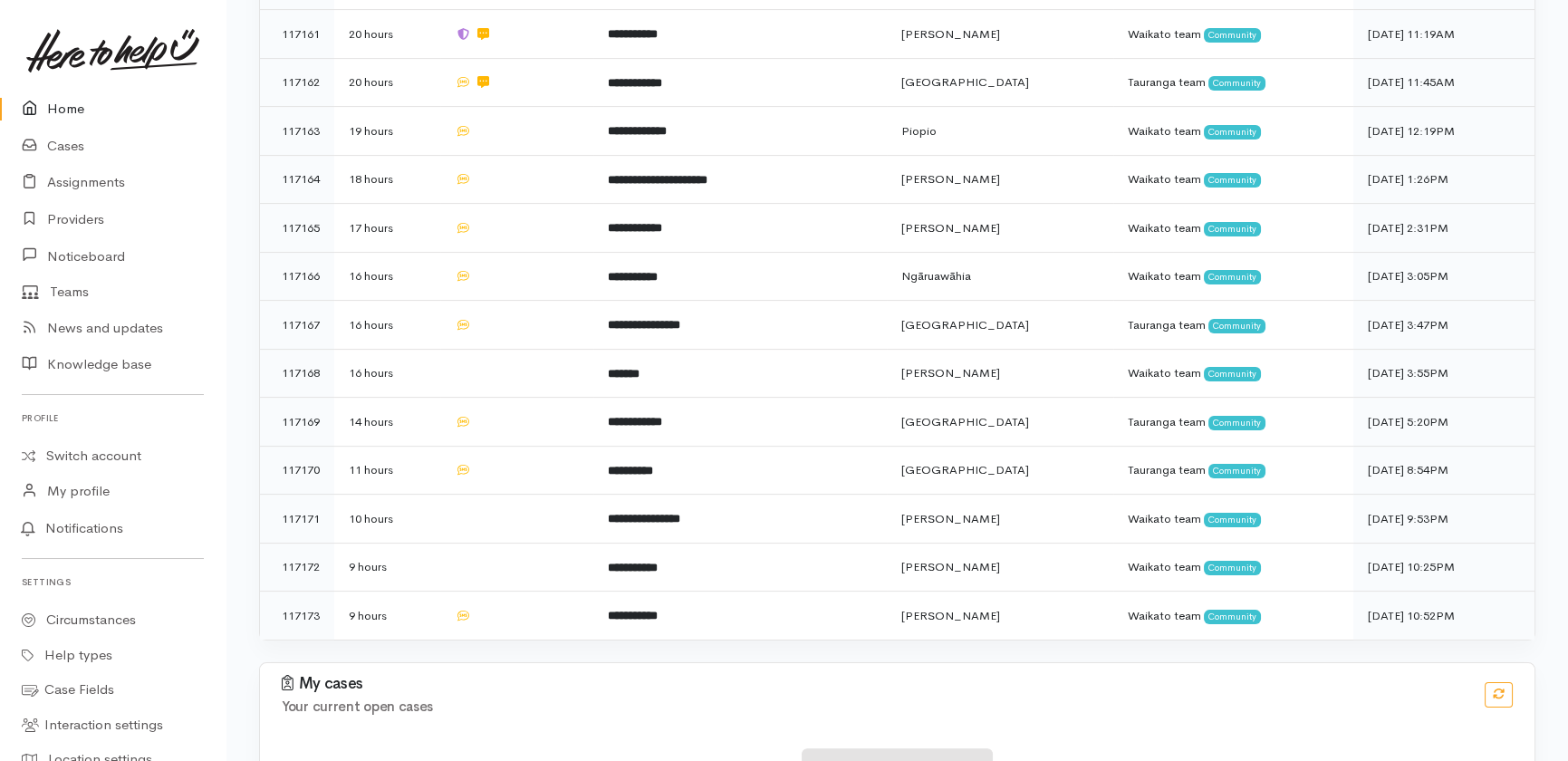
click at [63, 113] on link "Home" at bounding box center [112, 109] width 225 height 37
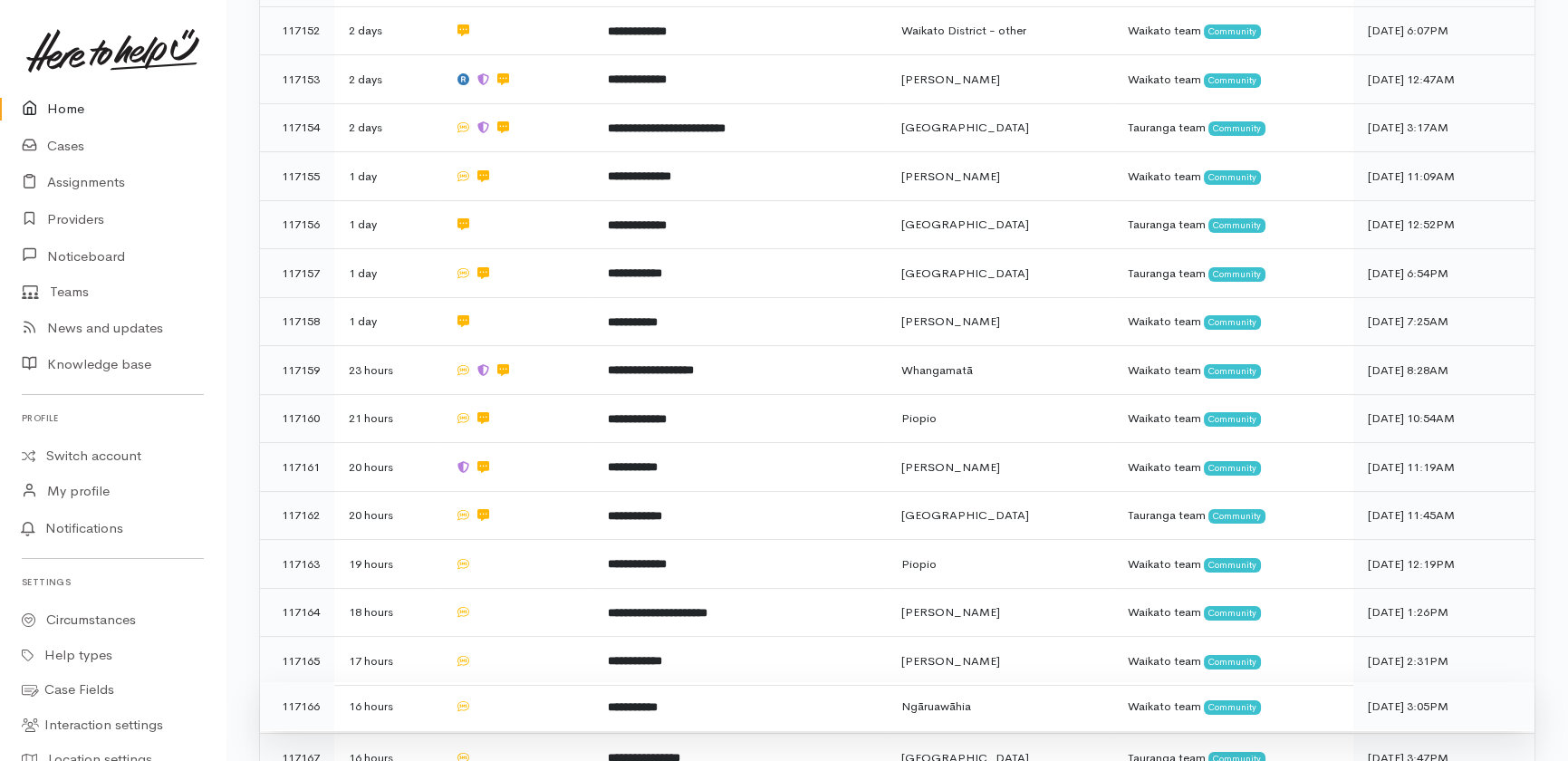
scroll to position [1236, 0]
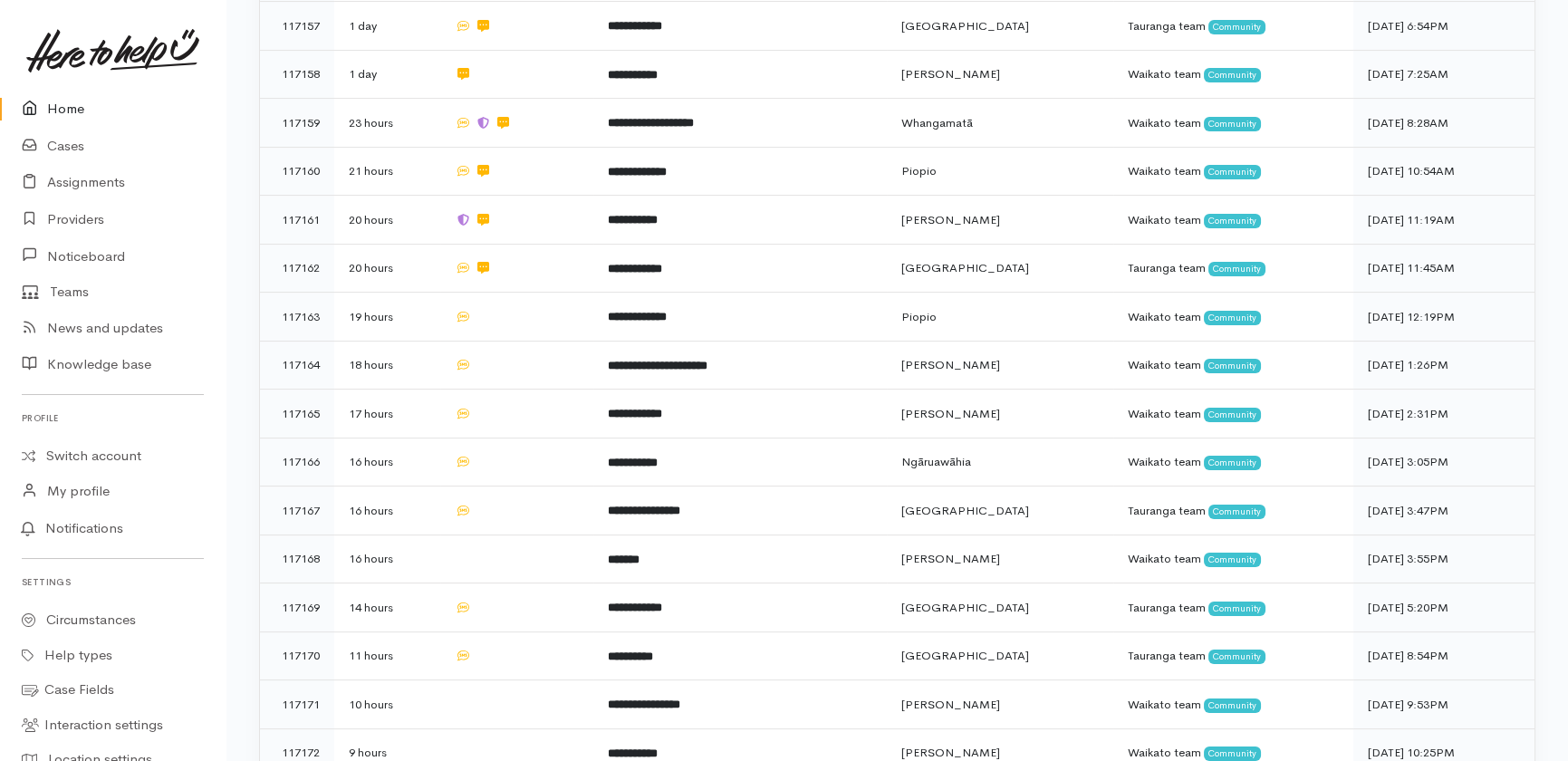
click at [57, 105] on link "Home" at bounding box center [112, 109] width 225 height 37
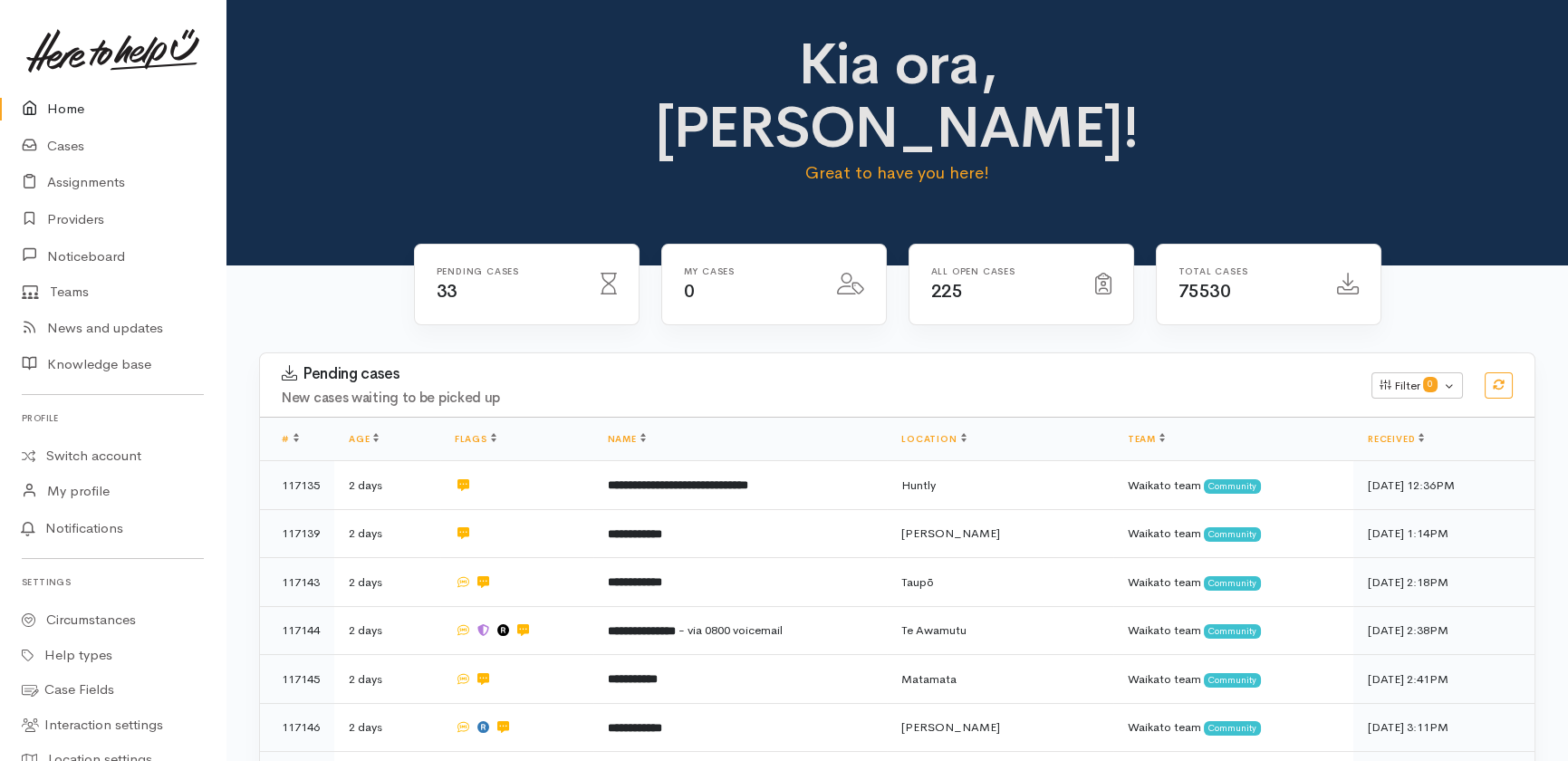
drag, startPoint x: 50, startPoint y: 103, endPoint x: 56, endPoint y: 113, distance: 11.7
click at [50, 105] on link "Home" at bounding box center [112, 109] width 225 height 37
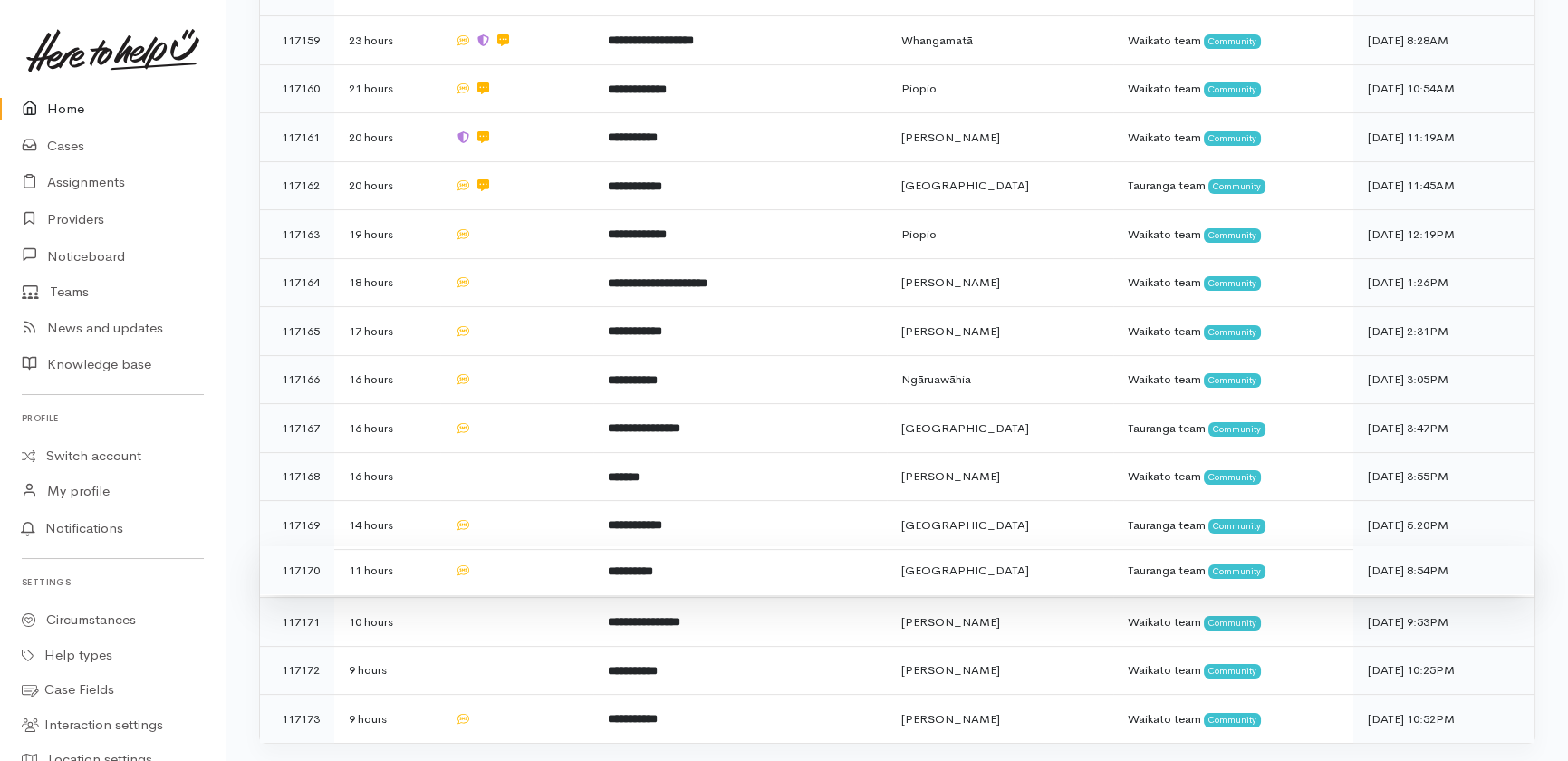
scroll to position [1153, 0]
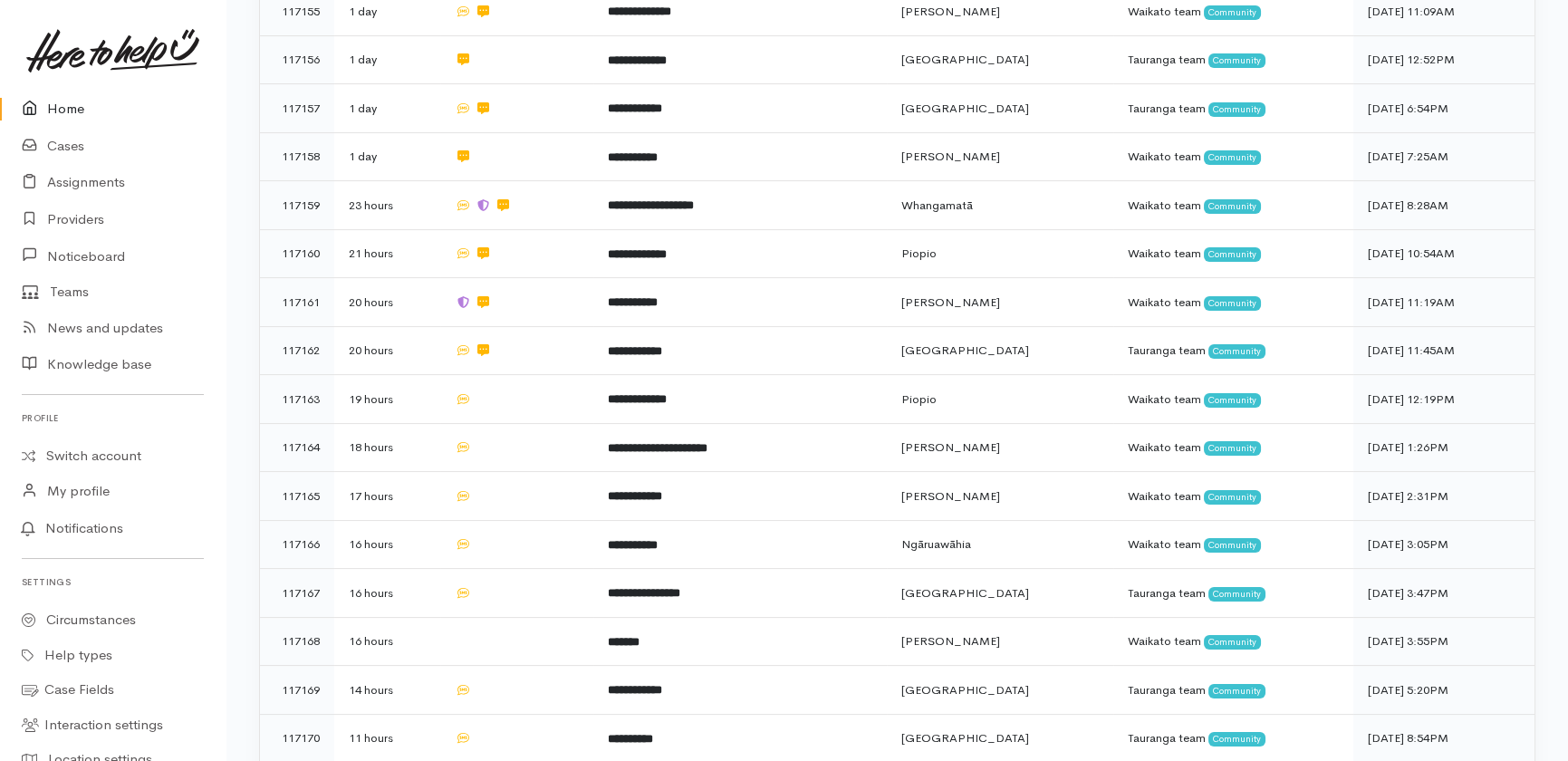
click at [62, 107] on link "Home" at bounding box center [112, 109] width 225 height 37
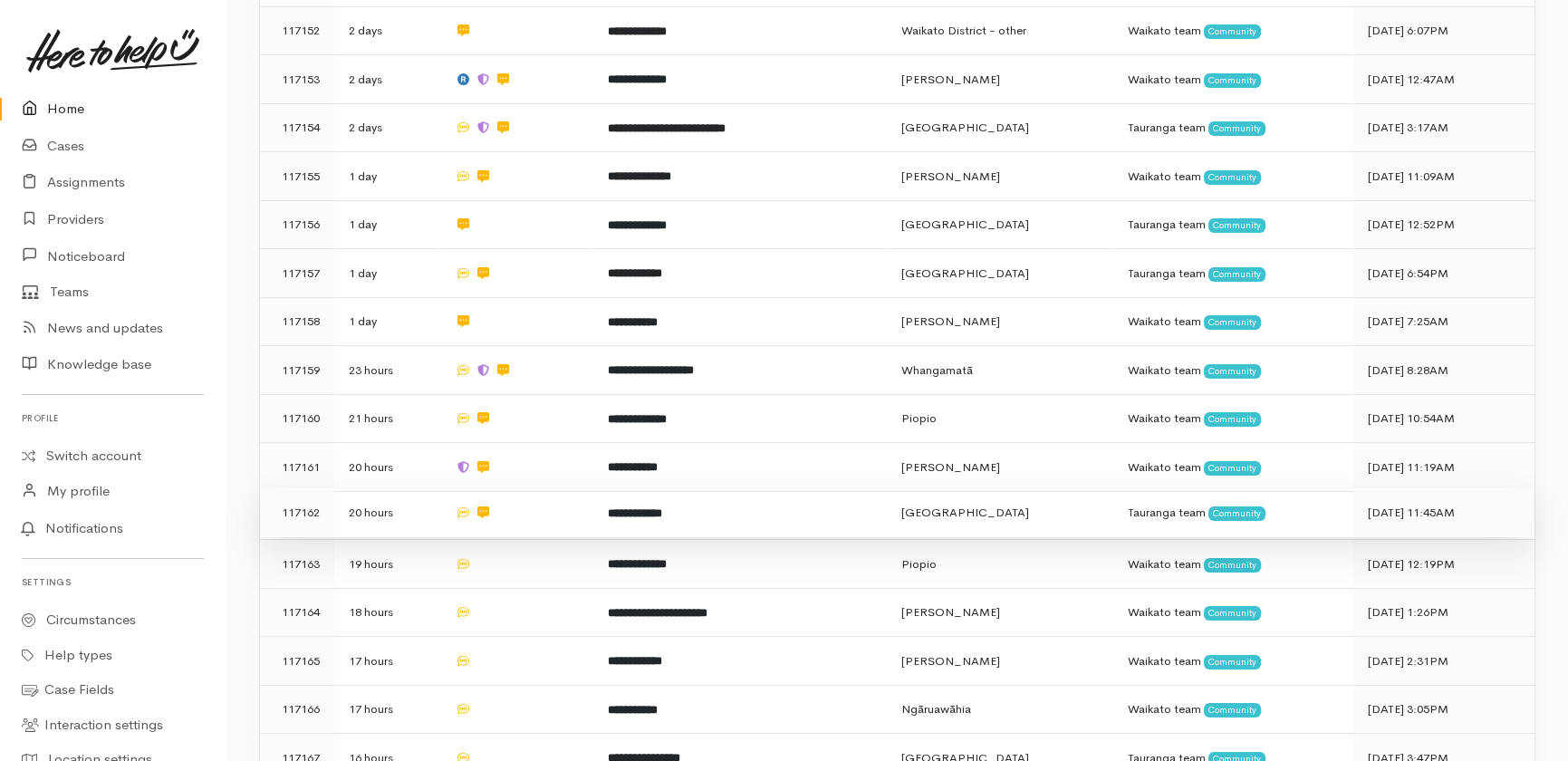
scroll to position [1421, 0]
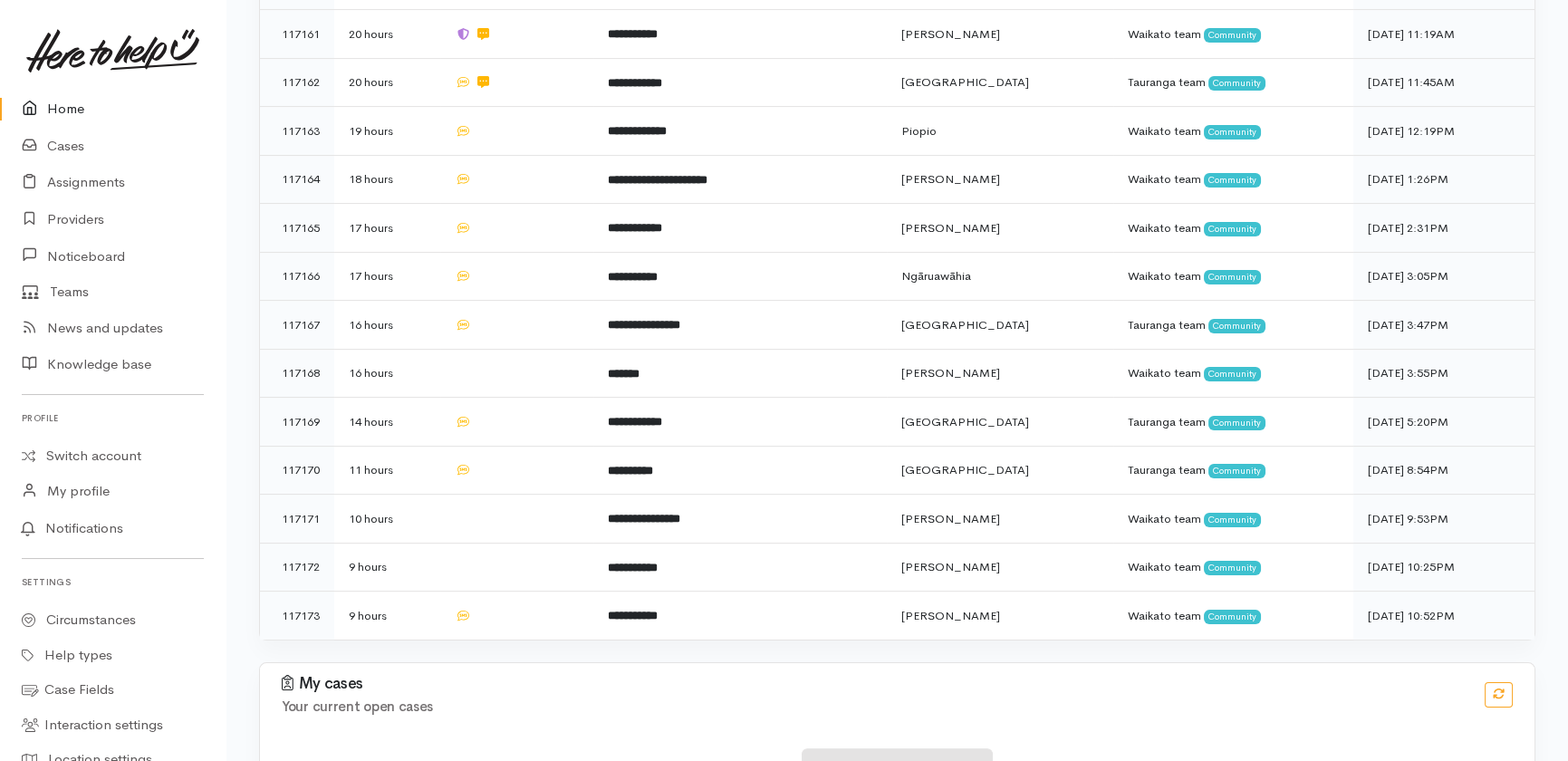
click at [58, 104] on link "Home" at bounding box center [112, 109] width 225 height 37
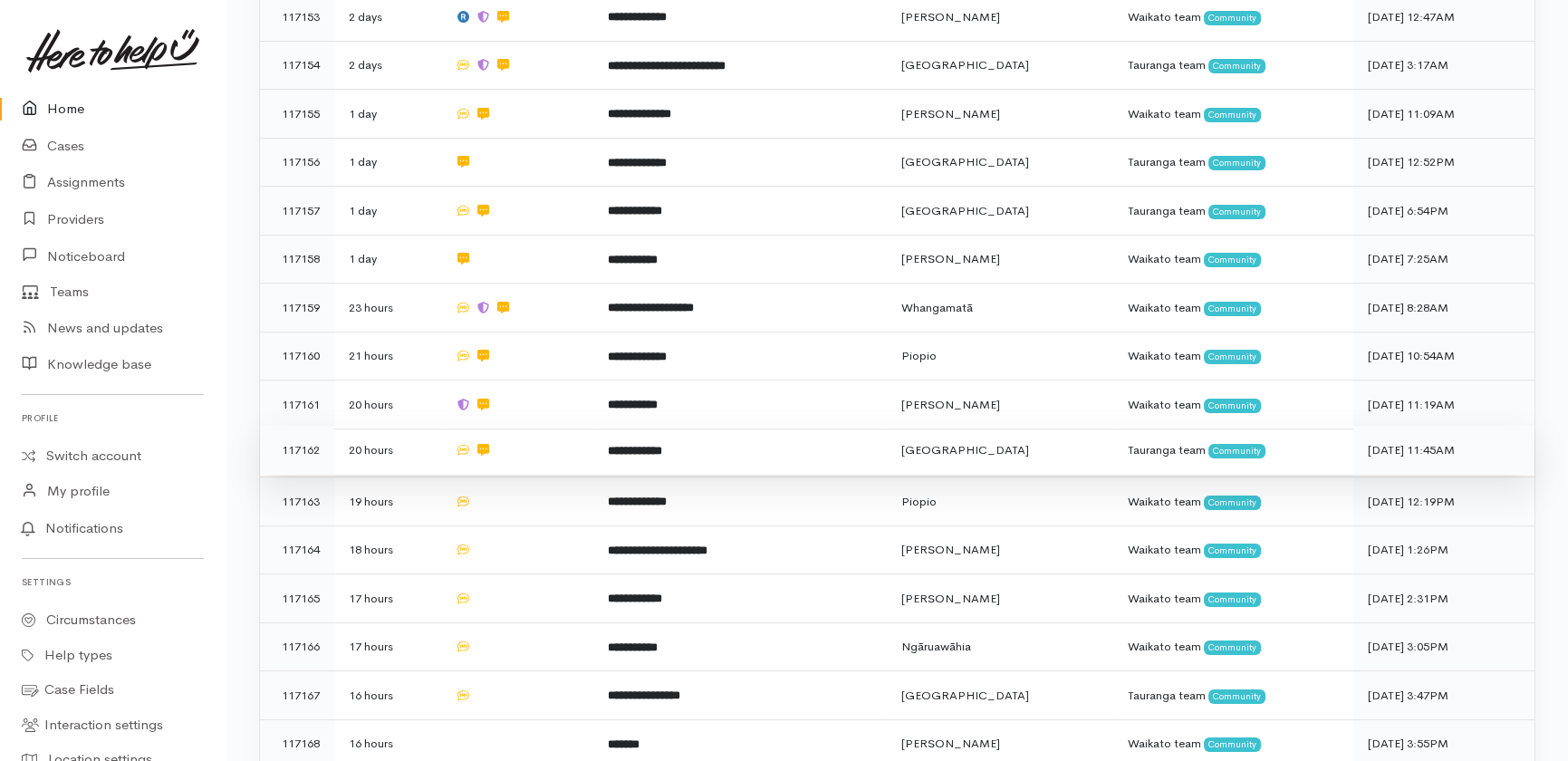
scroll to position [1401, 0]
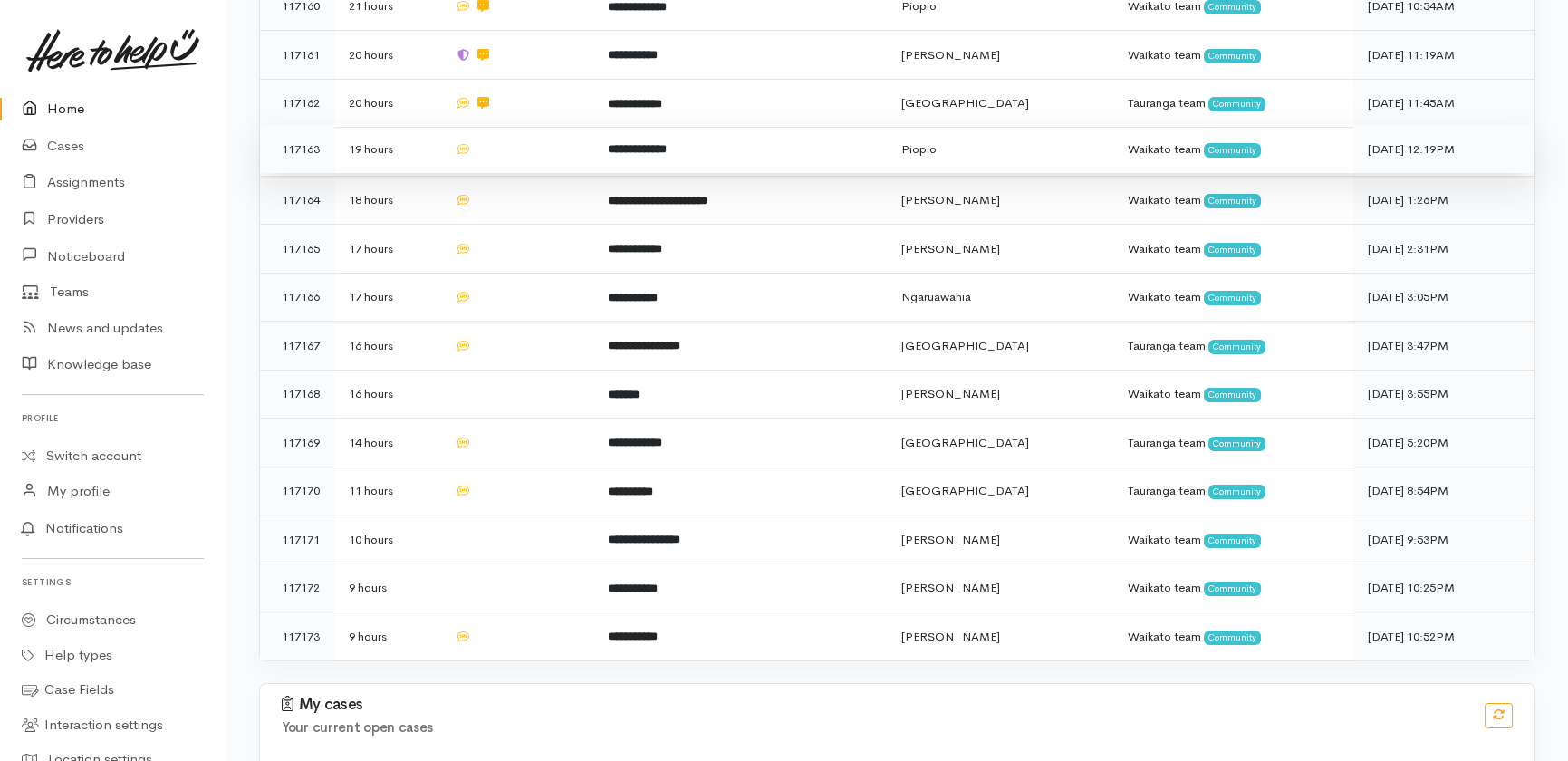
click at [525, 125] on td at bounding box center [516, 149] width 153 height 49
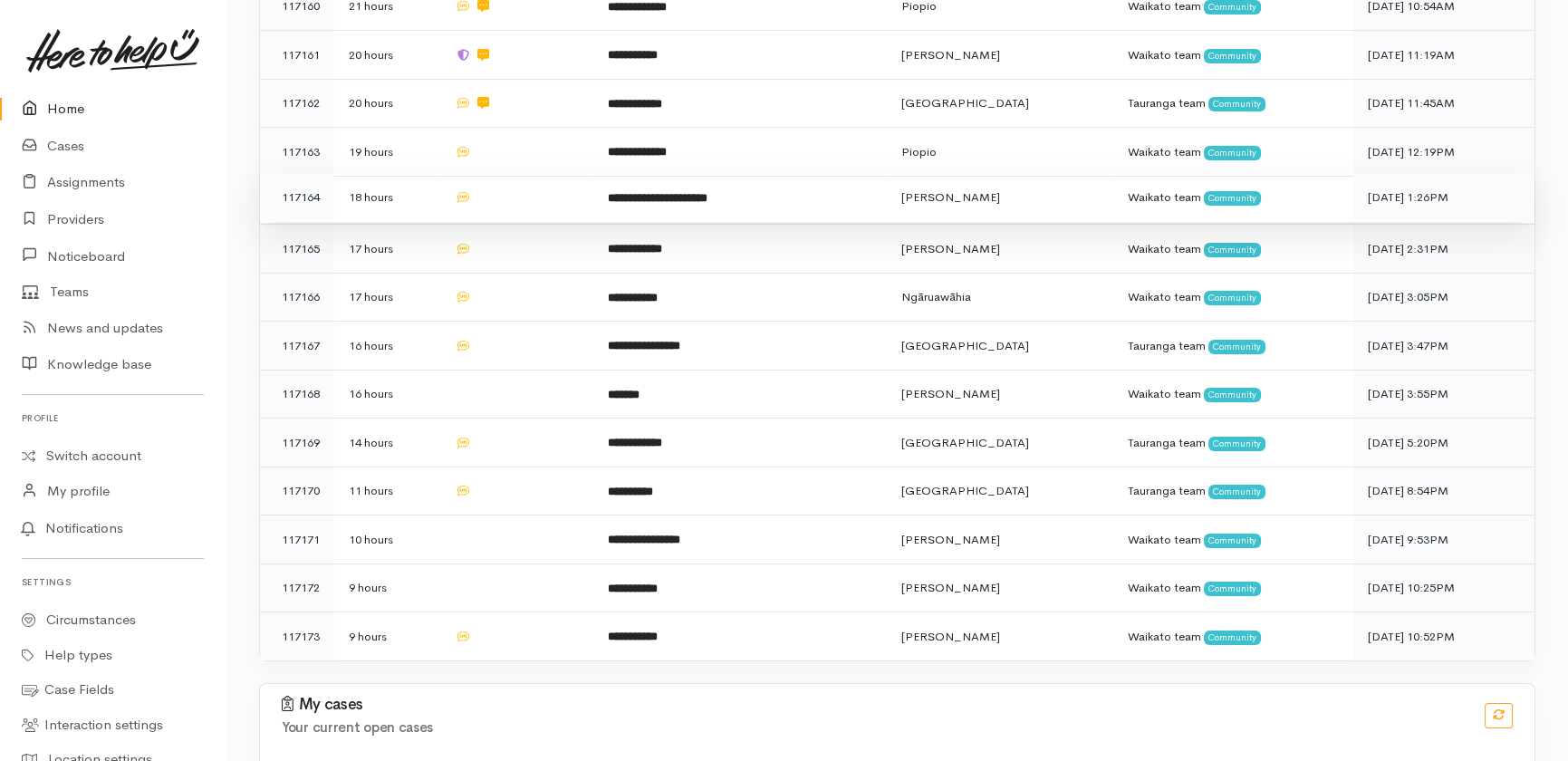
click at [516, 173] on td at bounding box center [516, 197] width 153 height 49
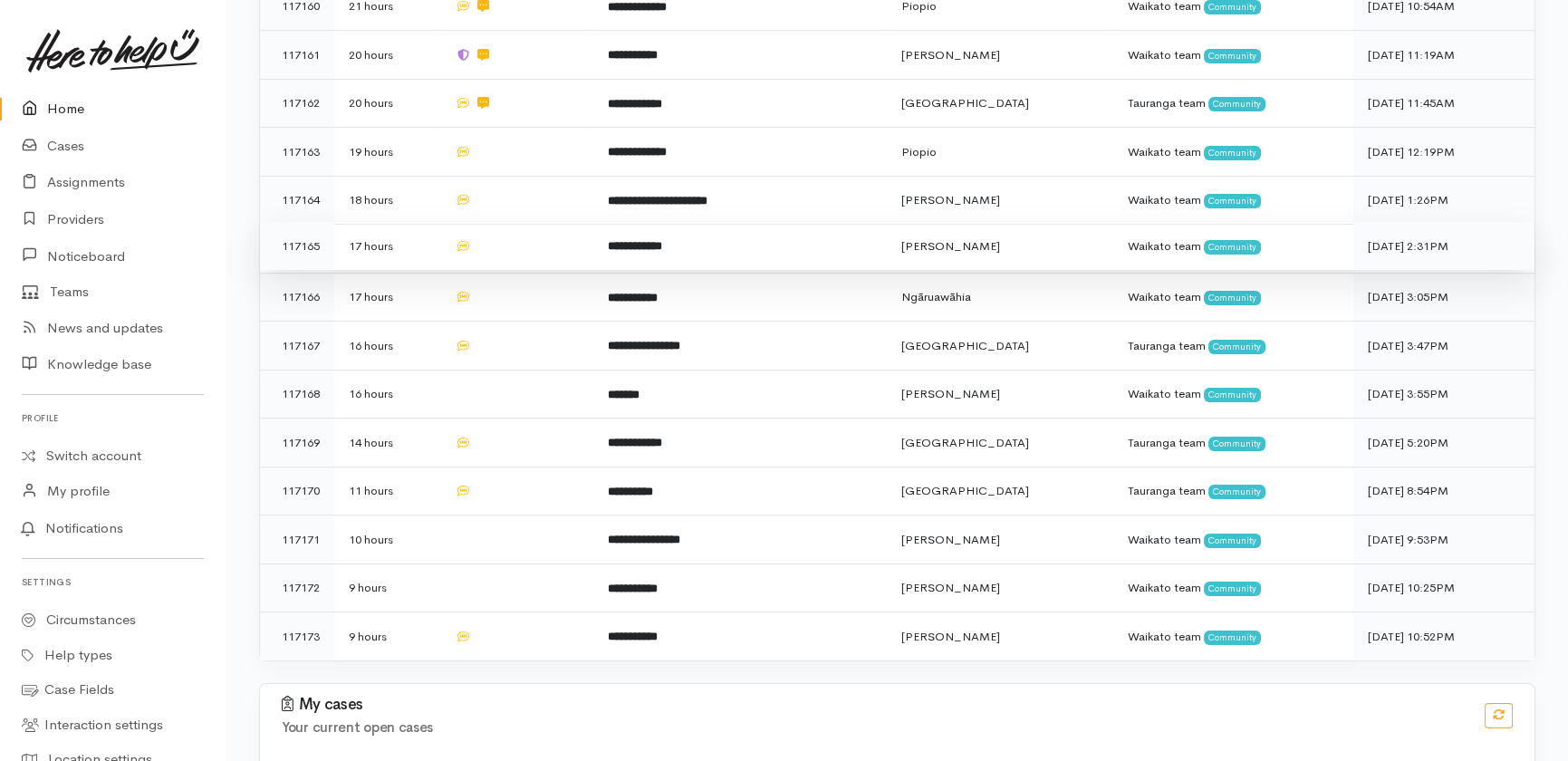
click at [502, 222] on td at bounding box center [516, 247] width 153 height 49
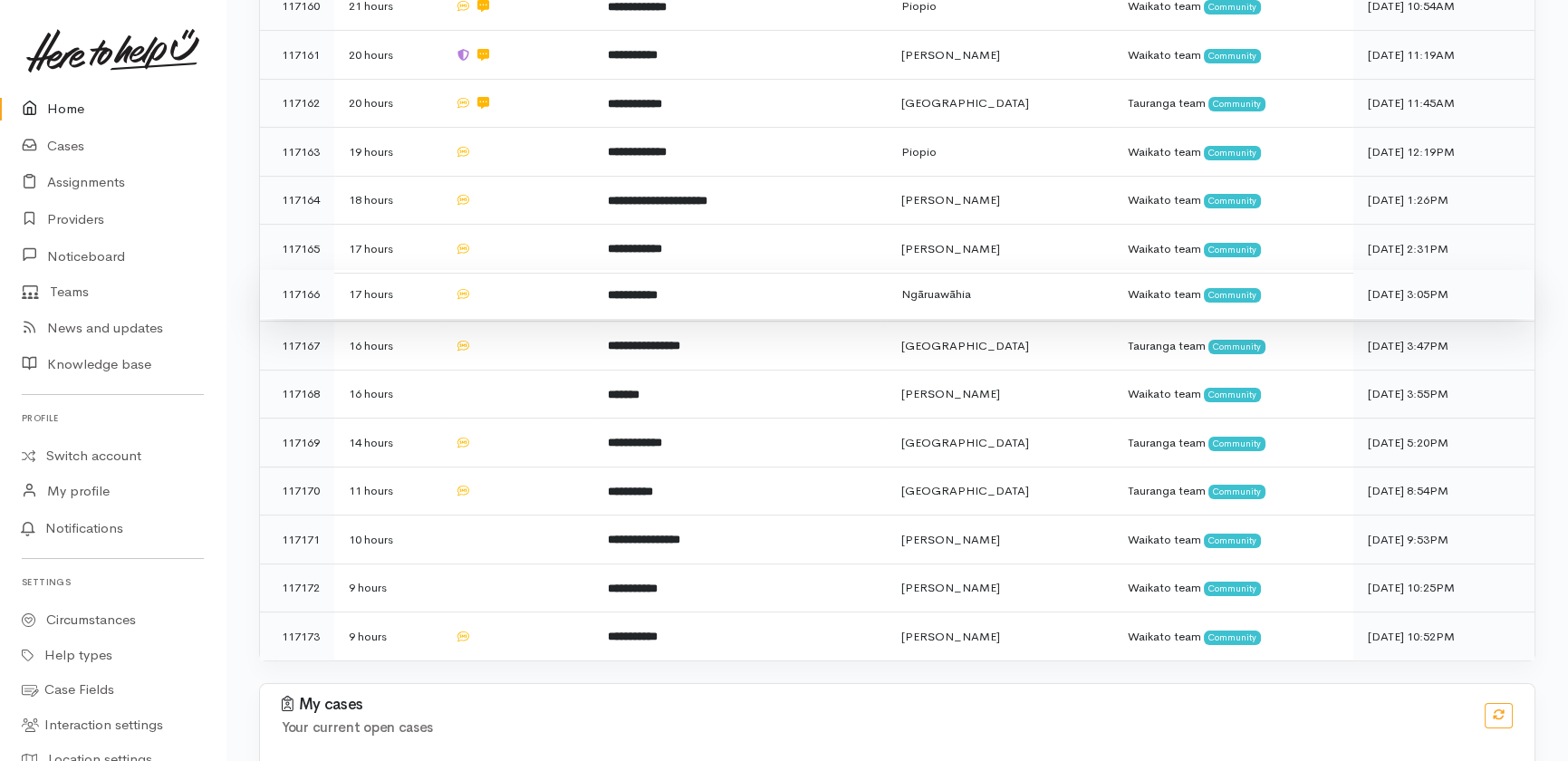
click at [504, 270] on td at bounding box center [516, 294] width 153 height 49
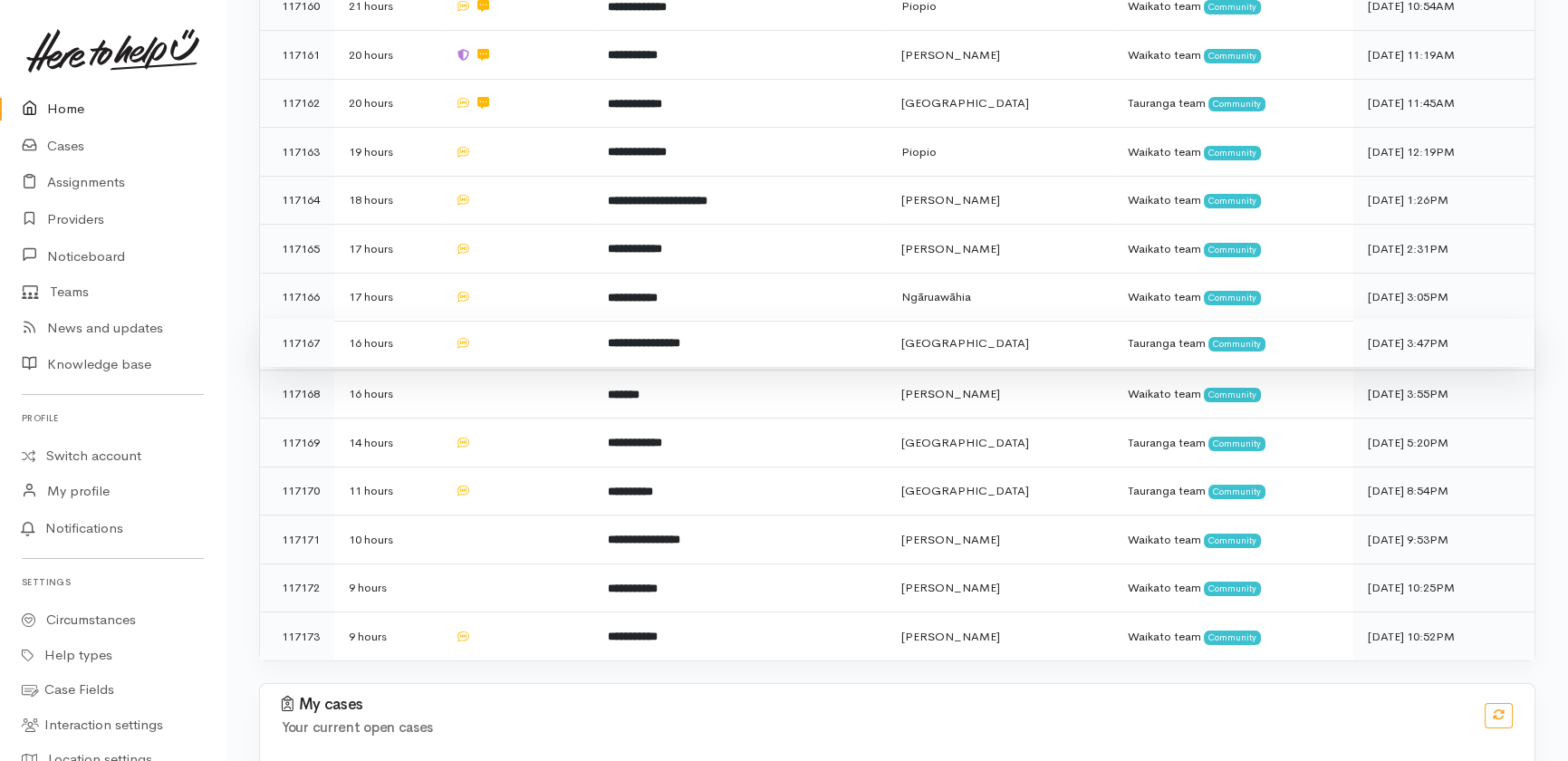
click at [500, 319] on td at bounding box center [516, 343] width 153 height 49
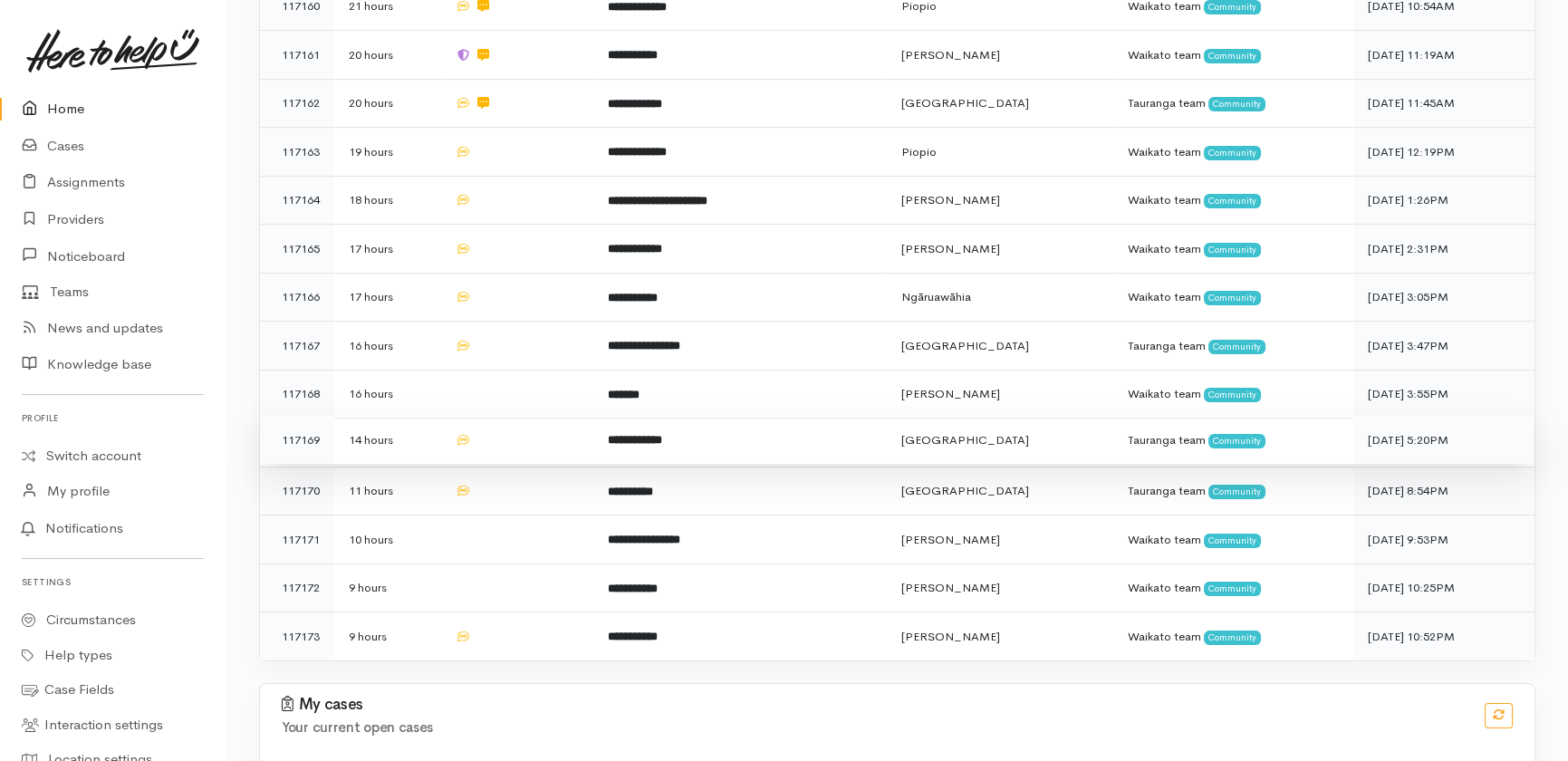
drag, startPoint x: 488, startPoint y: 303, endPoint x: 499, endPoint y: 337, distance: 35.7
click at [490, 370] on td at bounding box center [516, 394] width 153 height 49
click at [507, 416] on td at bounding box center [516, 440] width 153 height 49
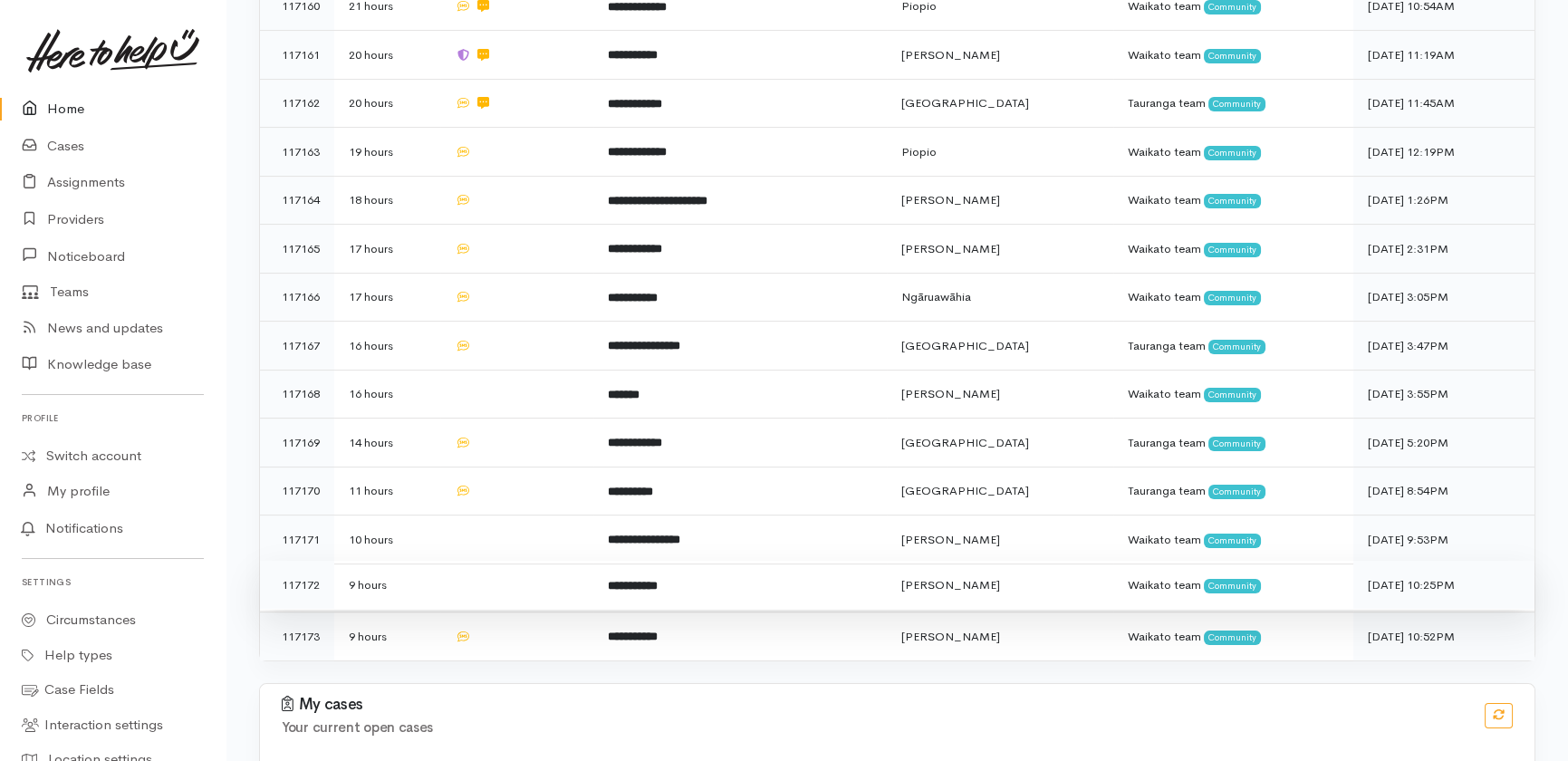
drag, startPoint x: 506, startPoint y: 392, endPoint x: 513, endPoint y: 474, distance: 82.3
click at [506, 467] on td at bounding box center [516, 491] width 153 height 49
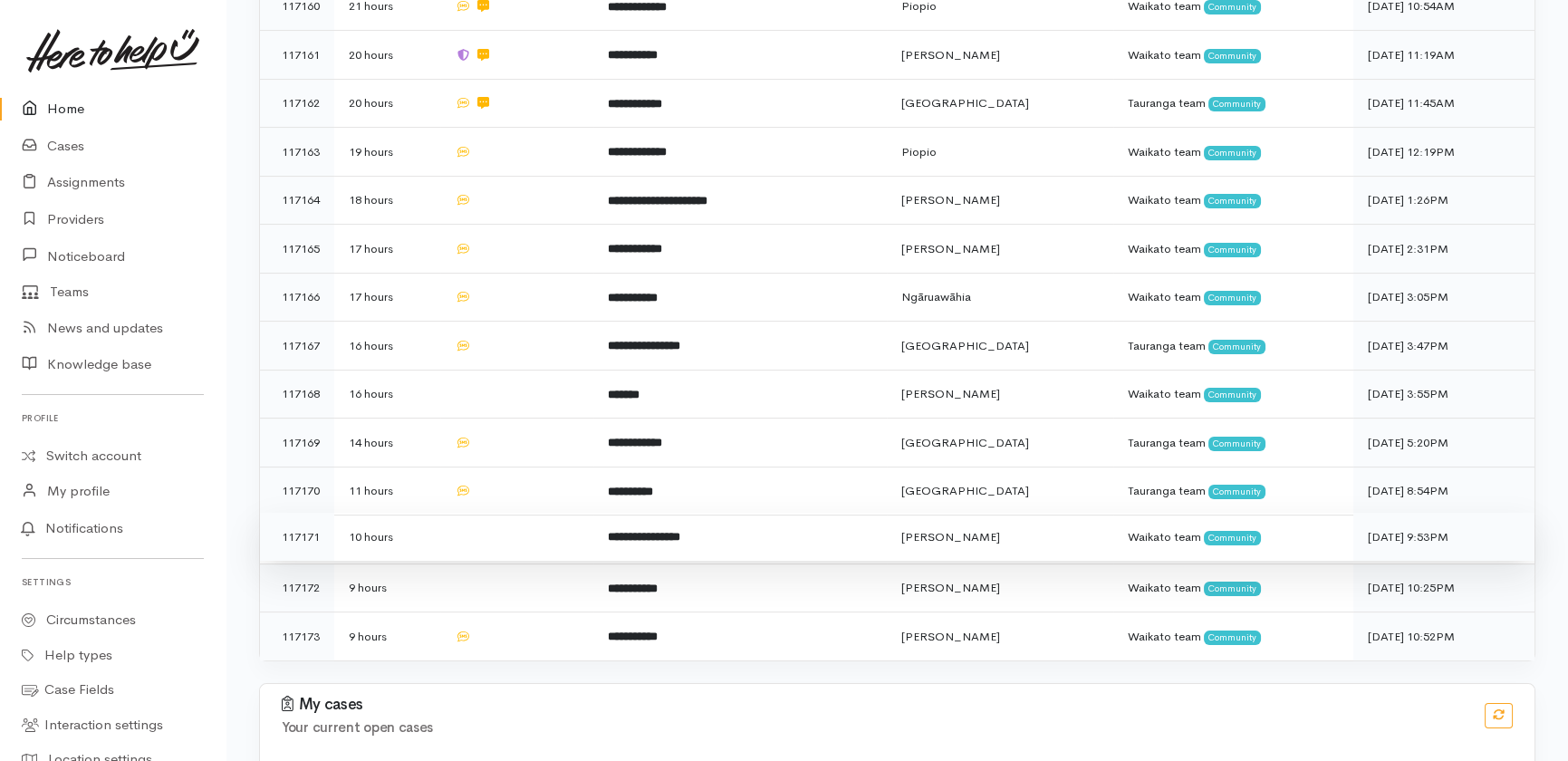
click at [500, 513] on td at bounding box center [516, 537] width 153 height 49
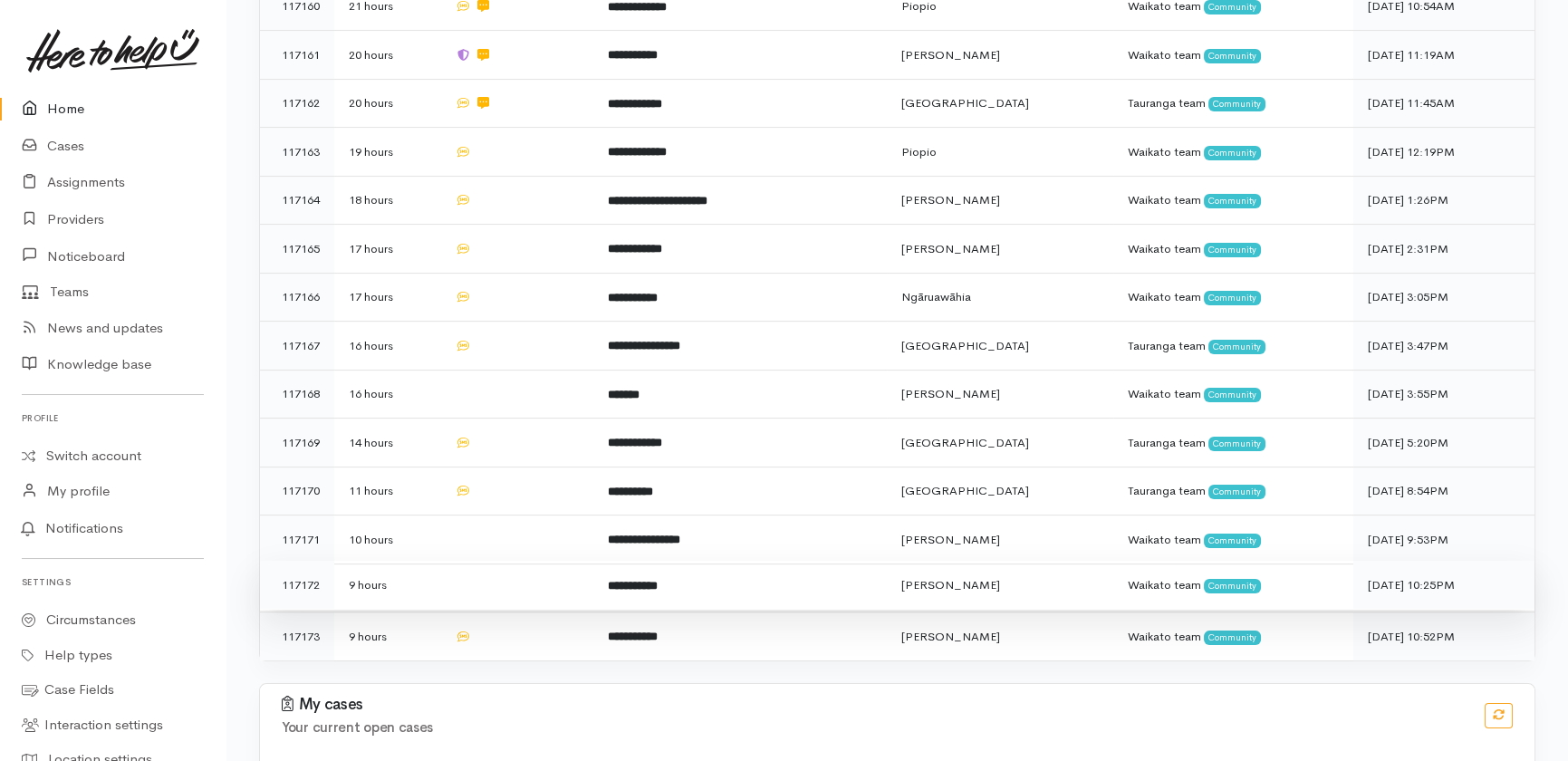
click at [511, 561] on td at bounding box center [516, 585] width 153 height 49
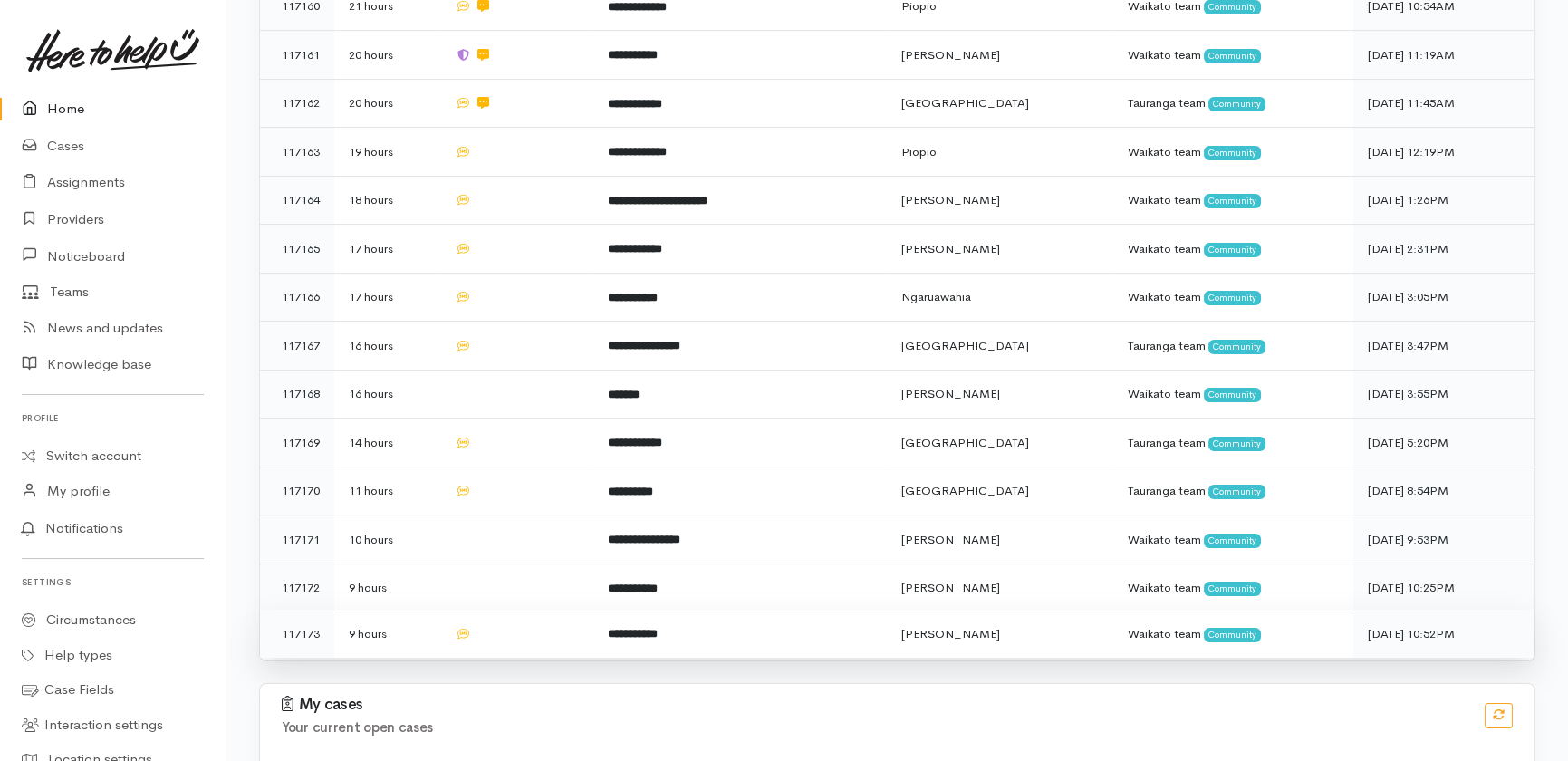
click at [507, 610] on td at bounding box center [516, 634] width 153 height 48
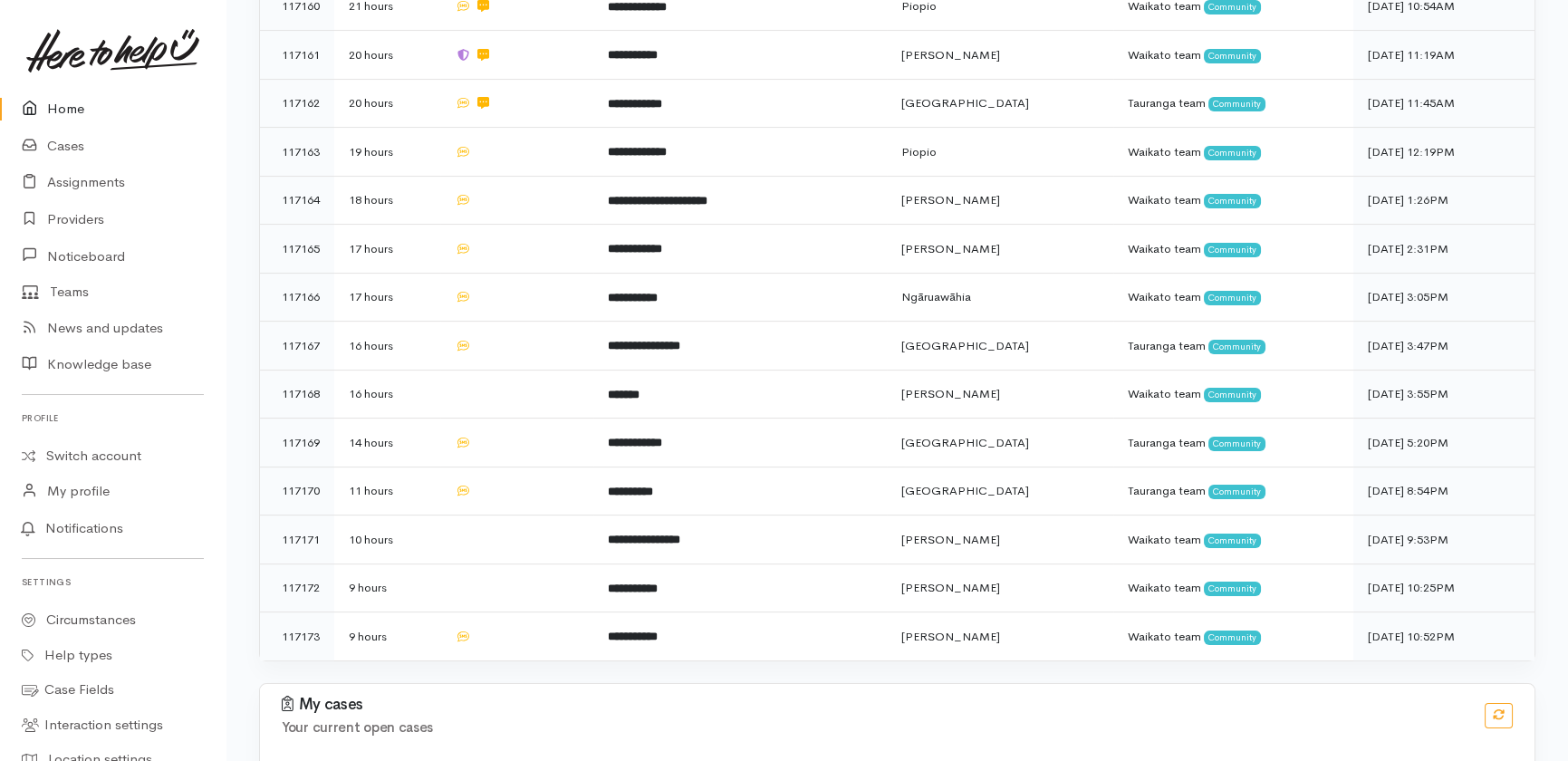
drag, startPoint x: 74, startPoint y: 106, endPoint x: 82, endPoint y: 95, distance: 13.6
click at [75, 106] on link "Home" at bounding box center [112, 109] width 225 height 37
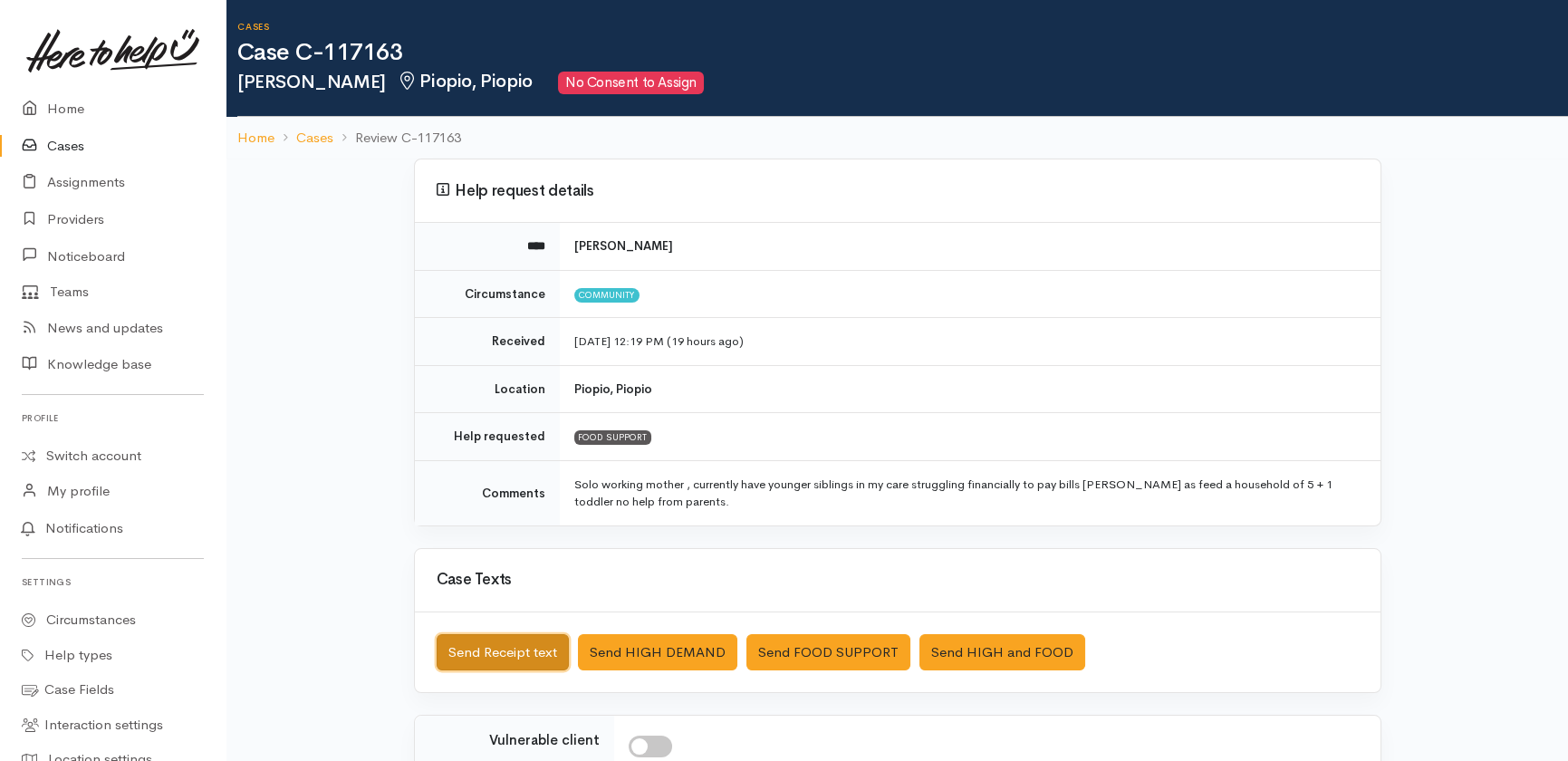
click at [509, 650] on button "Send Receipt text" at bounding box center [502, 653] width 133 height 37
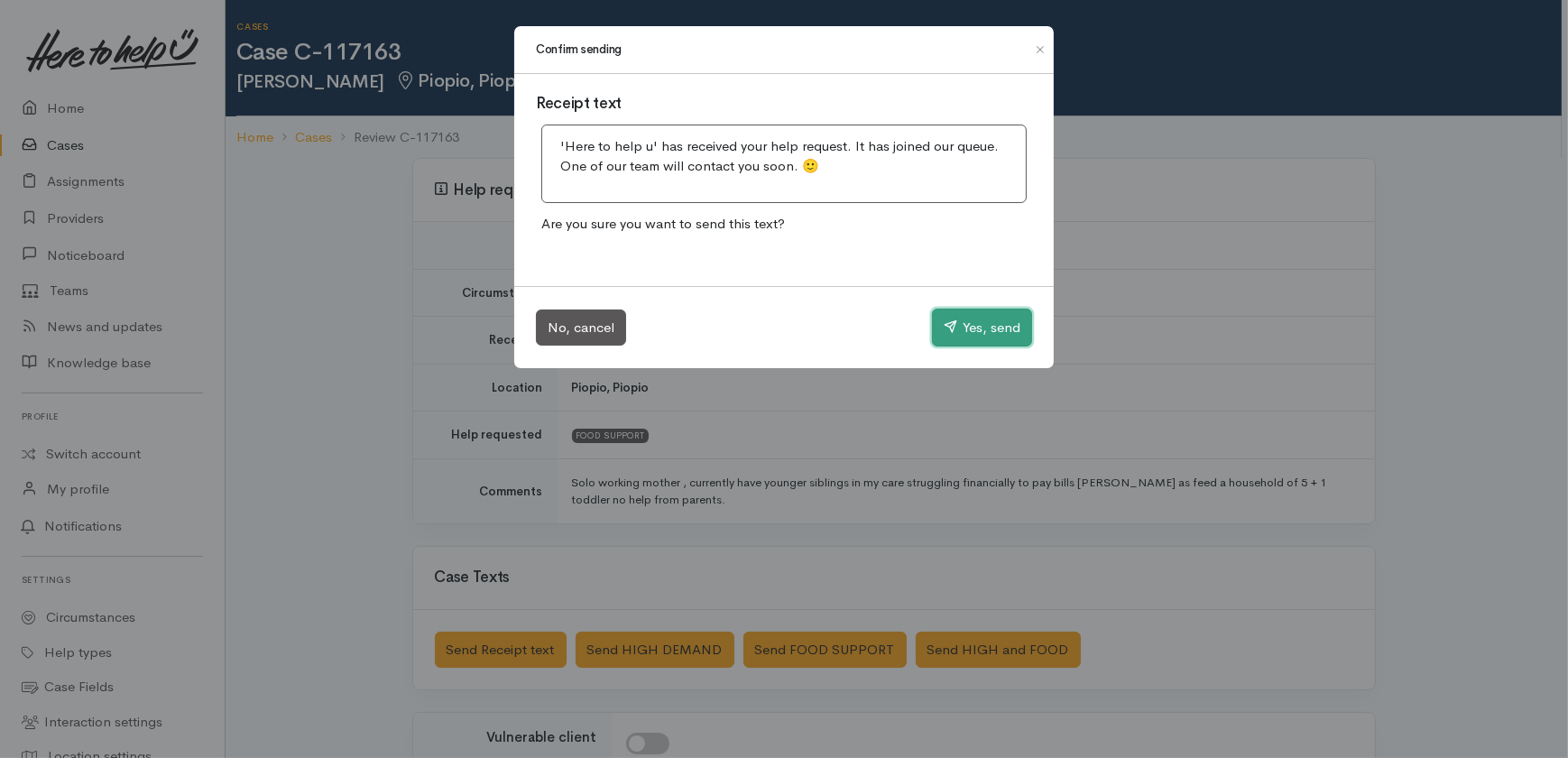
drag, startPoint x: 981, startPoint y: 321, endPoint x: 514, endPoint y: 102, distance: 515.8
click at [982, 324] on button "Yes, send" at bounding box center [982, 327] width 101 height 38
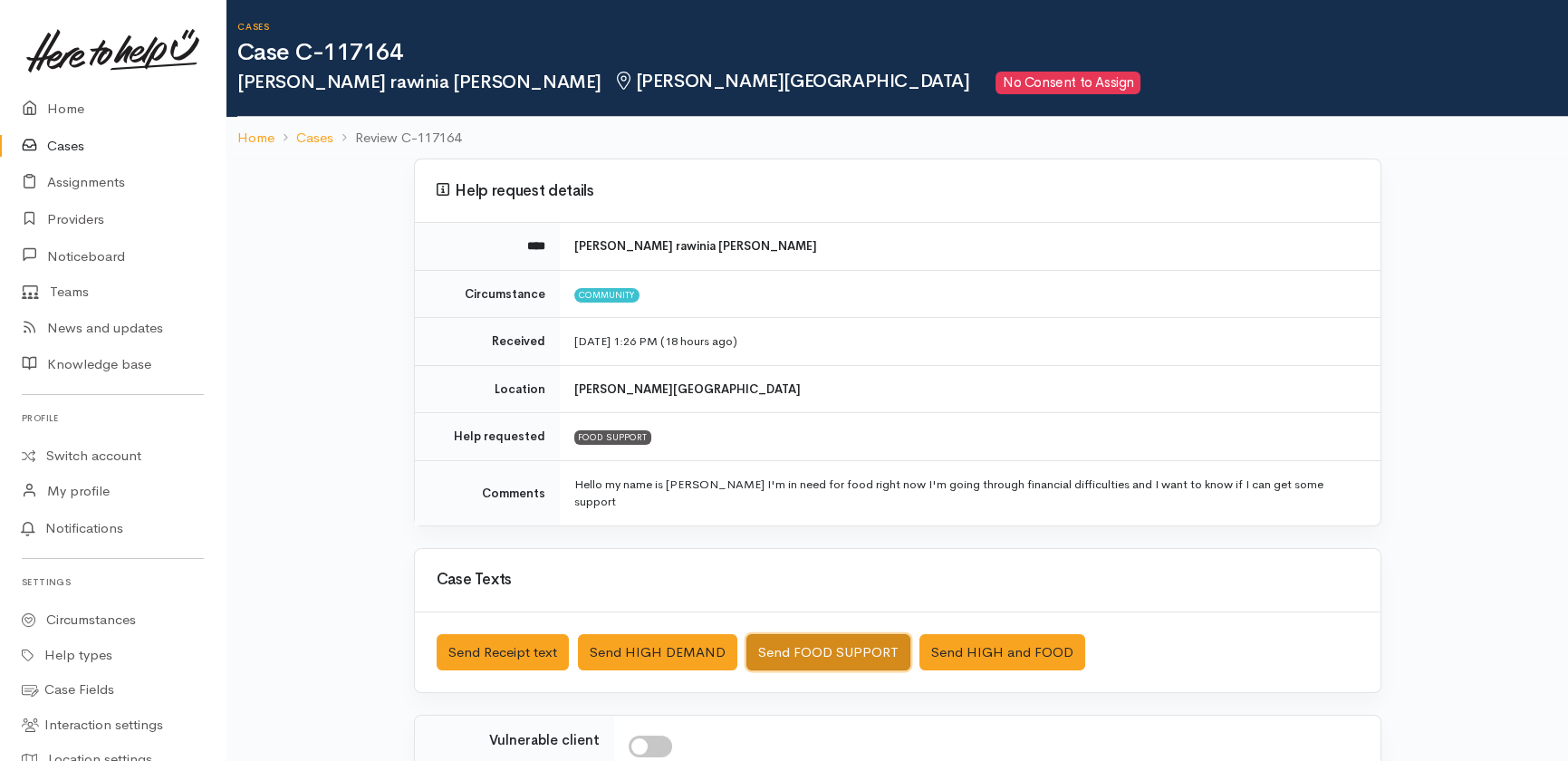
click at [826, 634] on button "Send FOOD SUPPORT" at bounding box center [828, 653] width 164 height 37
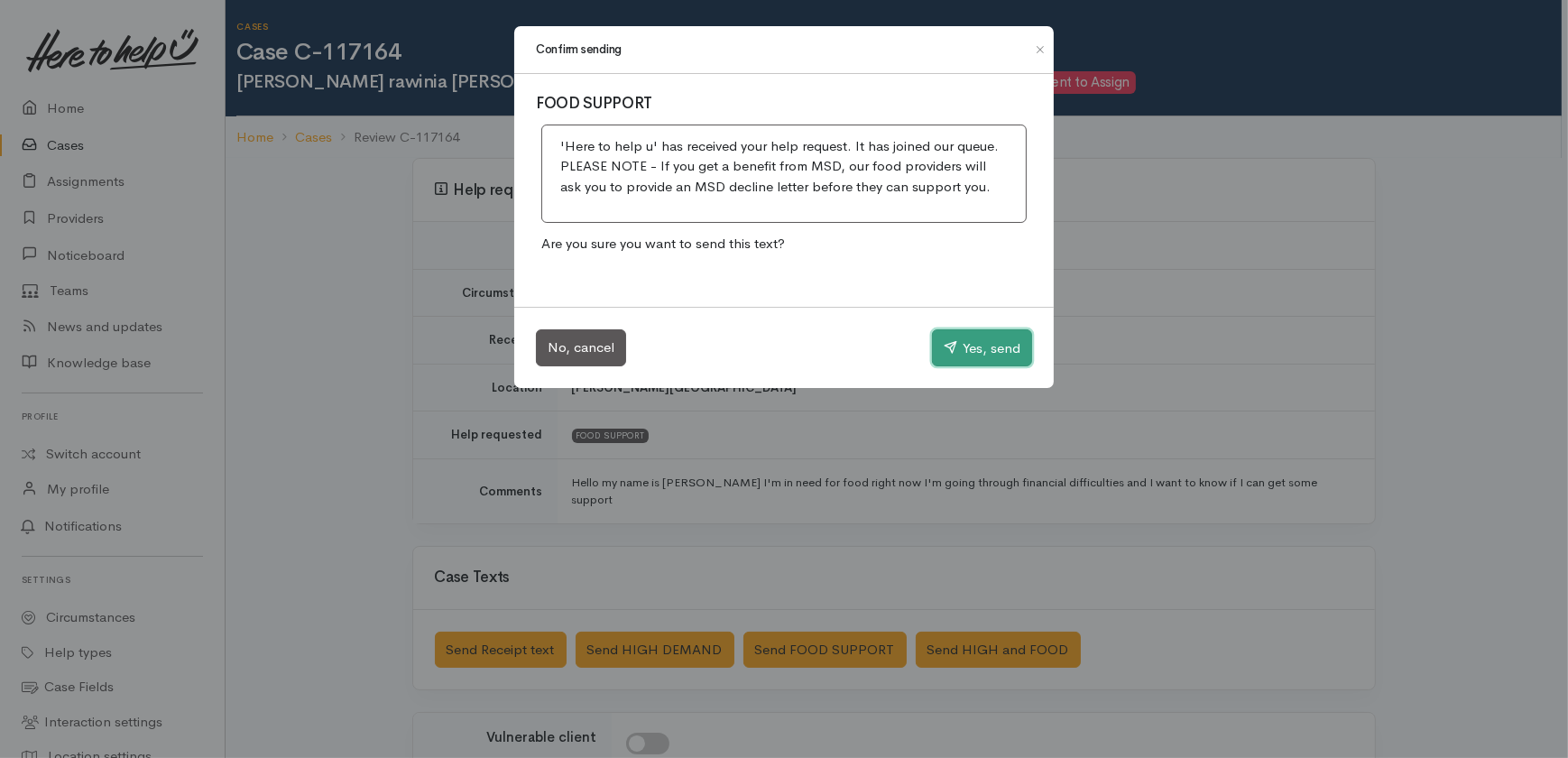
click at [985, 345] on button "Yes, send" at bounding box center [982, 348] width 101 height 38
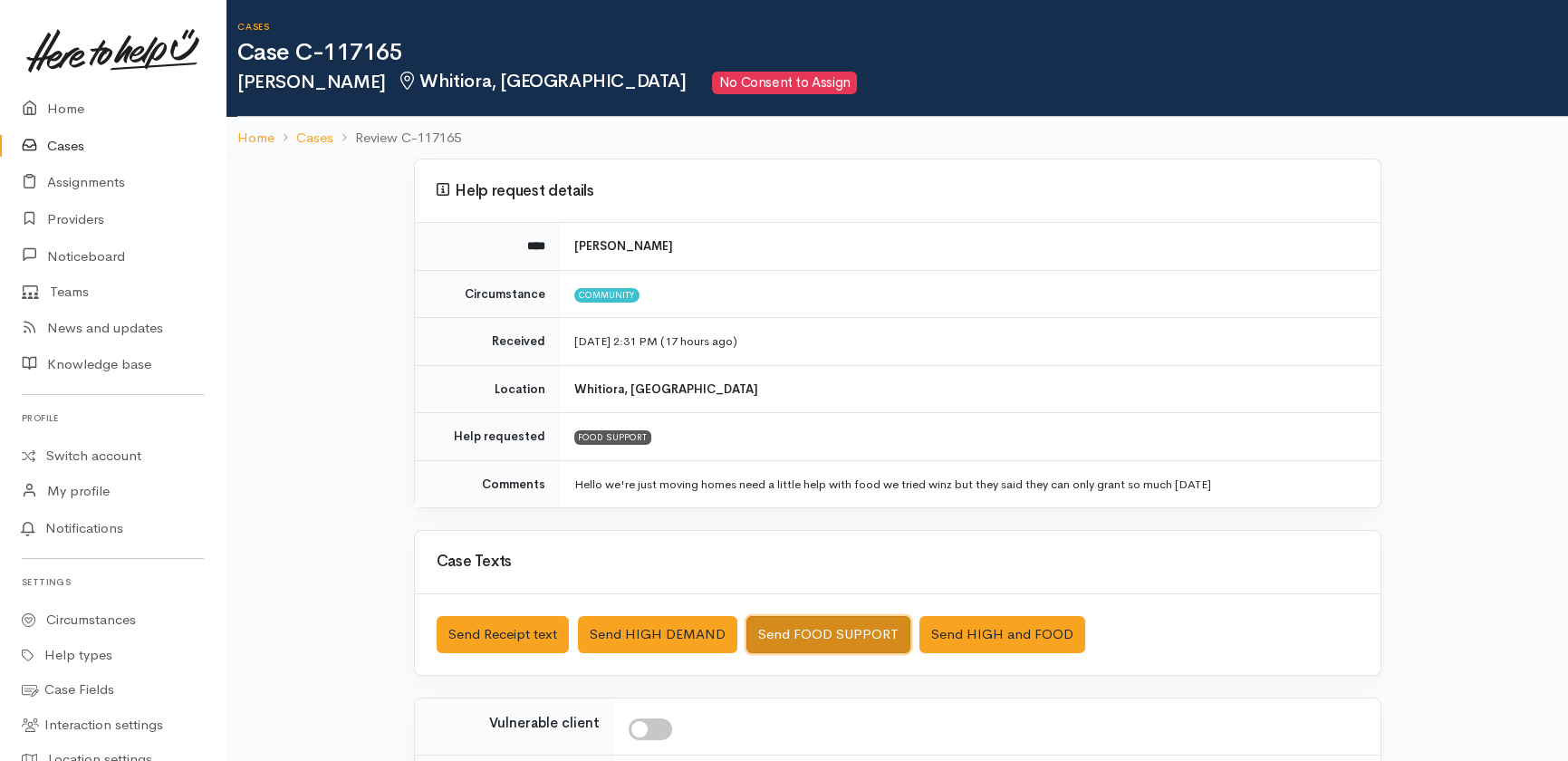
click at [828, 622] on button "Send FOOD SUPPORT" at bounding box center [828, 635] width 164 height 37
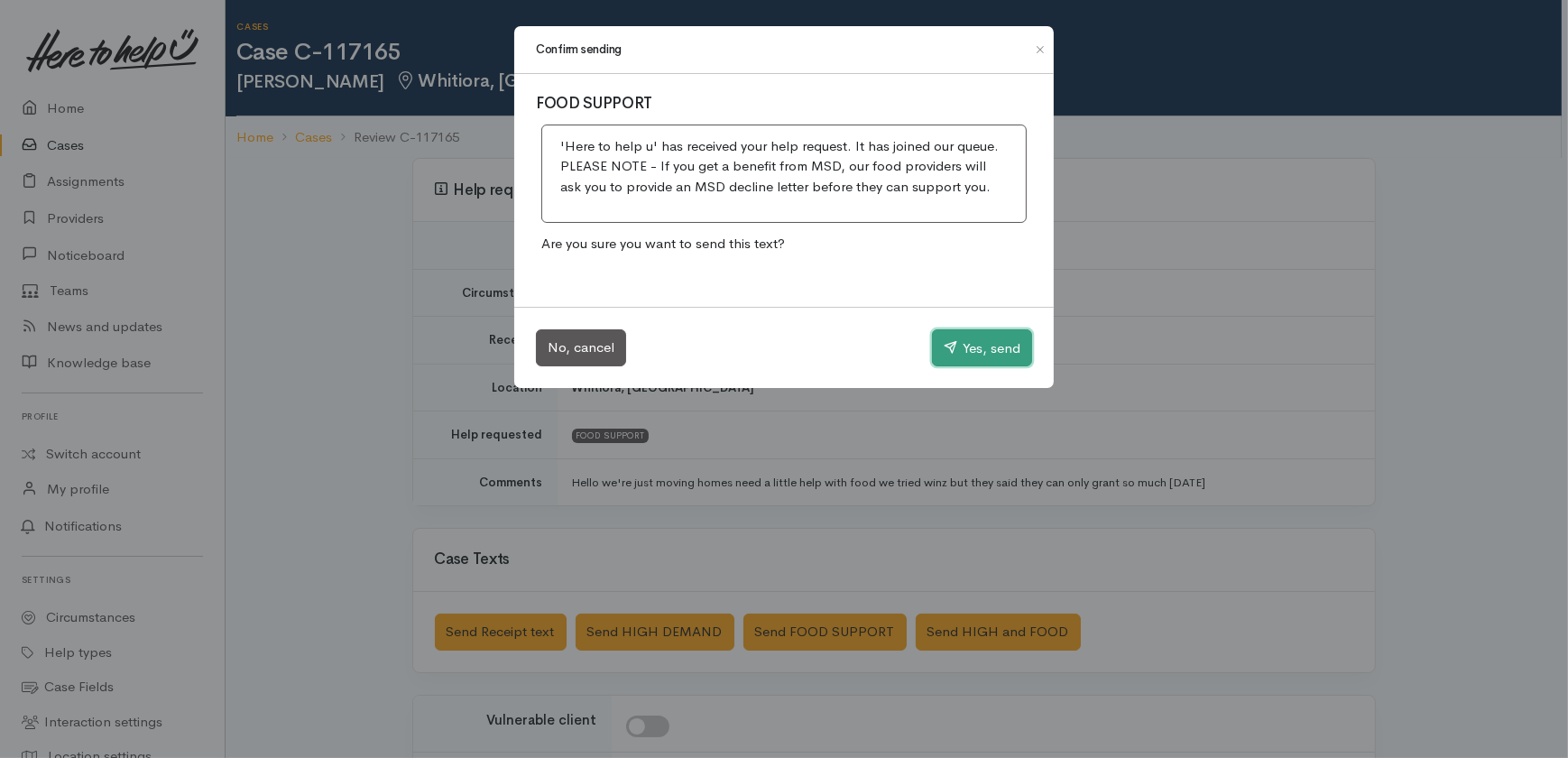
click at [986, 347] on button "Yes, send" at bounding box center [982, 348] width 101 height 38
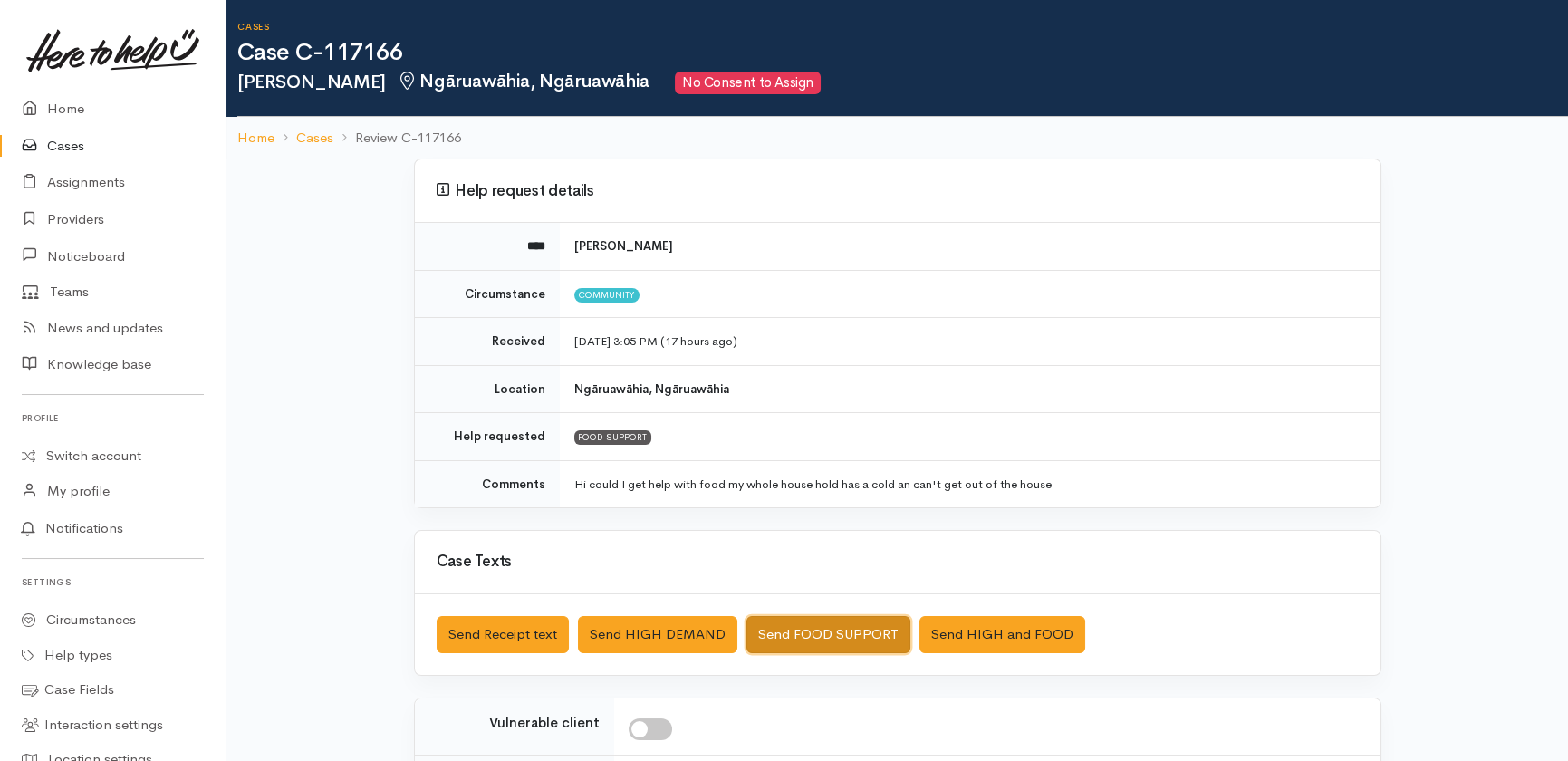
click at [806, 638] on button "Send FOOD SUPPORT" at bounding box center [828, 635] width 164 height 37
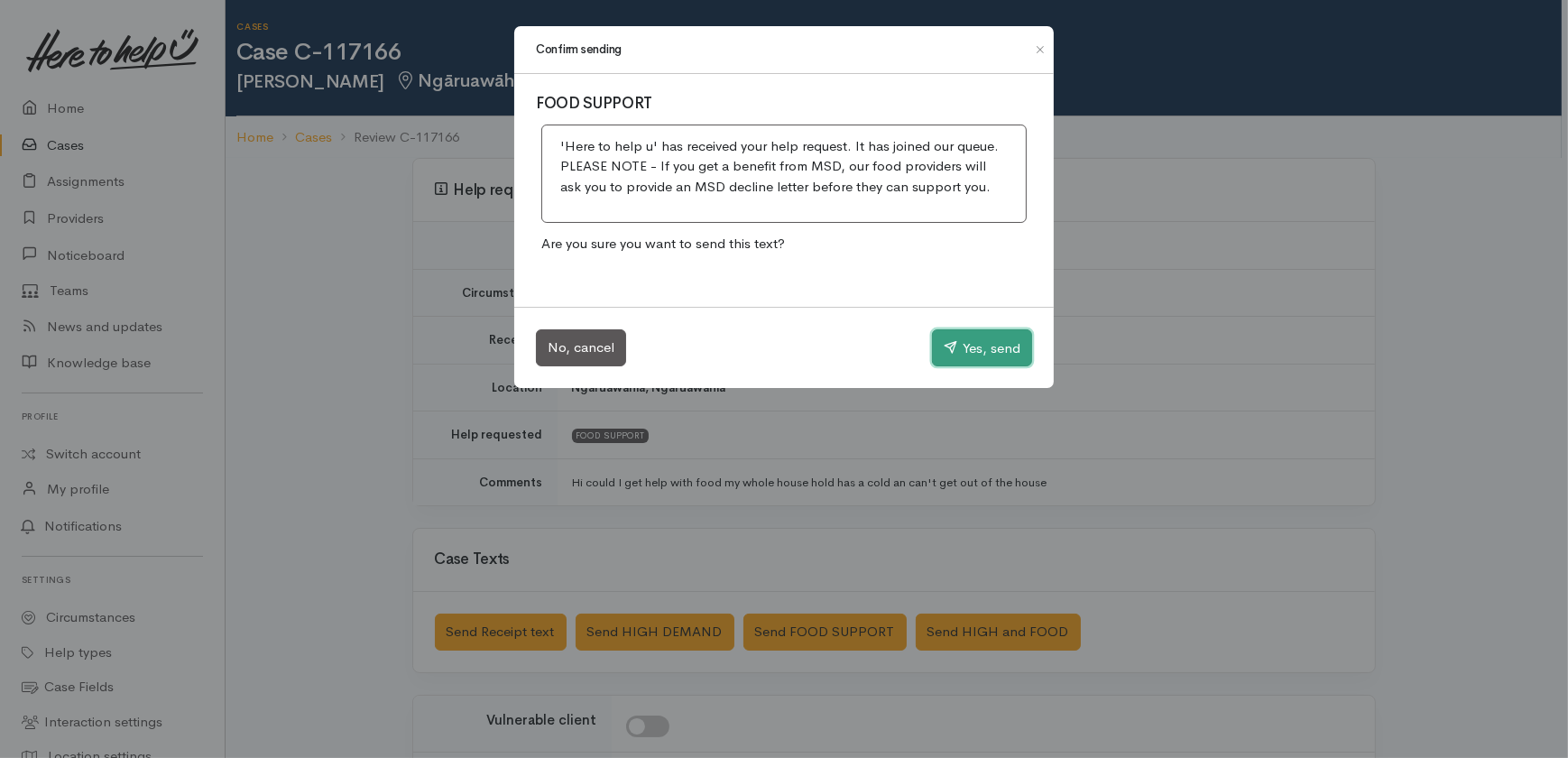
click at [994, 346] on button "Yes, send" at bounding box center [982, 348] width 101 height 38
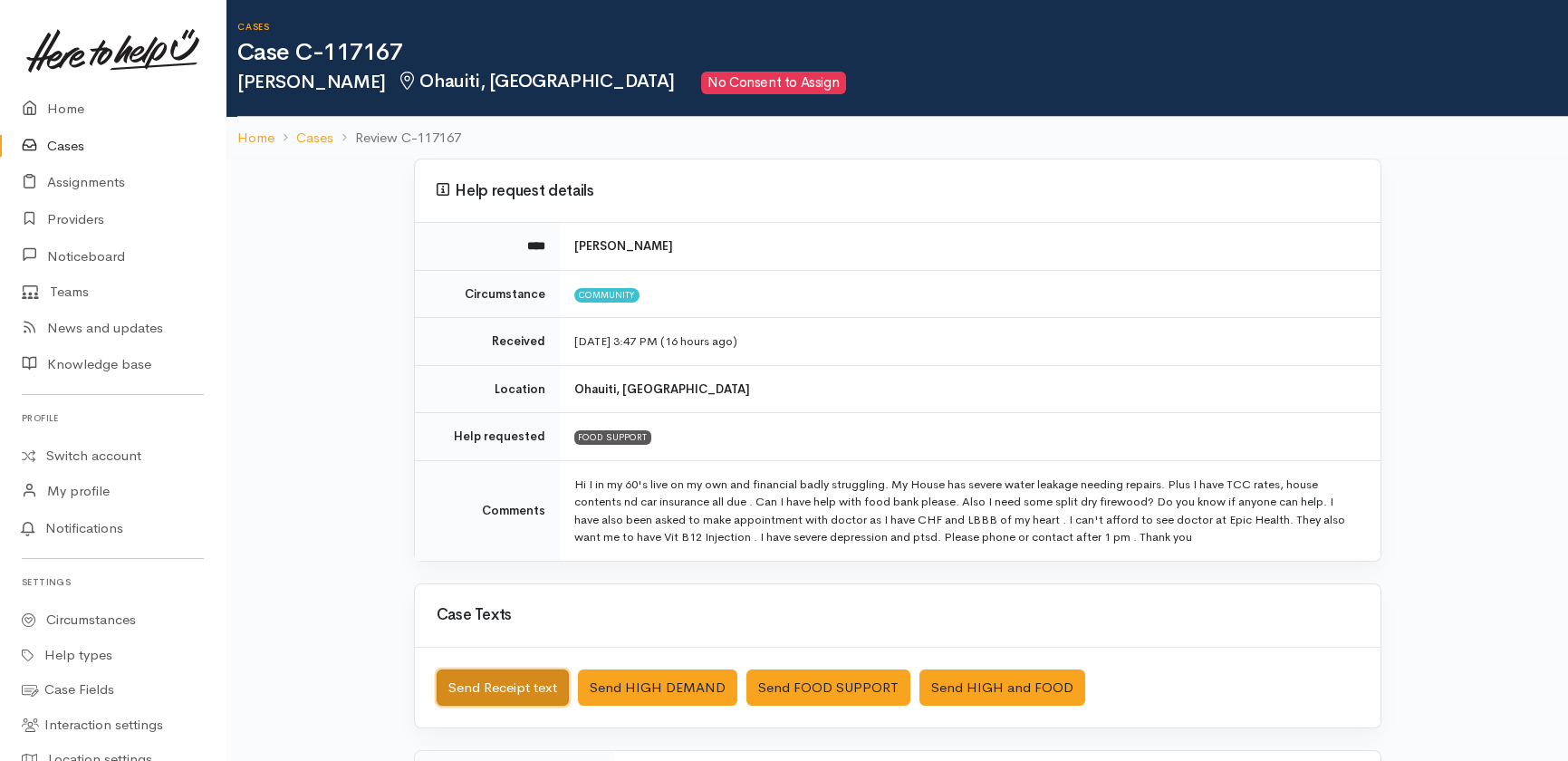
click at [475, 690] on button "Send Receipt text" at bounding box center [502, 689] width 133 height 37
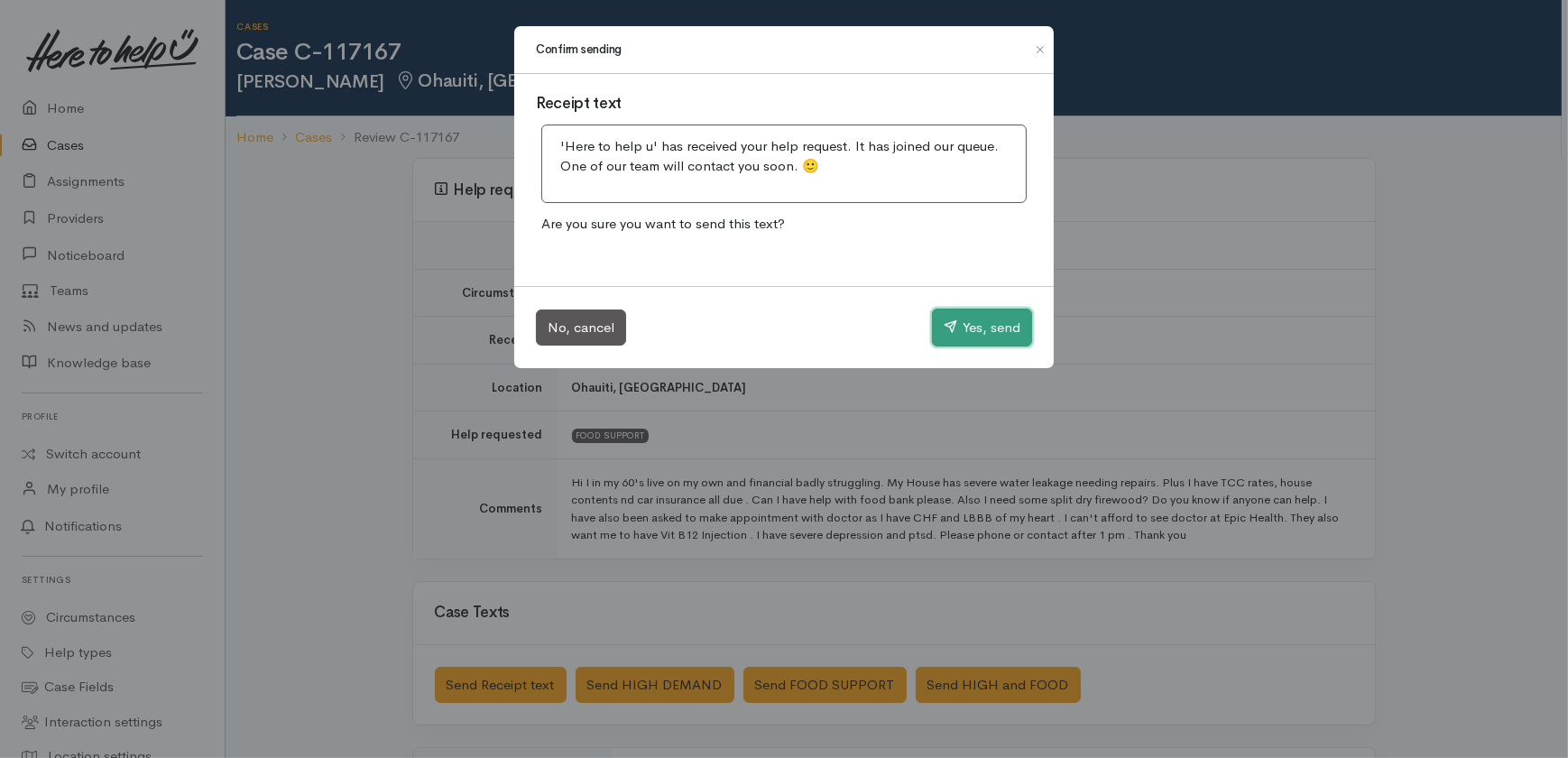
click at [996, 322] on button "Yes, send" at bounding box center [982, 327] width 101 height 38
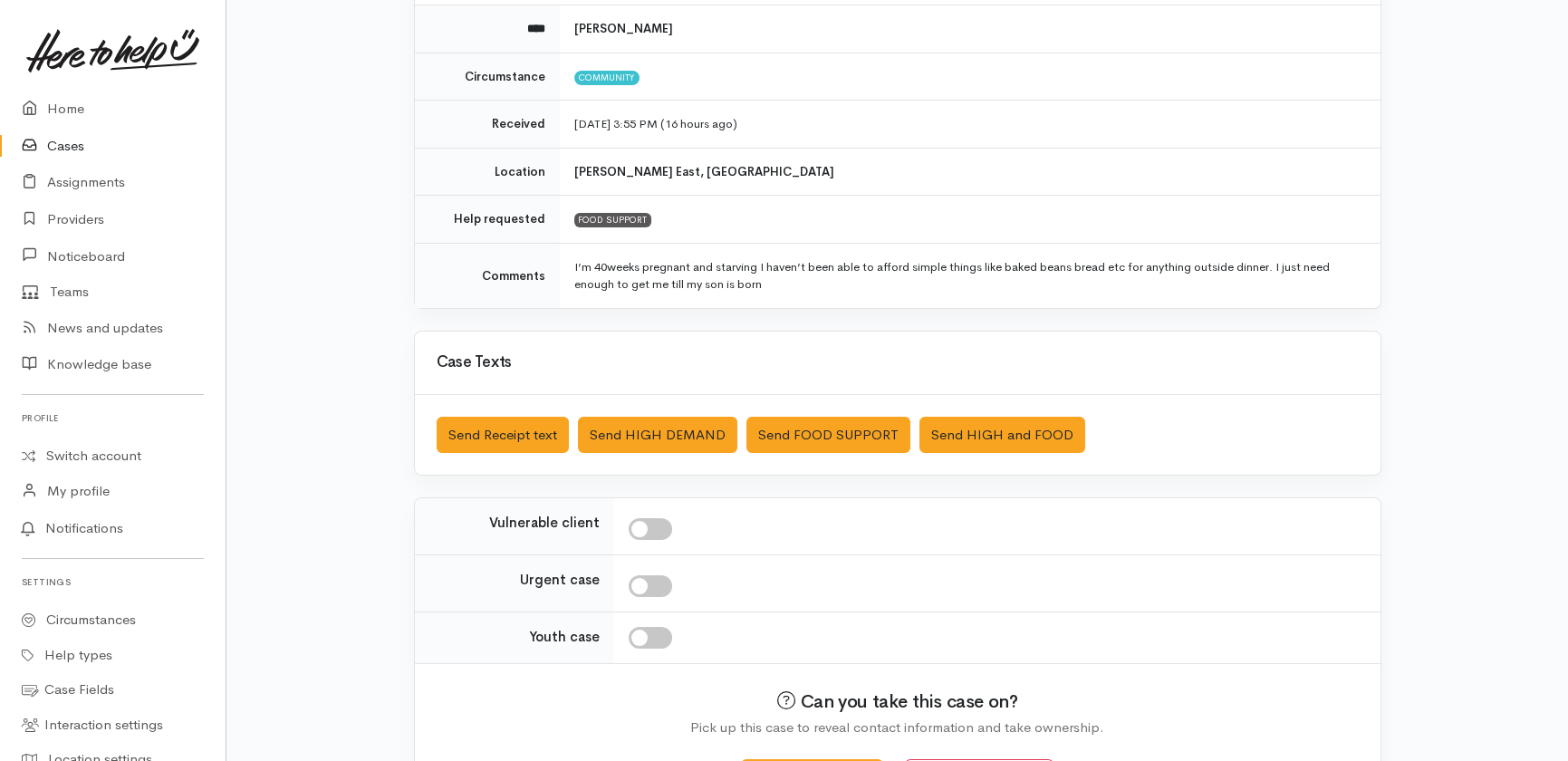
scroll to position [247, 0]
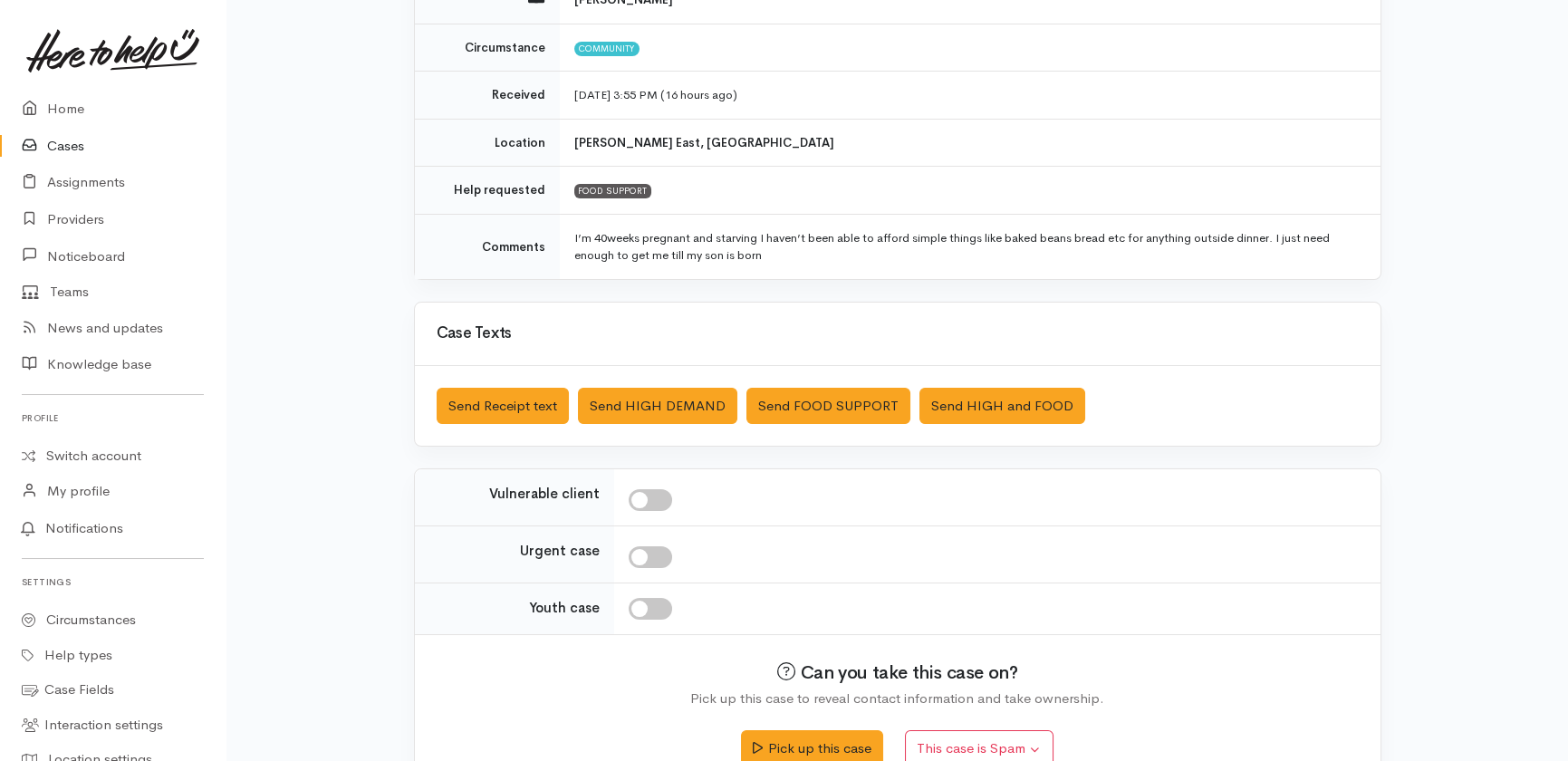
click at [651, 497] on input "checkbox" at bounding box center [651, 500] width 44 height 21
checkbox input "true"
click at [652, 555] on input "checkbox" at bounding box center [651, 557] width 44 height 21
checkbox input "true"
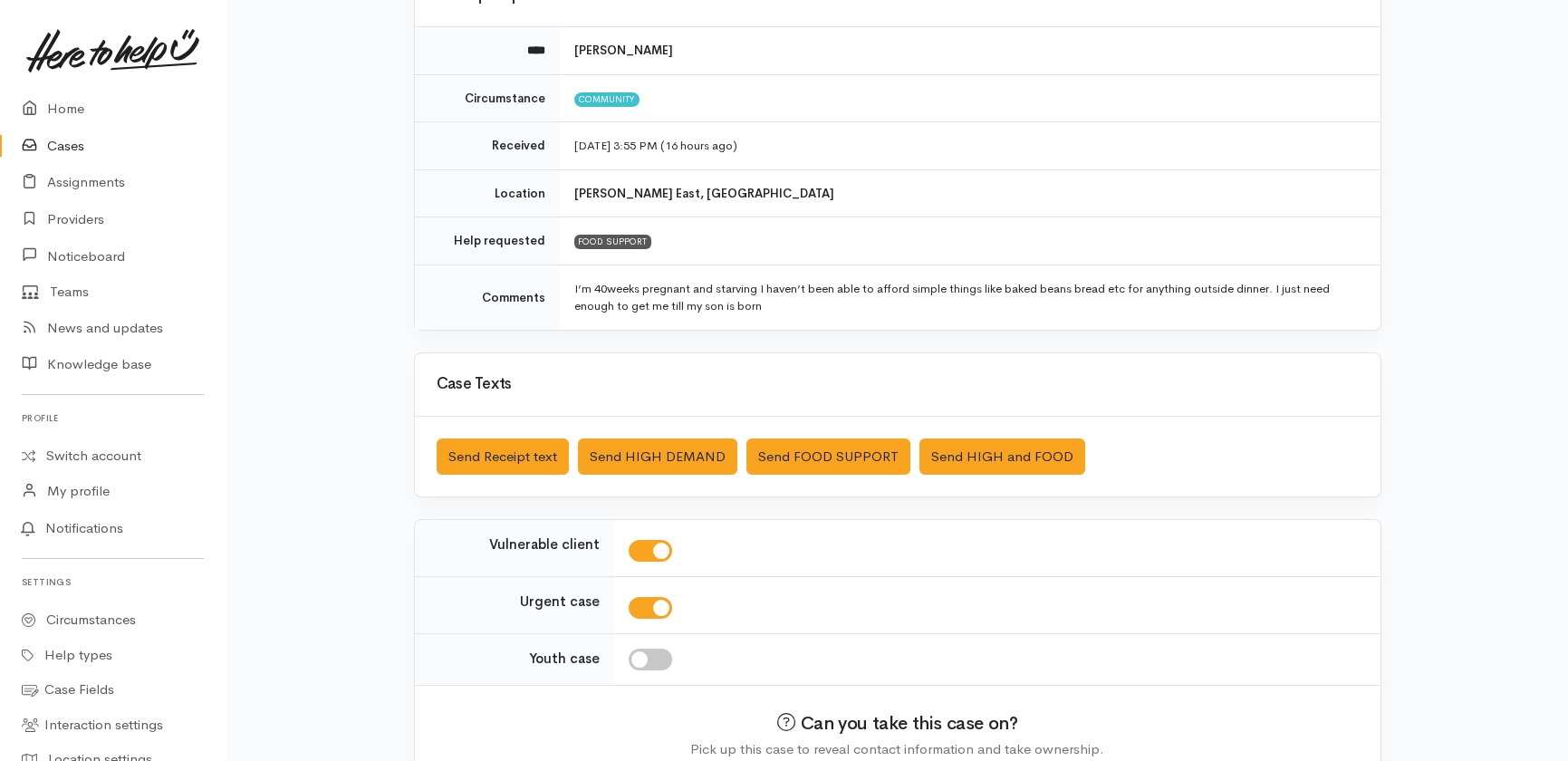
scroll to position [201, 0]
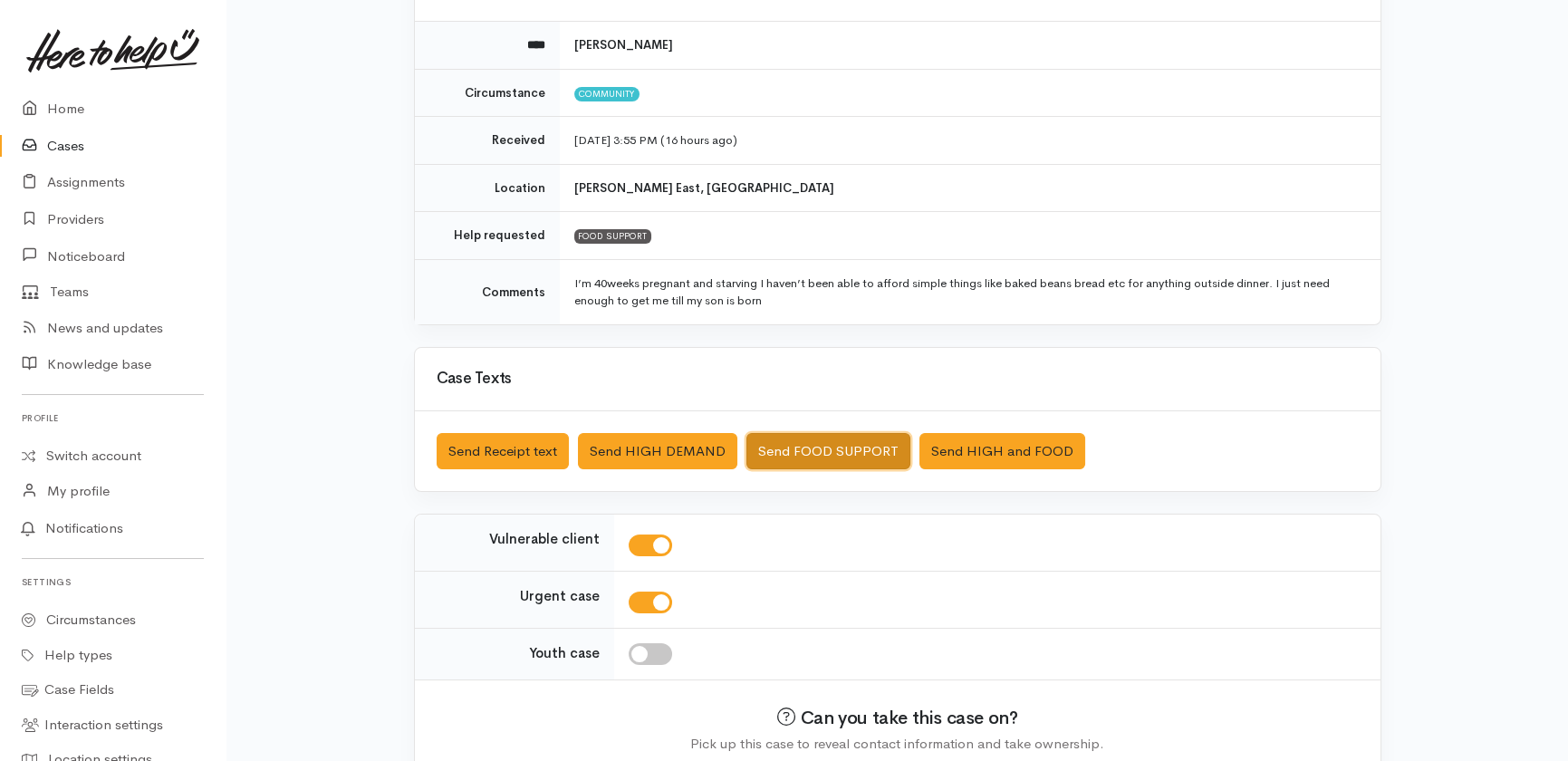
click at [803, 452] on button "Send FOOD SUPPORT" at bounding box center [828, 451] width 164 height 37
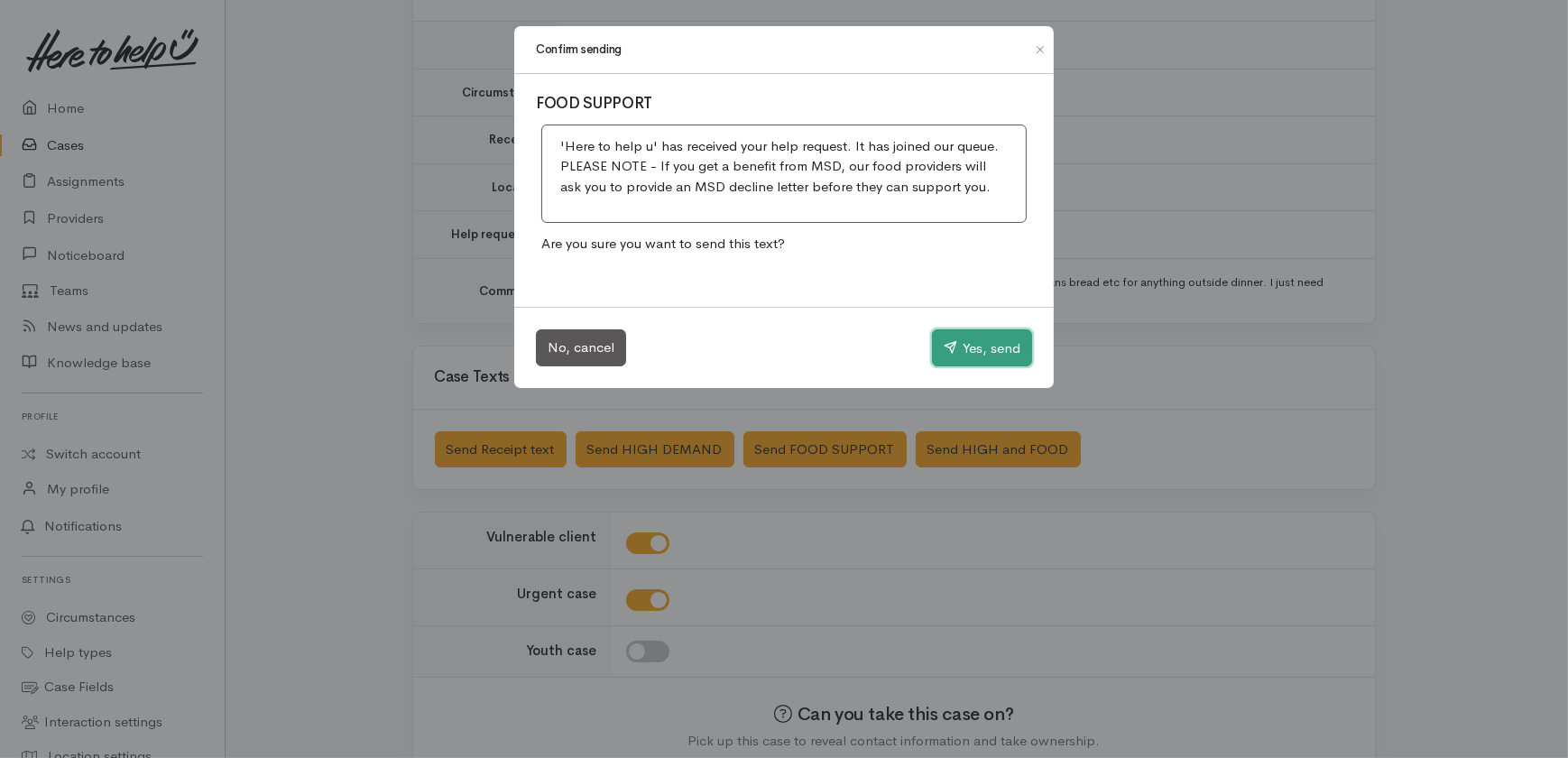
click at [994, 351] on button "Yes, send" at bounding box center [982, 348] width 101 height 38
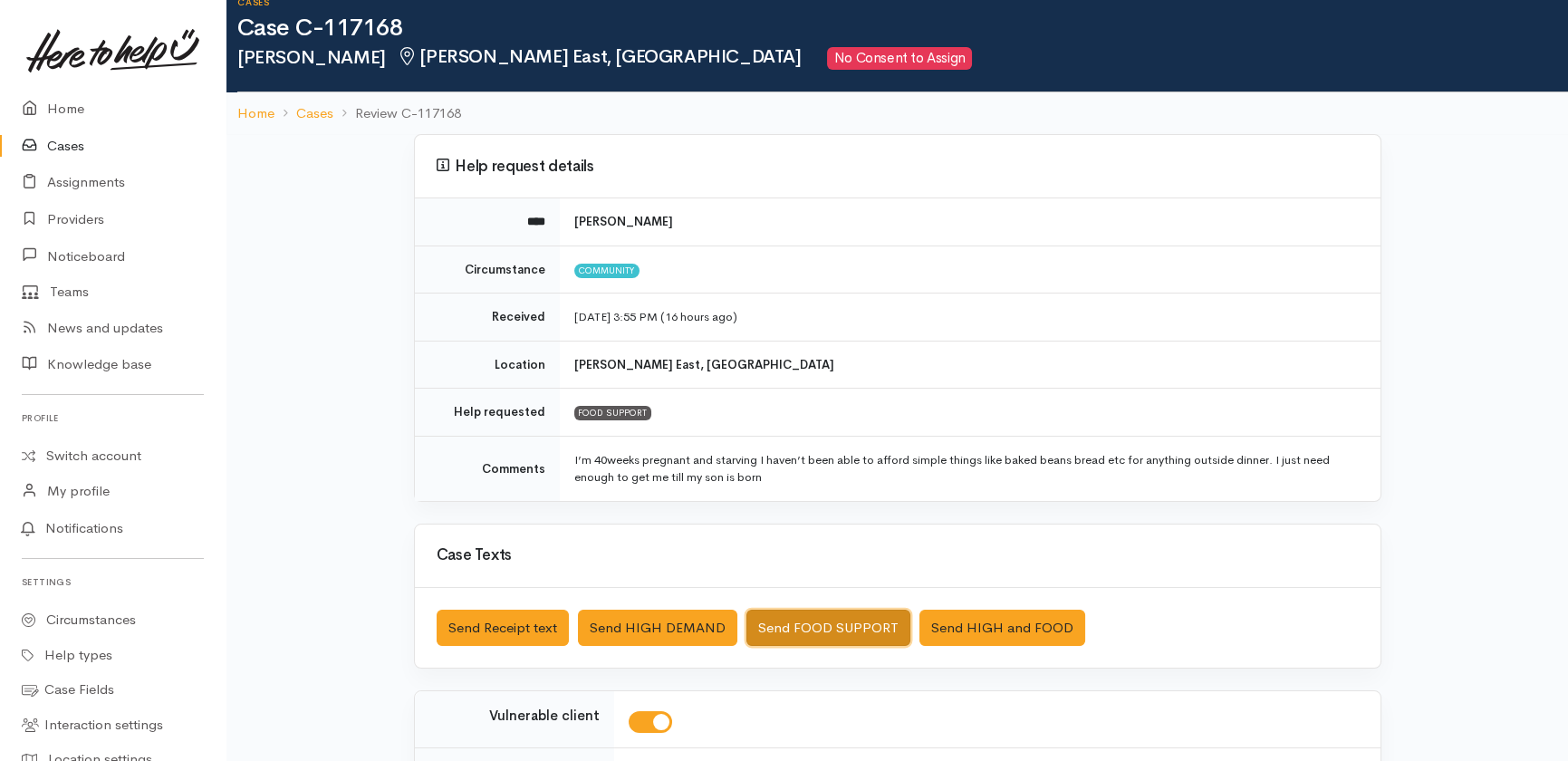
scroll to position [0, 0]
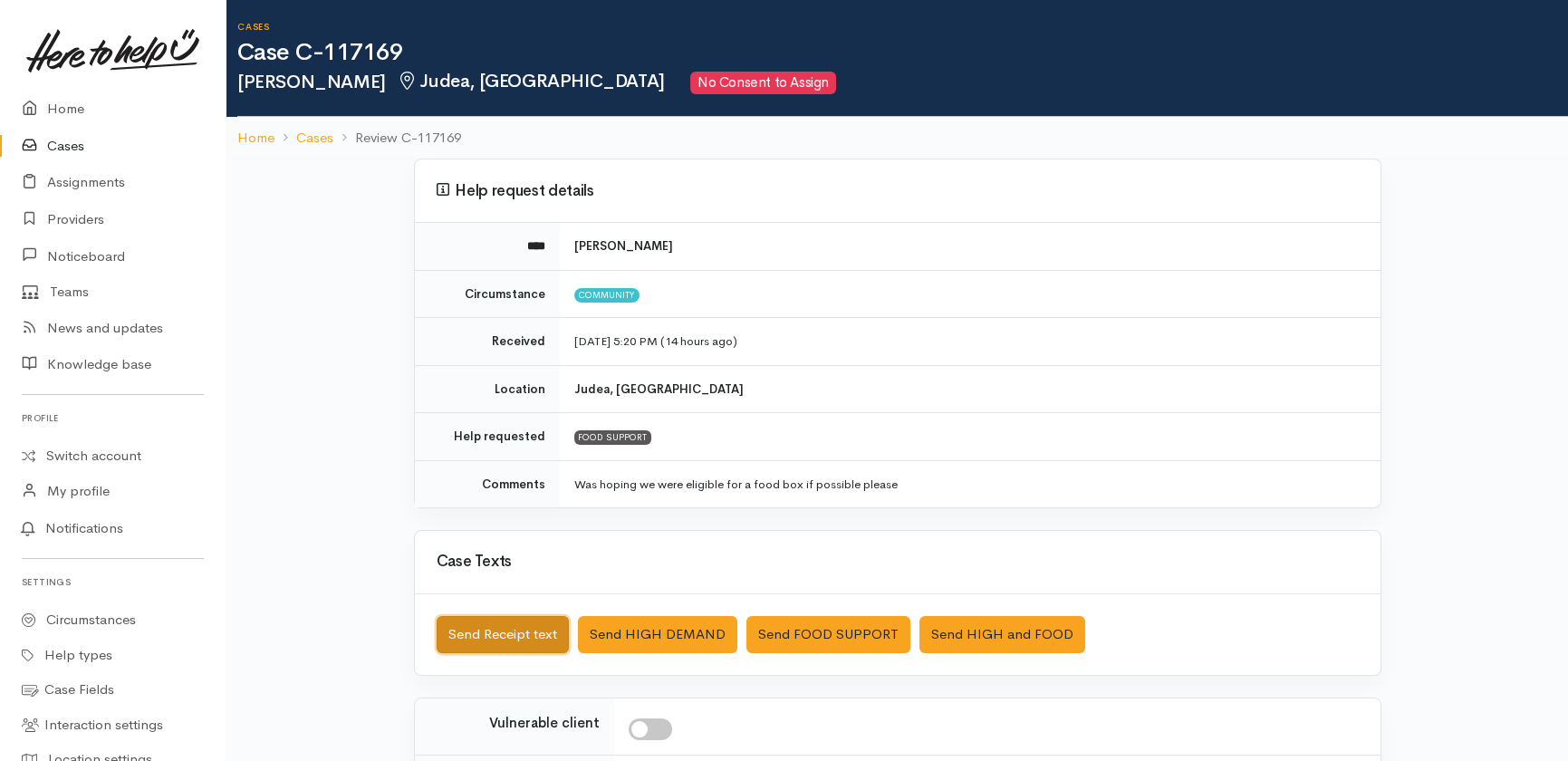
click at [476, 629] on button "Send Receipt text" at bounding box center [502, 635] width 133 height 37
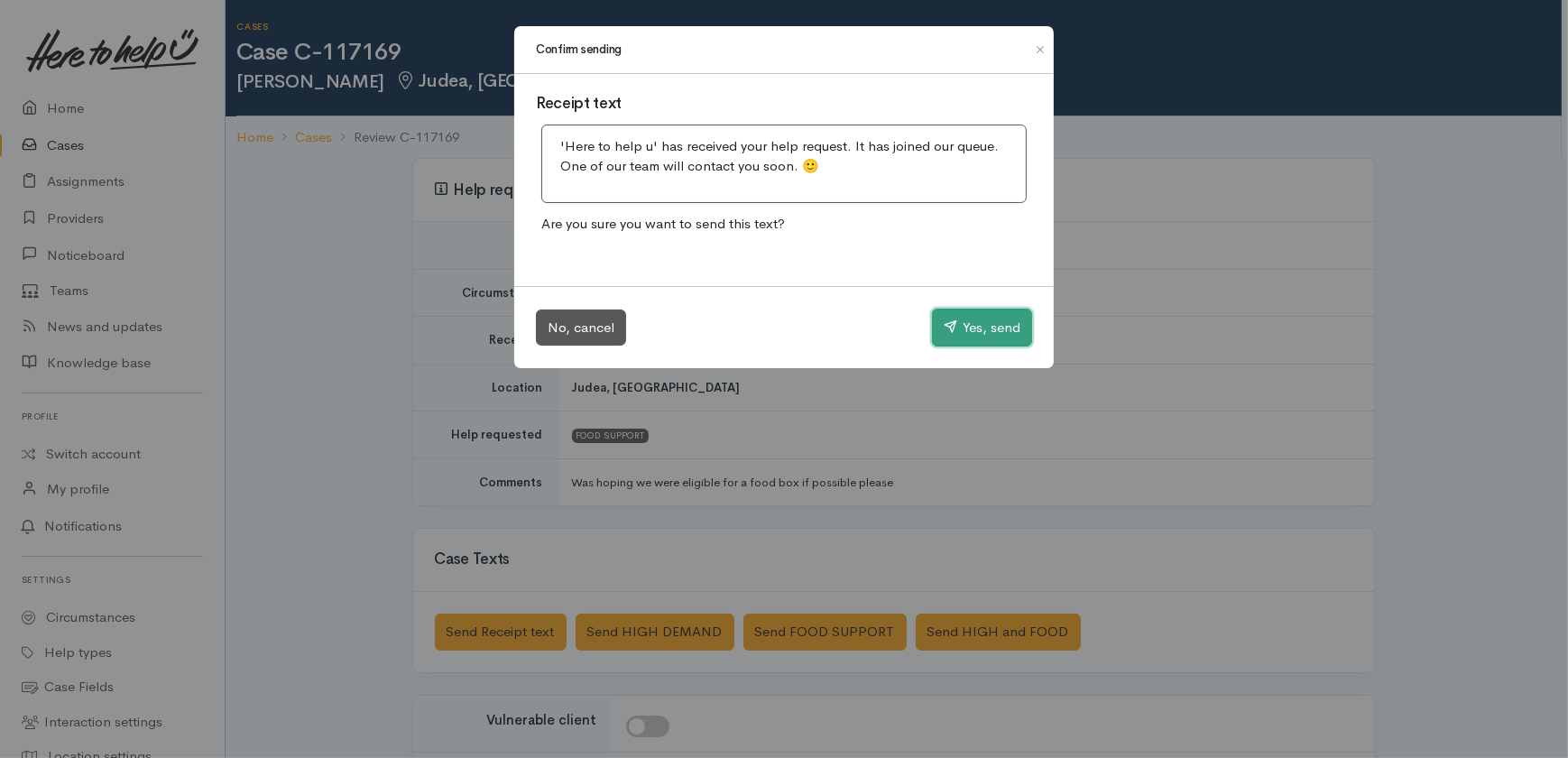
click at [965, 328] on button "Yes, send" at bounding box center [982, 327] width 101 height 38
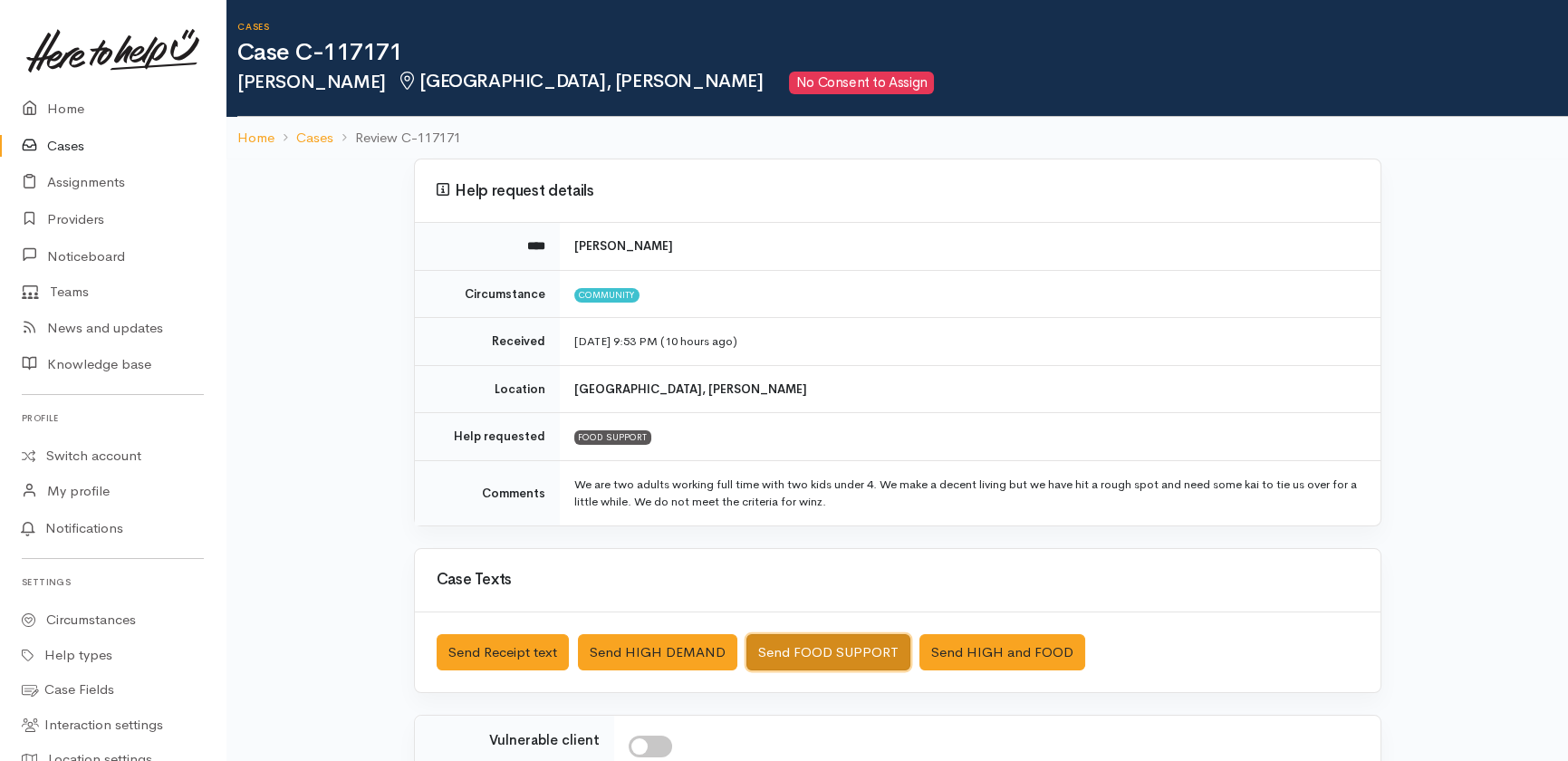
click at [836, 644] on button "Send FOOD SUPPORT" at bounding box center [828, 653] width 164 height 37
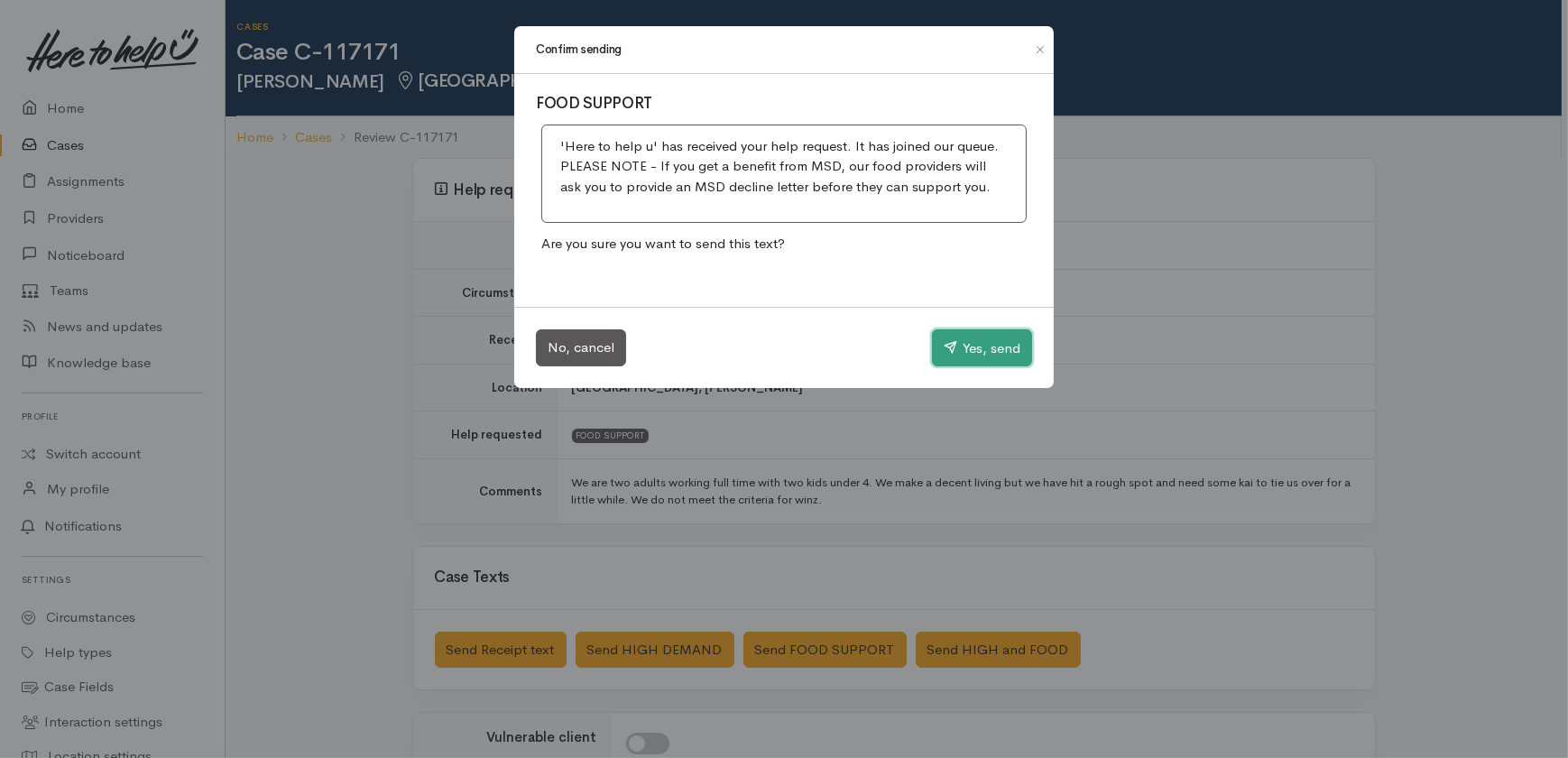
click at [977, 356] on button "Yes, send" at bounding box center [982, 348] width 101 height 38
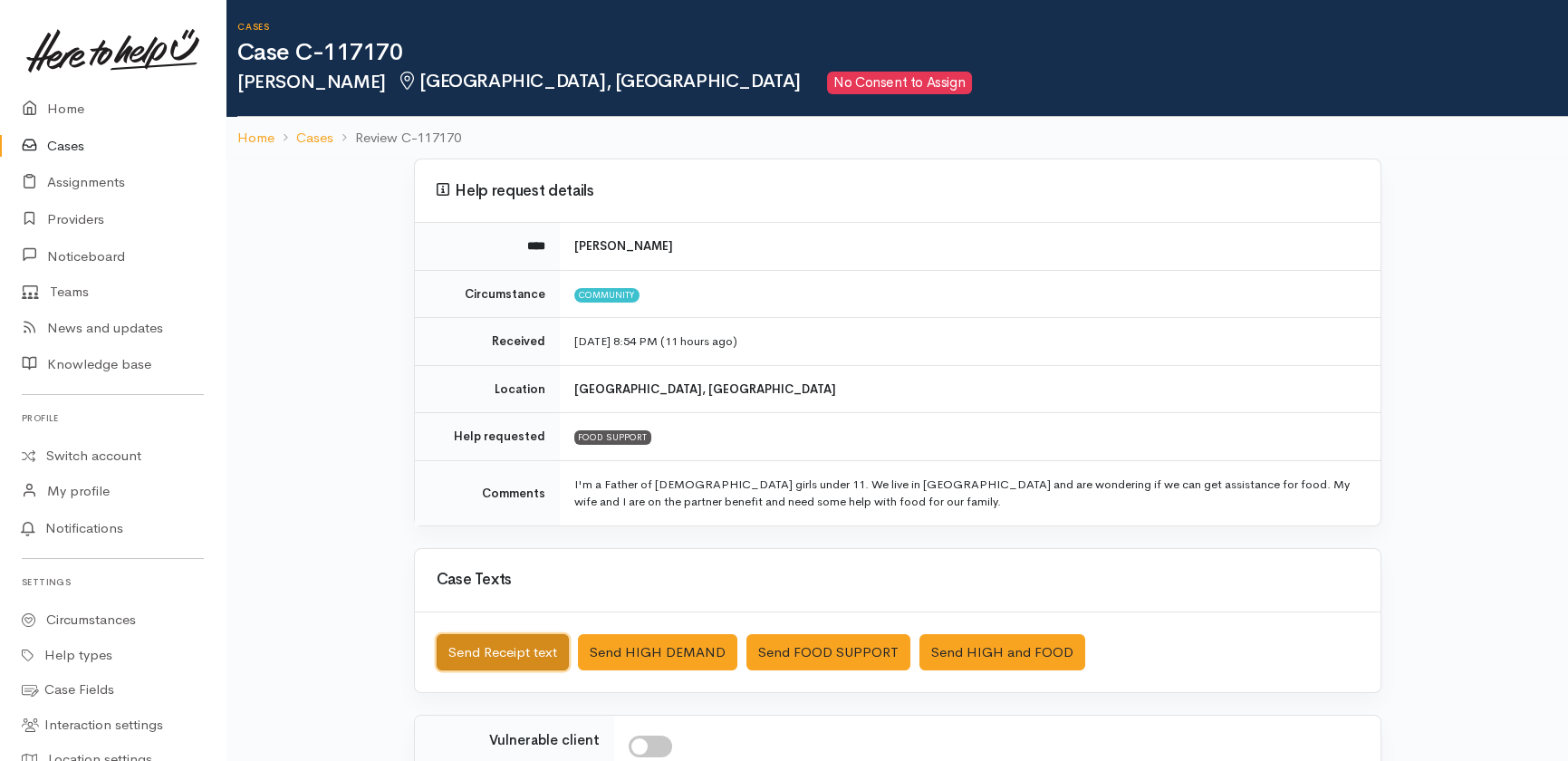
click at [499, 650] on button "Send Receipt text" at bounding box center [502, 653] width 133 height 37
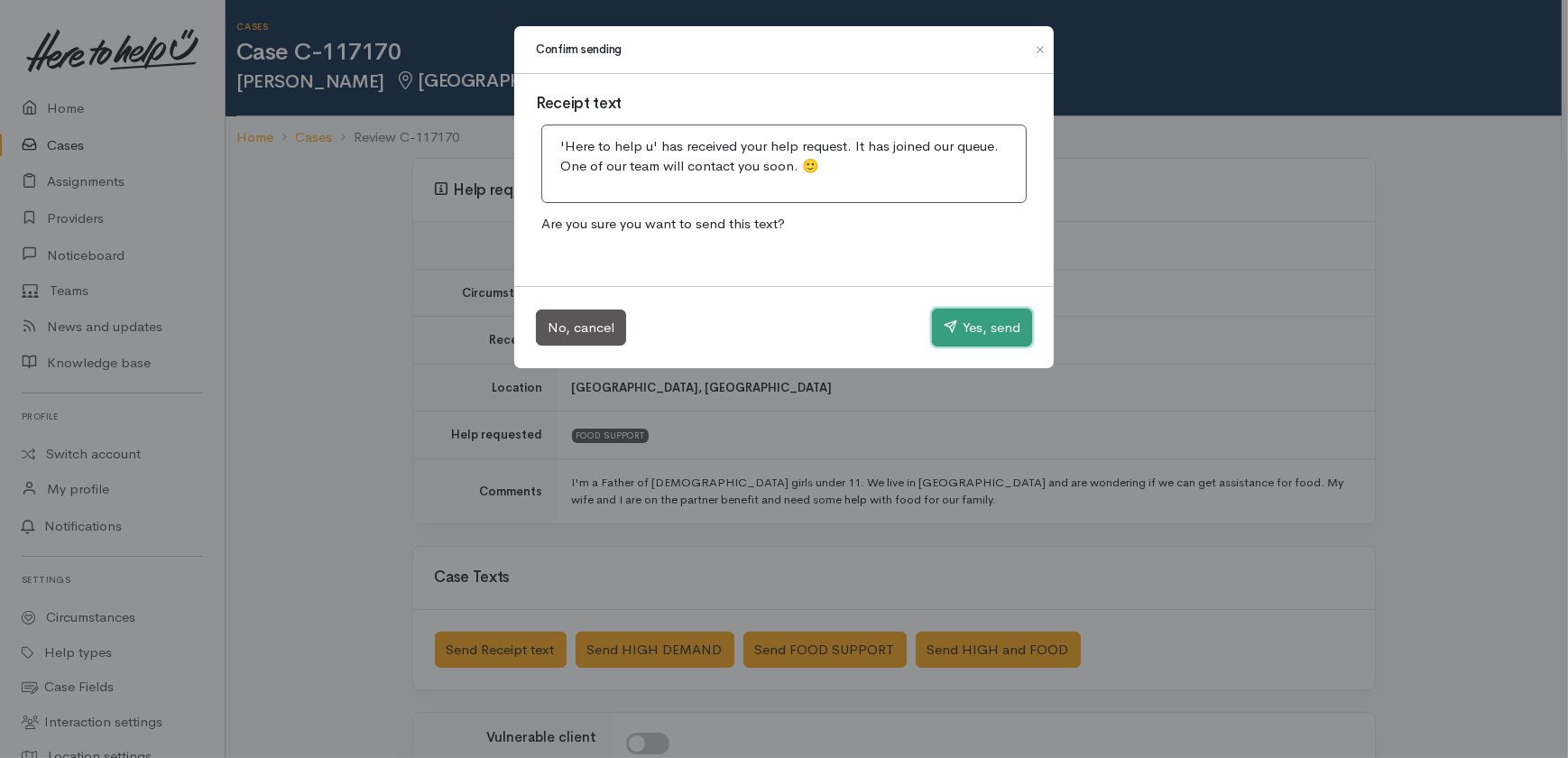
drag, startPoint x: 999, startPoint y: 318, endPoint x: 994, endPoint y: 300, distance: 18.7
click at [999, 313] on button "Yes, send" at bounding box center [982, 327] width 101 height 38
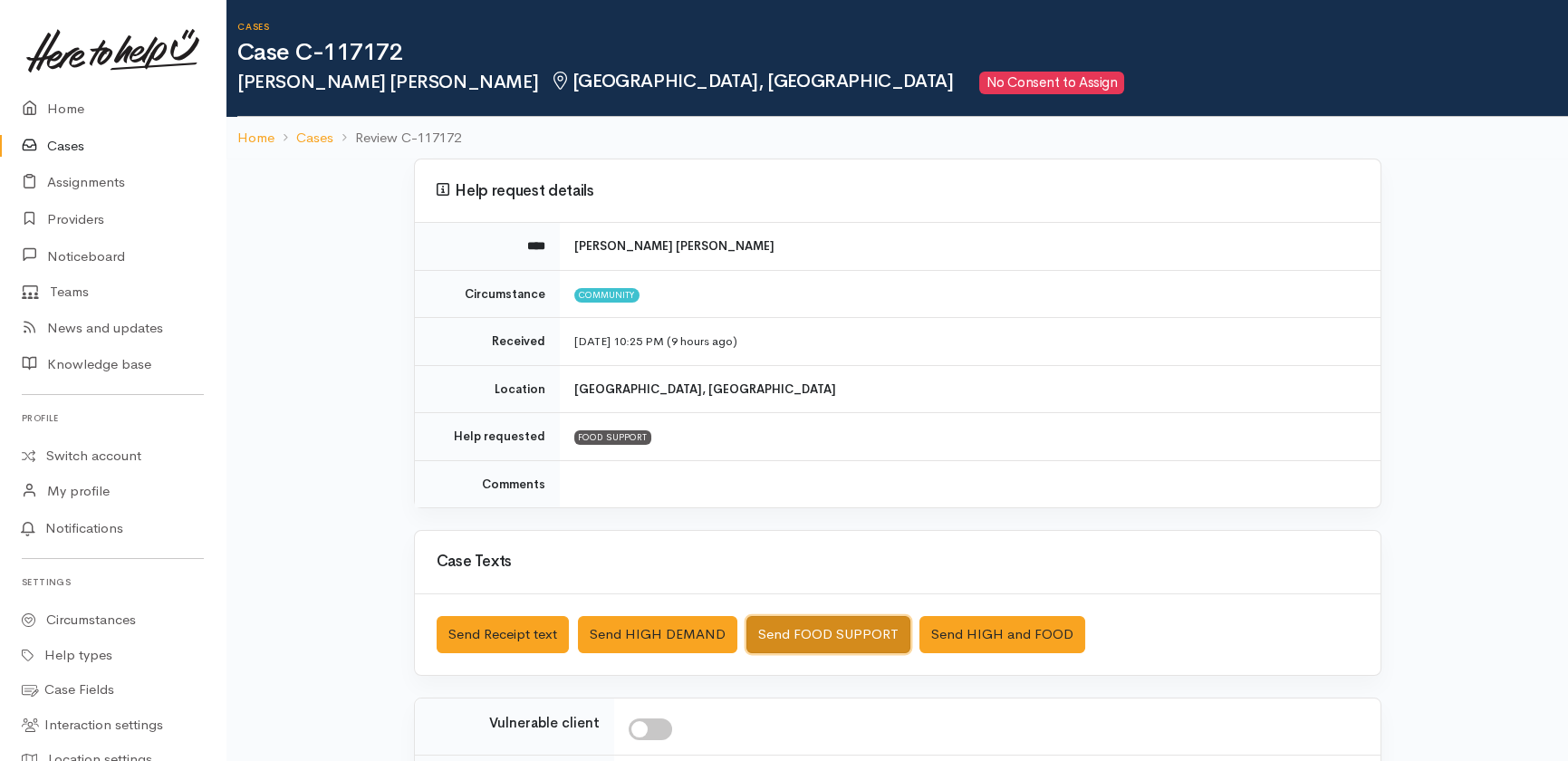
click at [841, 632] on button "Send FOOD SUPPORT" at bounding box center [828, 635] width 164 height 37
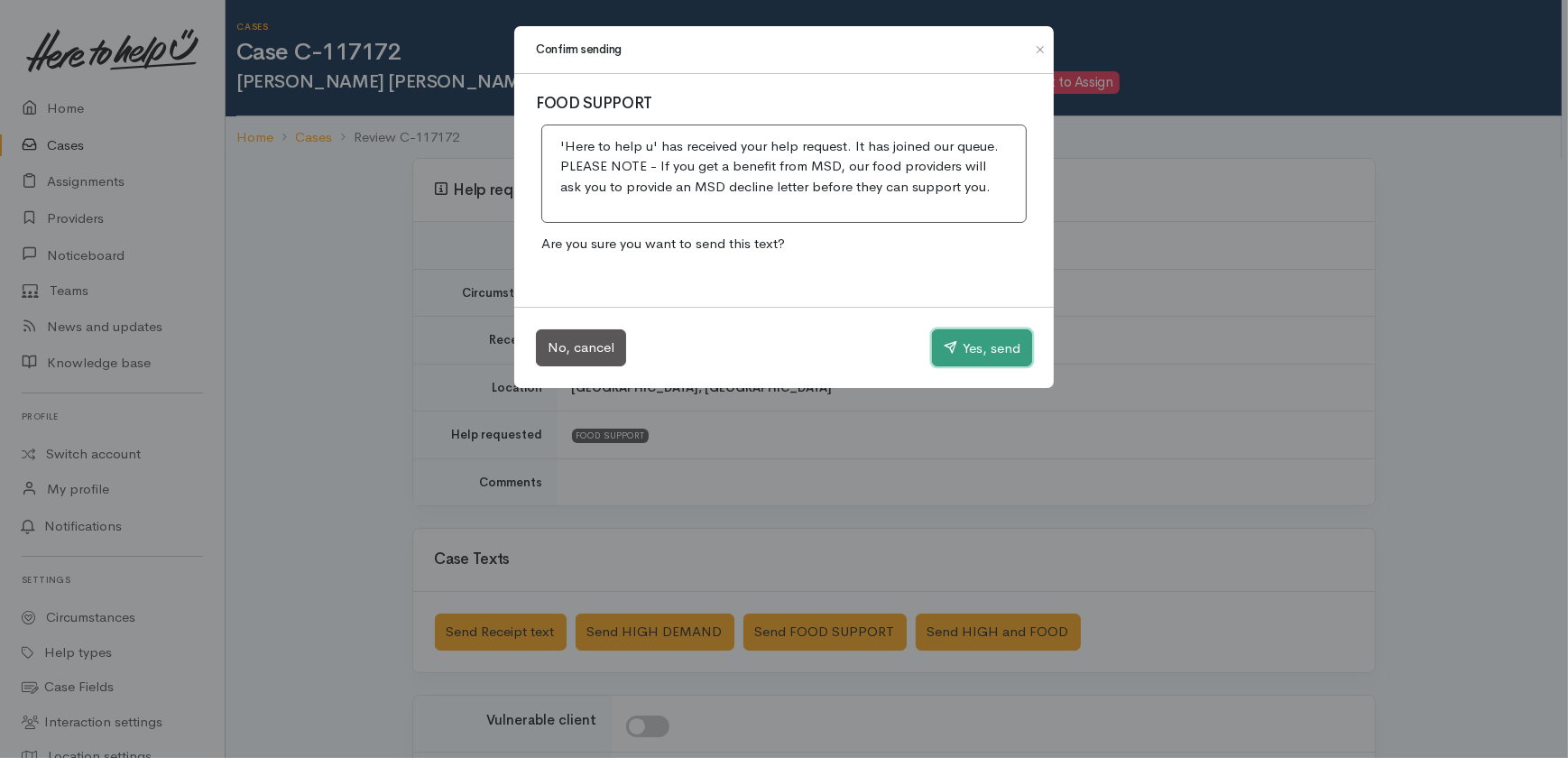
click at [994, 332] on button "Yes, send" at bounding box center [982, 348] width 101 height 38
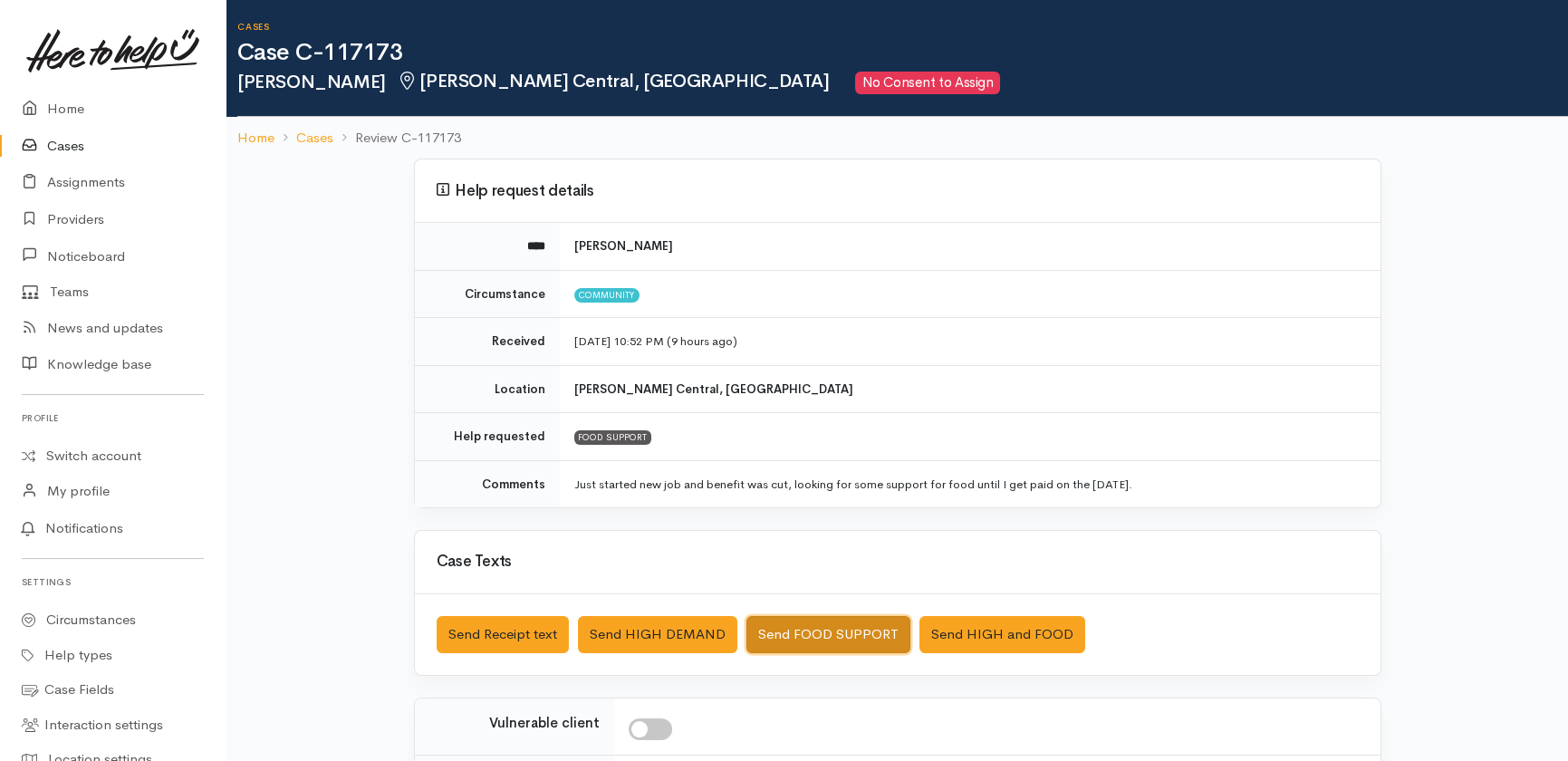
click at [869, 620] on button "Send FOOD SUPPORT" at bounding box center [828, 635] width 164 height 37
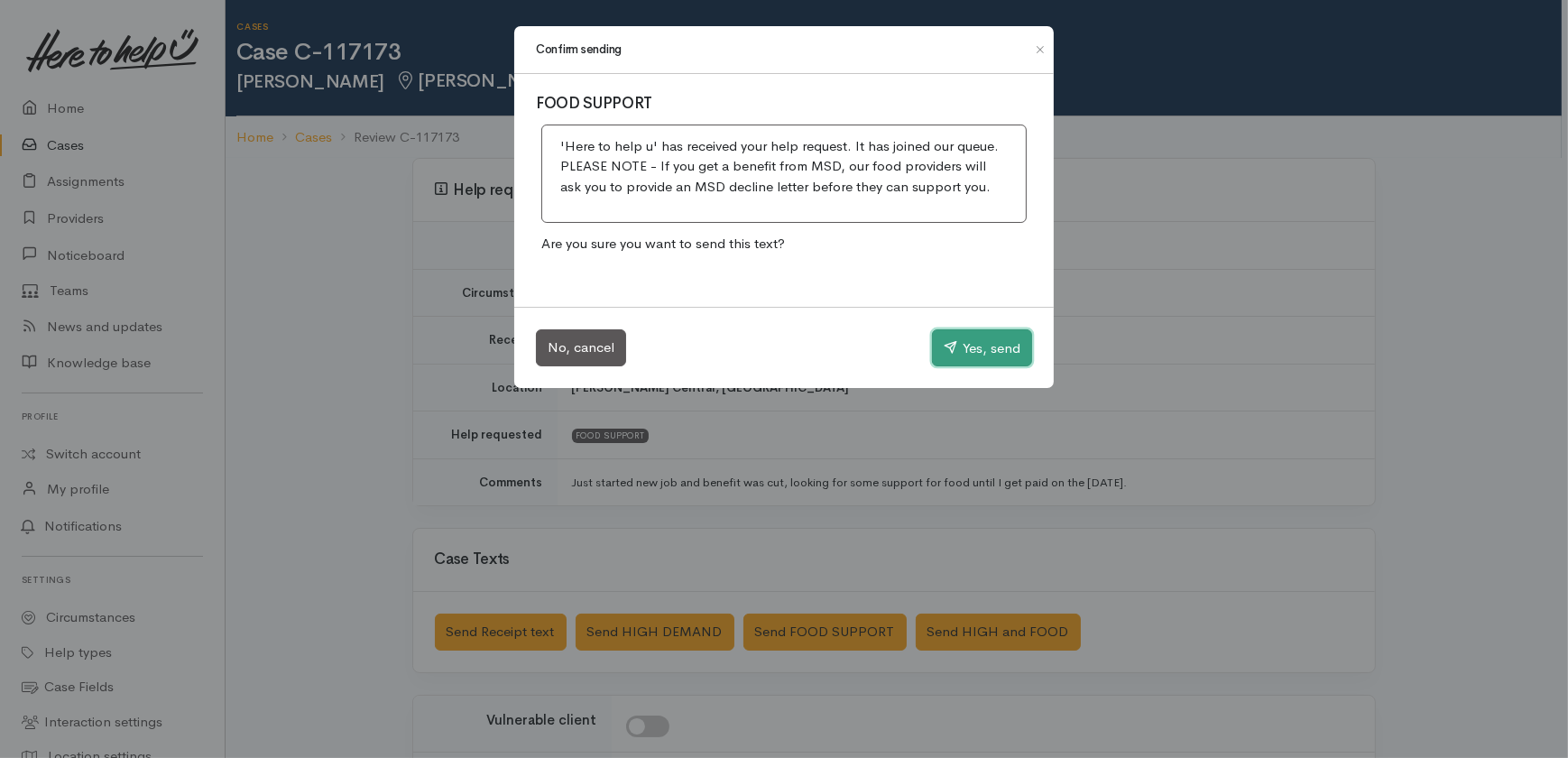
drag, startPoint x: 998, startPoint y: 349, endPoint x: 712, endPoint y: 247, distance: 303.6
click at [996, 350] on button "Yes, send" at bounding box center [982, 348] width 101 height 38
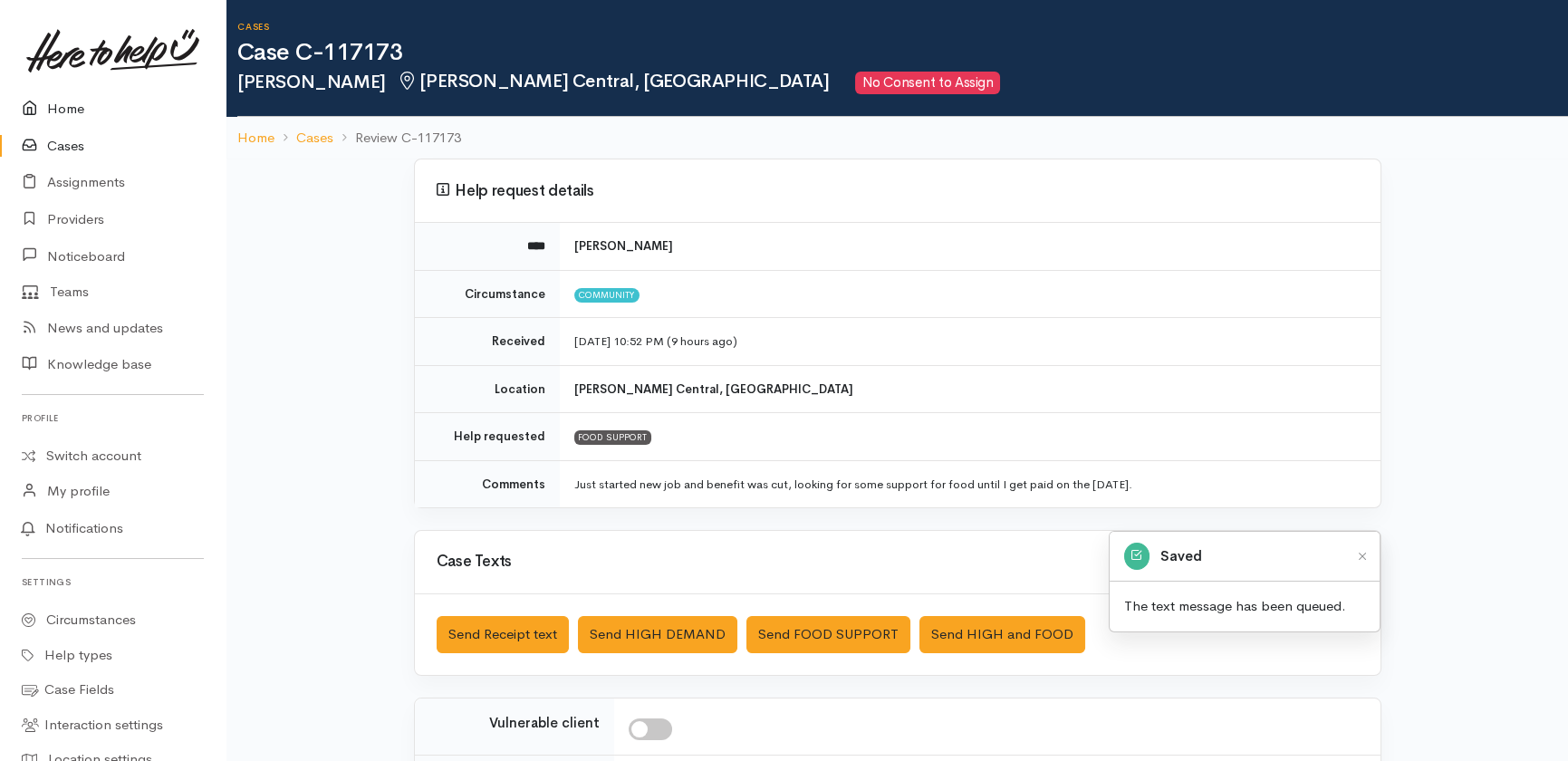
click at [51, 102] on link "Home" at bounding box center [112, 109] width 225 height 37
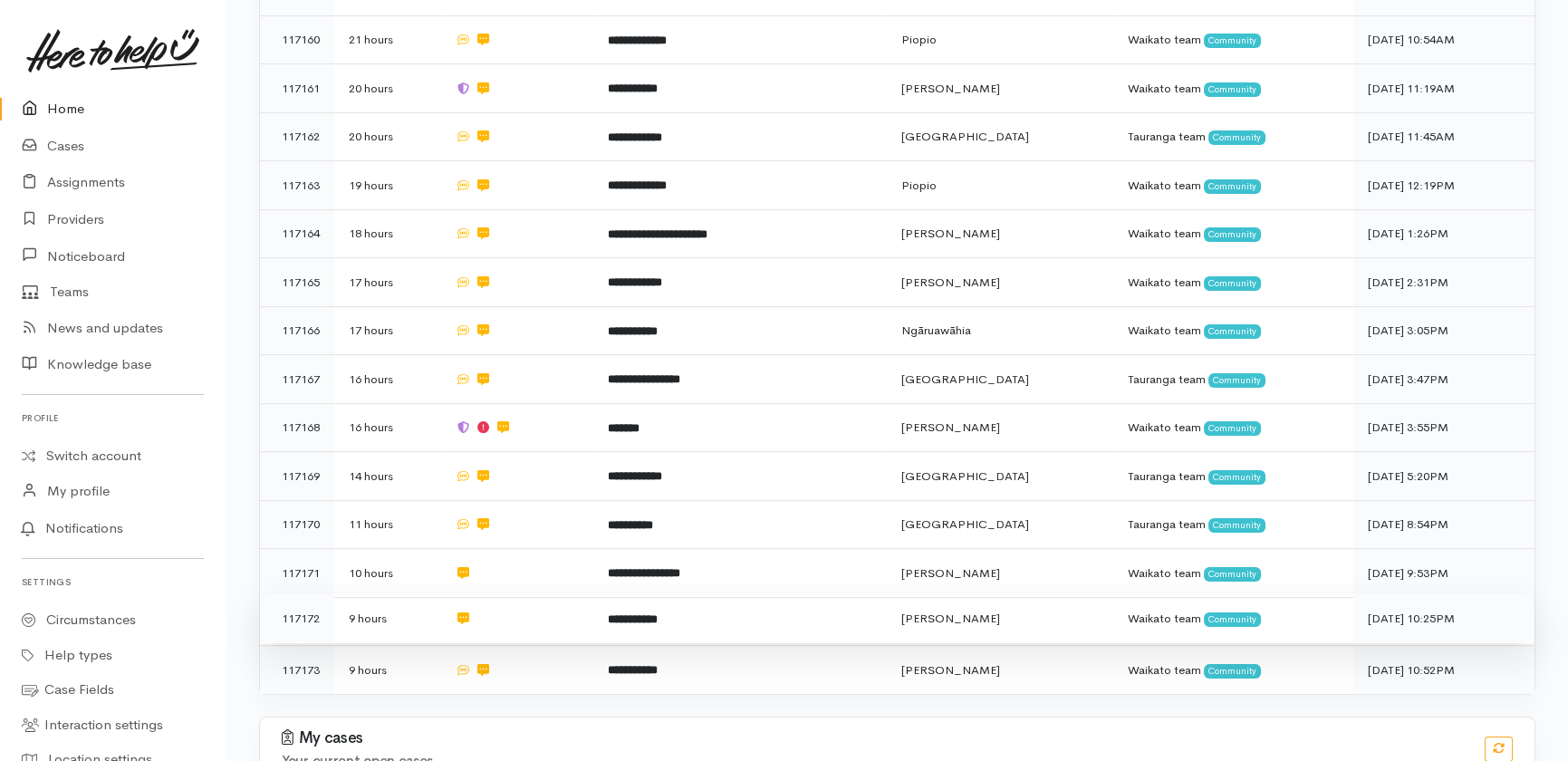
scroll to position [1338, 0]
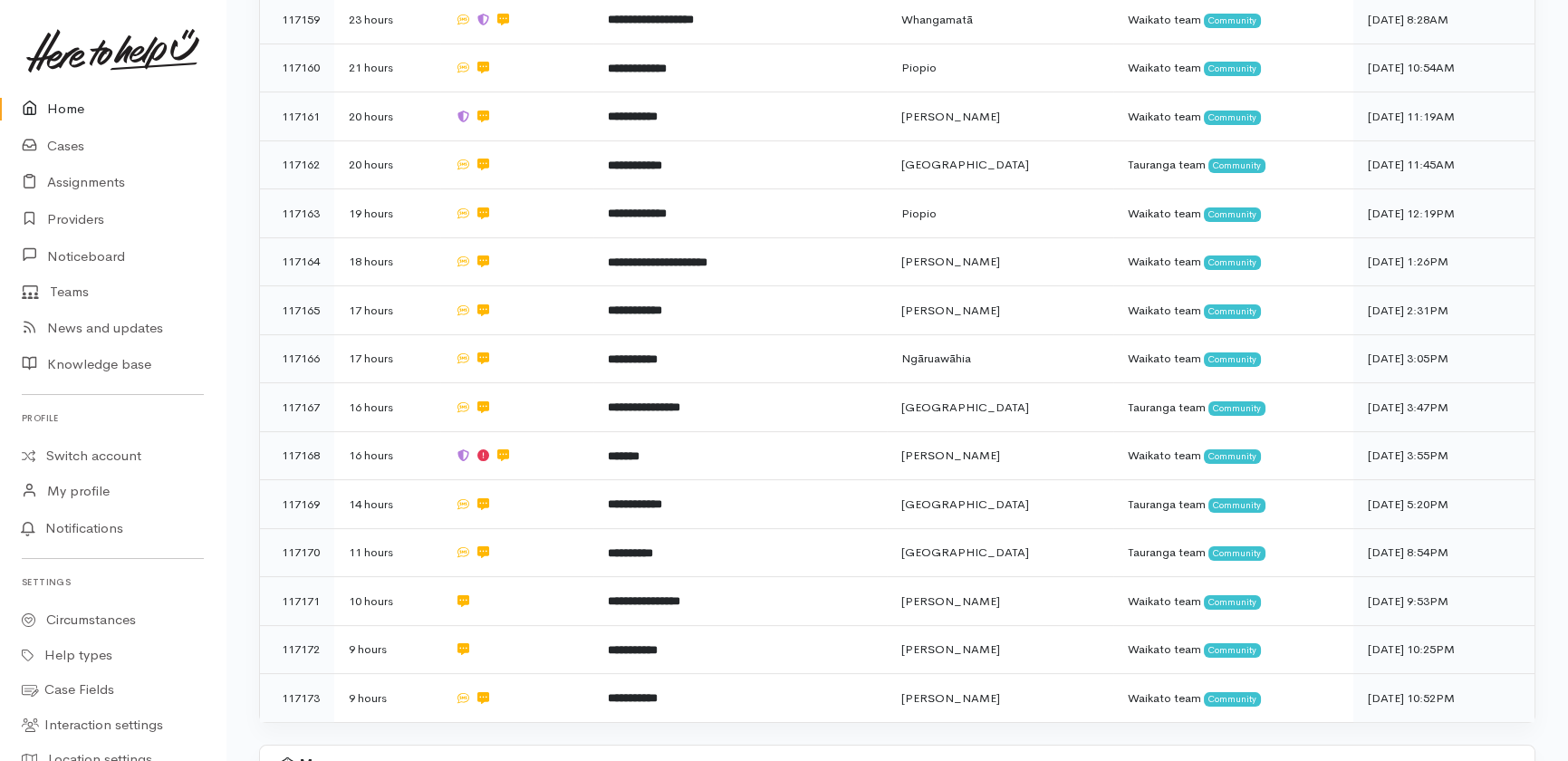
click at [67, 106] on link "Home" at bounding box center [112, 109] width 225 height 37
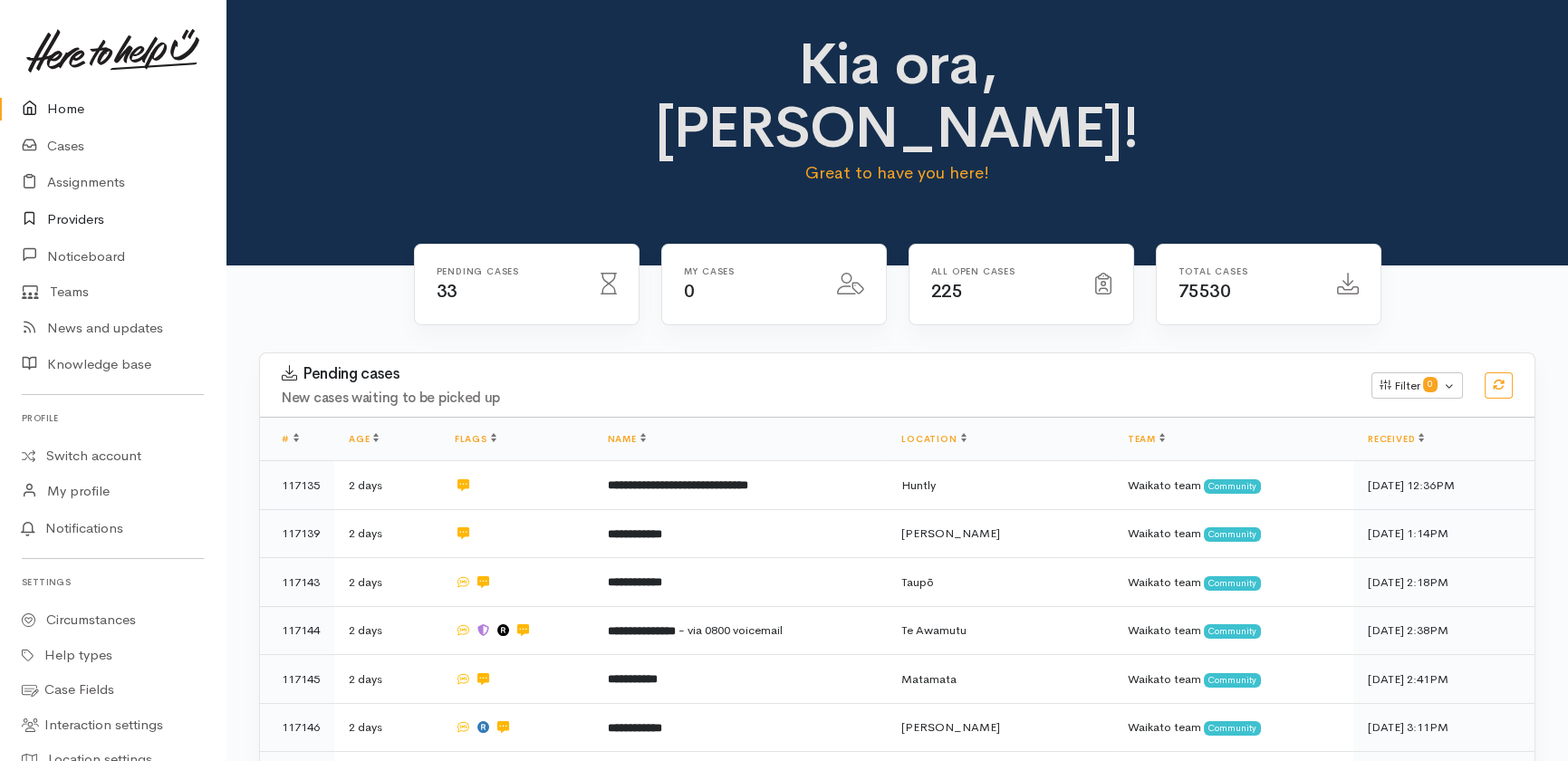
click at [91, 217] on link "Providers" at bounding box center [112, 220] width 225 height 37
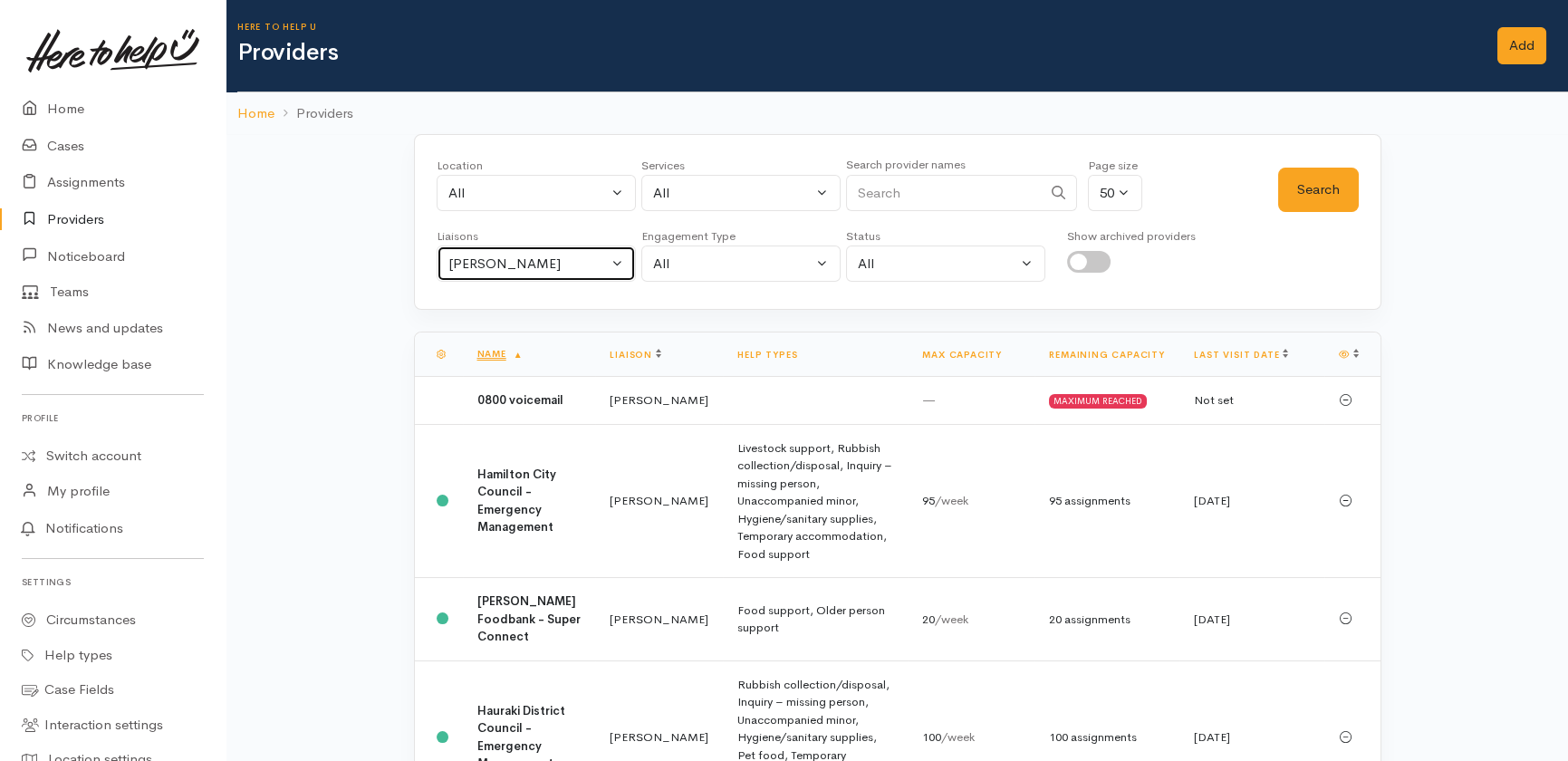
click at [550, 263] on div "Heather Moore" at bounding box center [528, 264] width 159 height 20
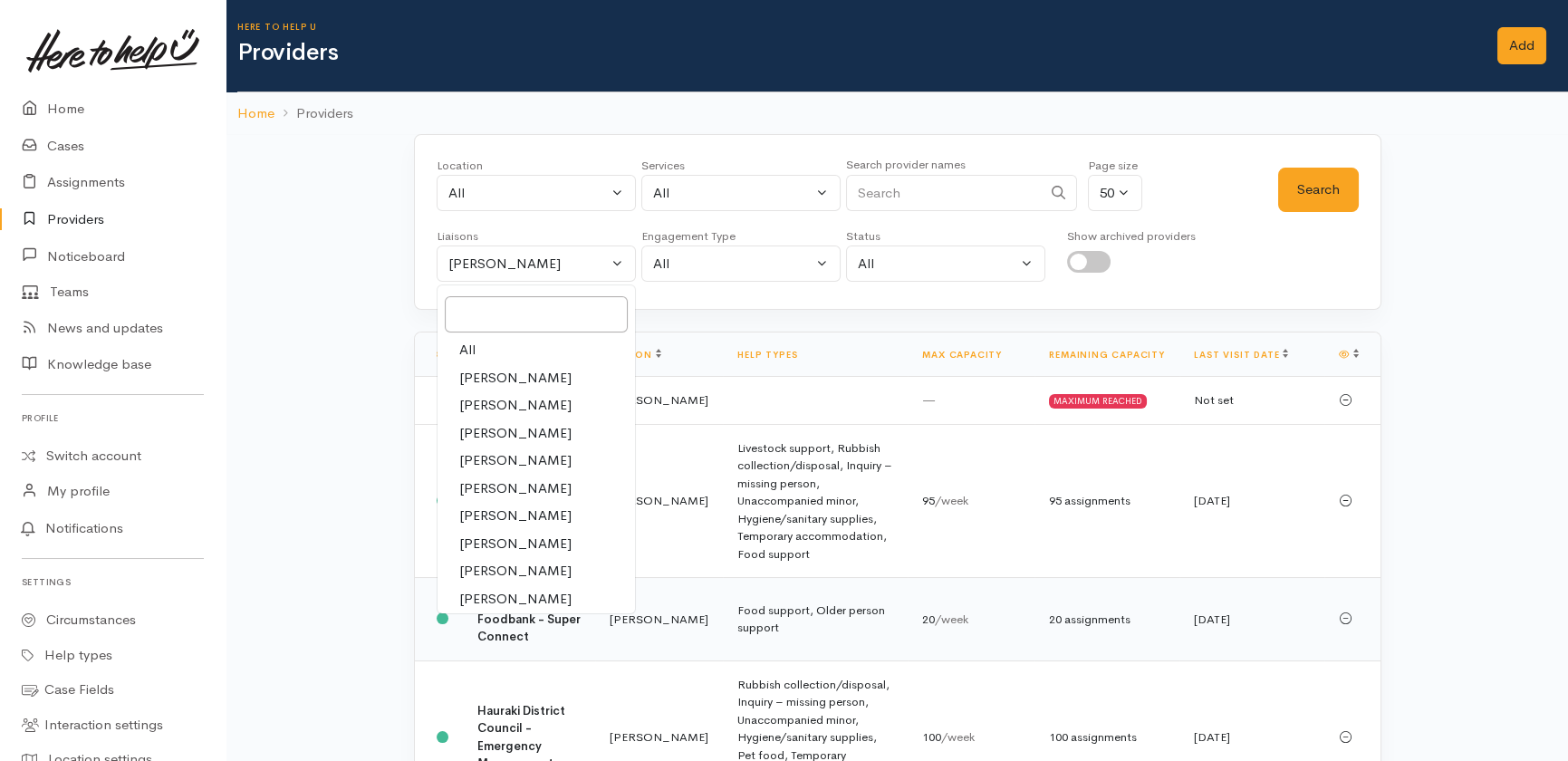
click at [512, 630] on b "[PERSON_NAME] Foodbank - Super Connect" at bounding box center [528, 618] width 103 height 51
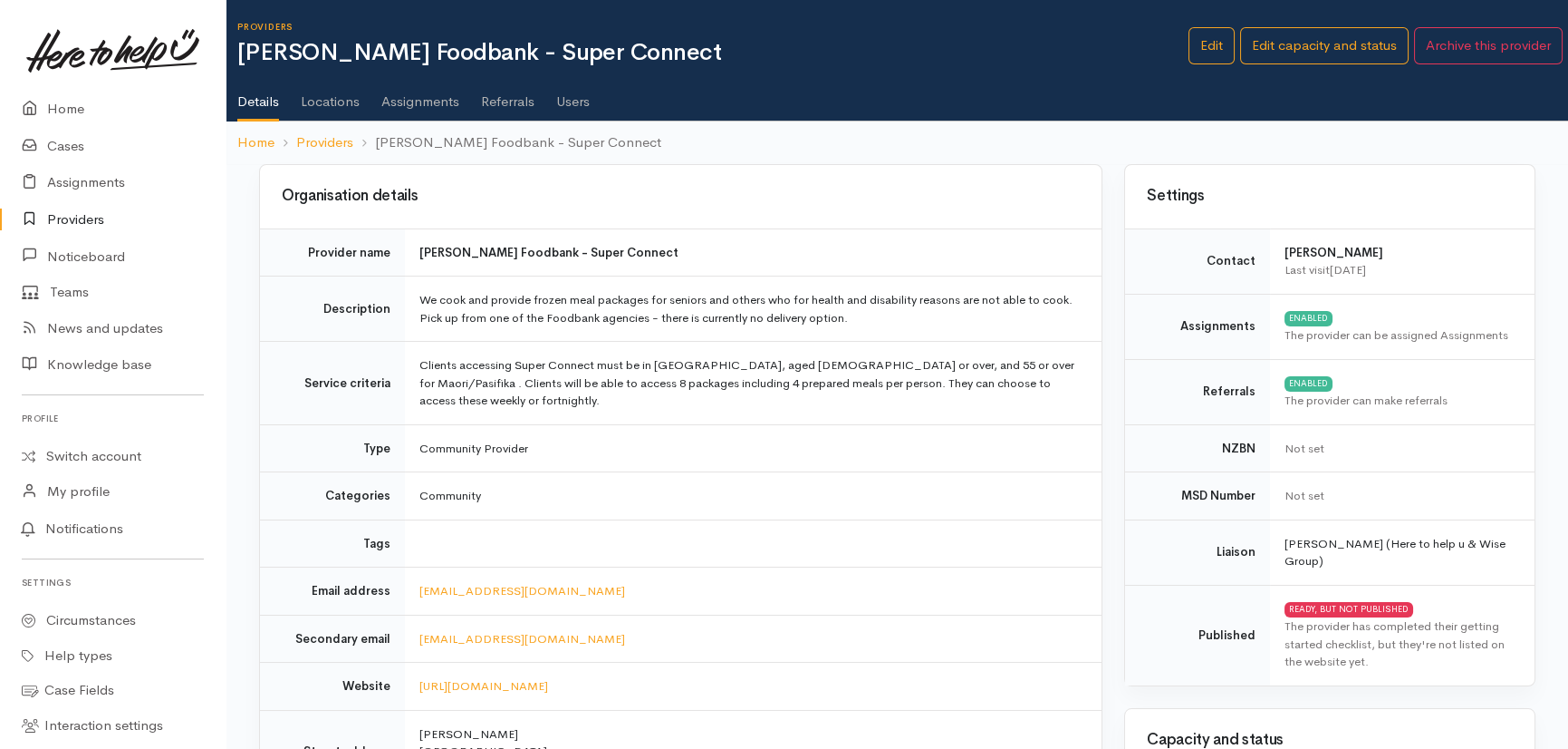
click at [427, 99] on link "Assignments" at bounding box center [421, 95] width 78 height 51
